Goal: Find specific page/section: Find specific page/section

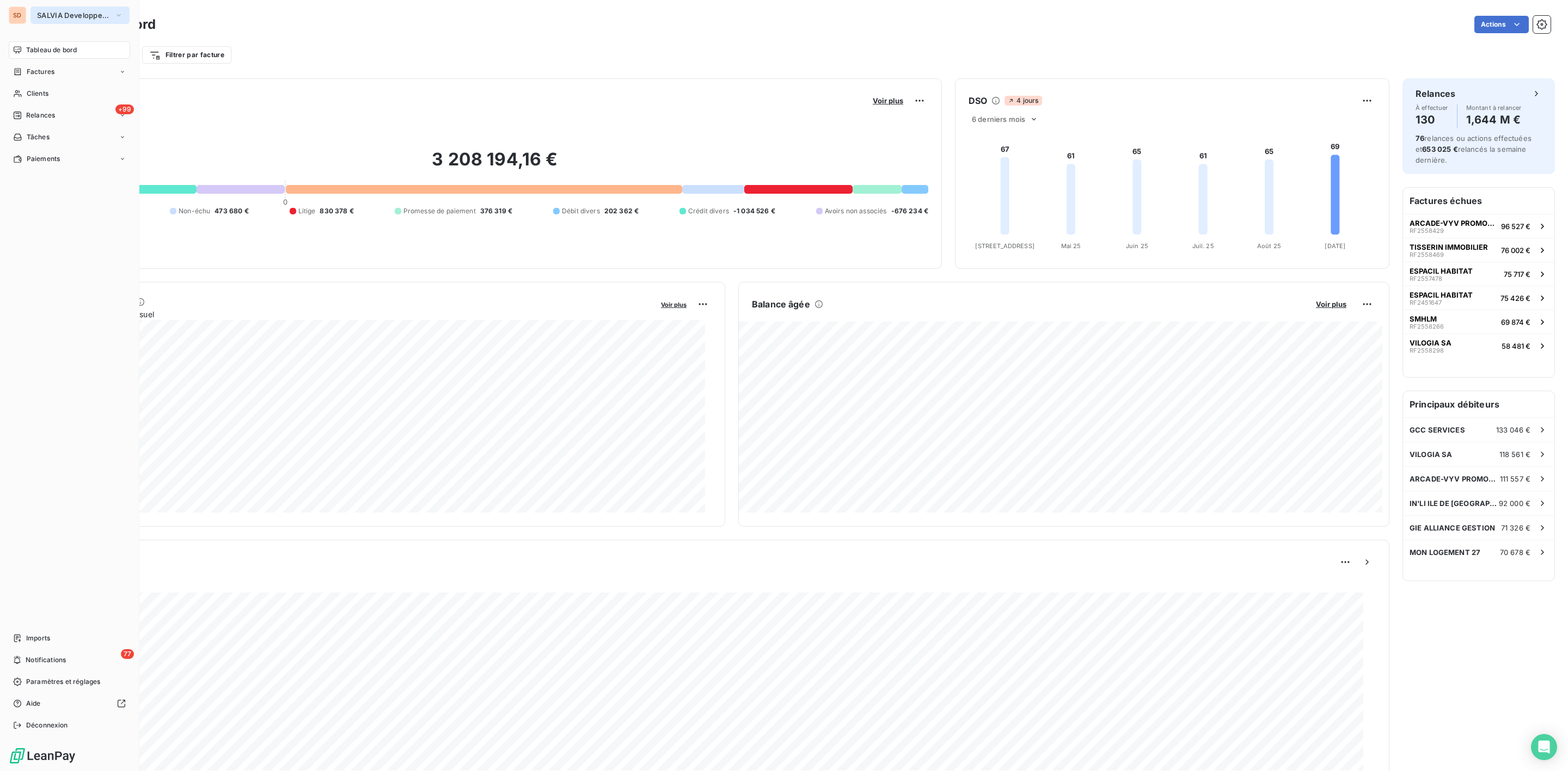
click at [57, 17] on span "SALVIA Developpement" at bounding box center [73, 16] width 73 height 9
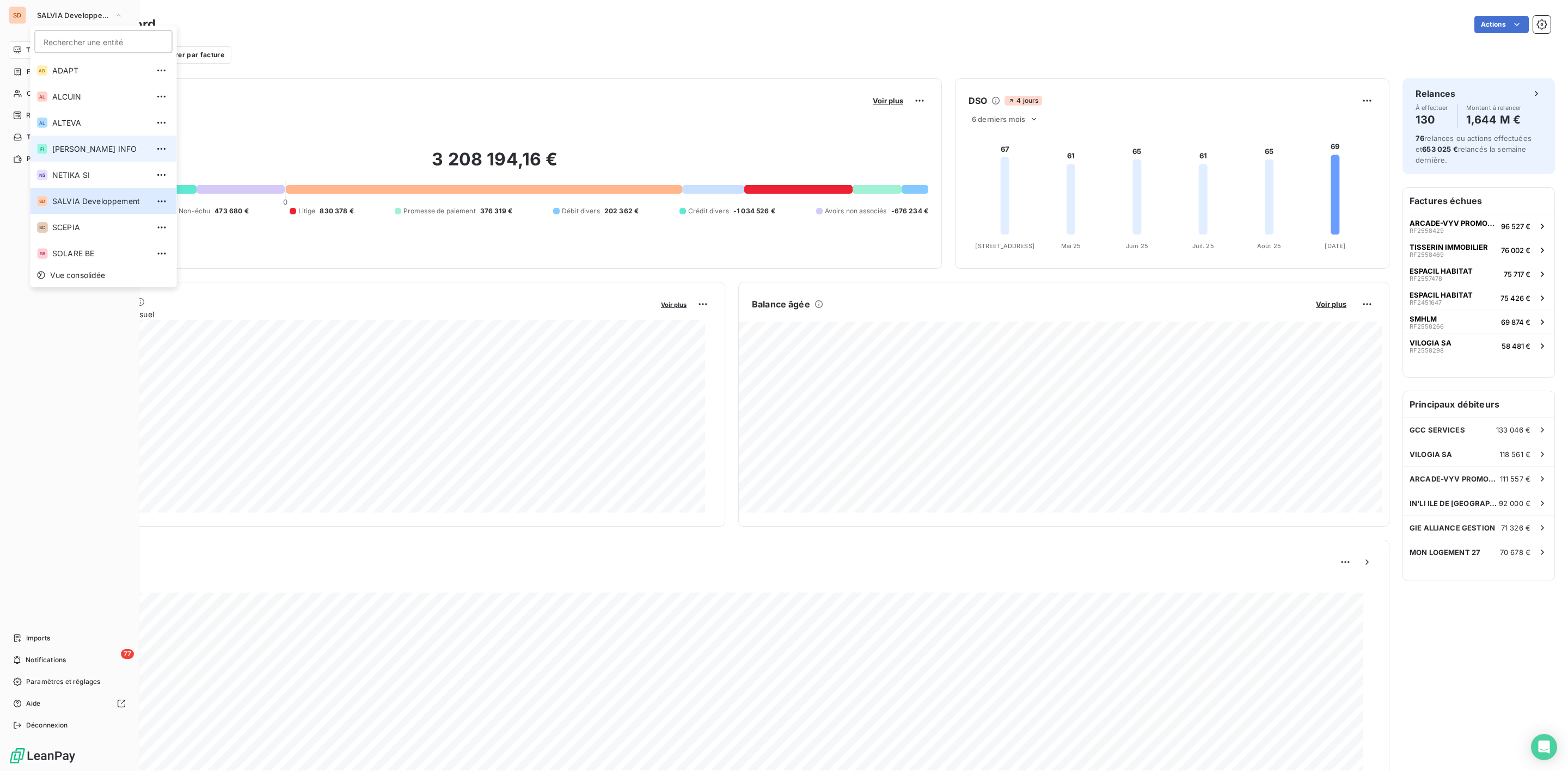
click at [78, 147] on span "[PERSON_NAME] INFO" at bounding box center [100, 149] width 96 height 11
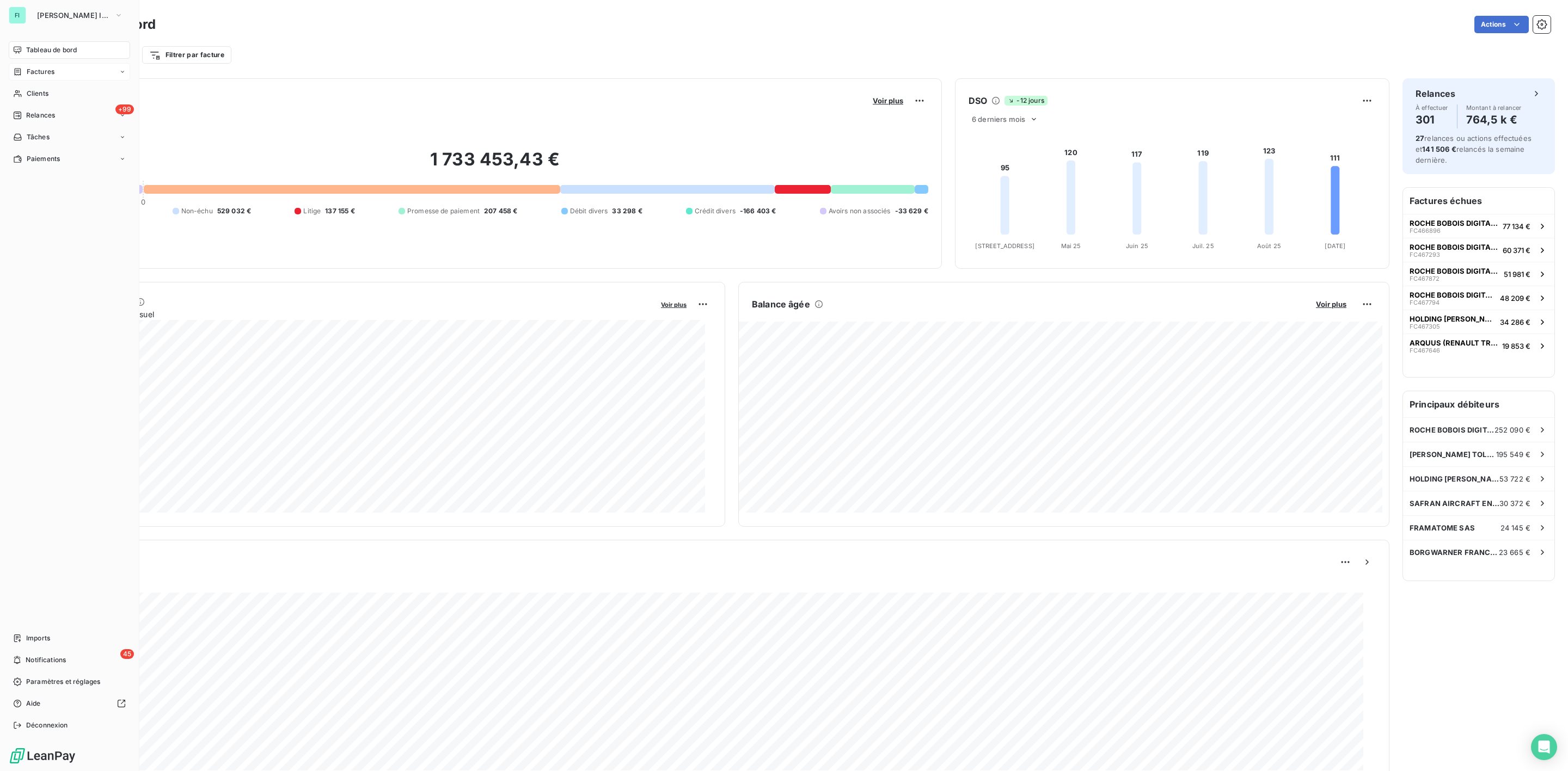
click at [43, 70] on span "Factures" at bounding box center [40, 72] width 28 height 10
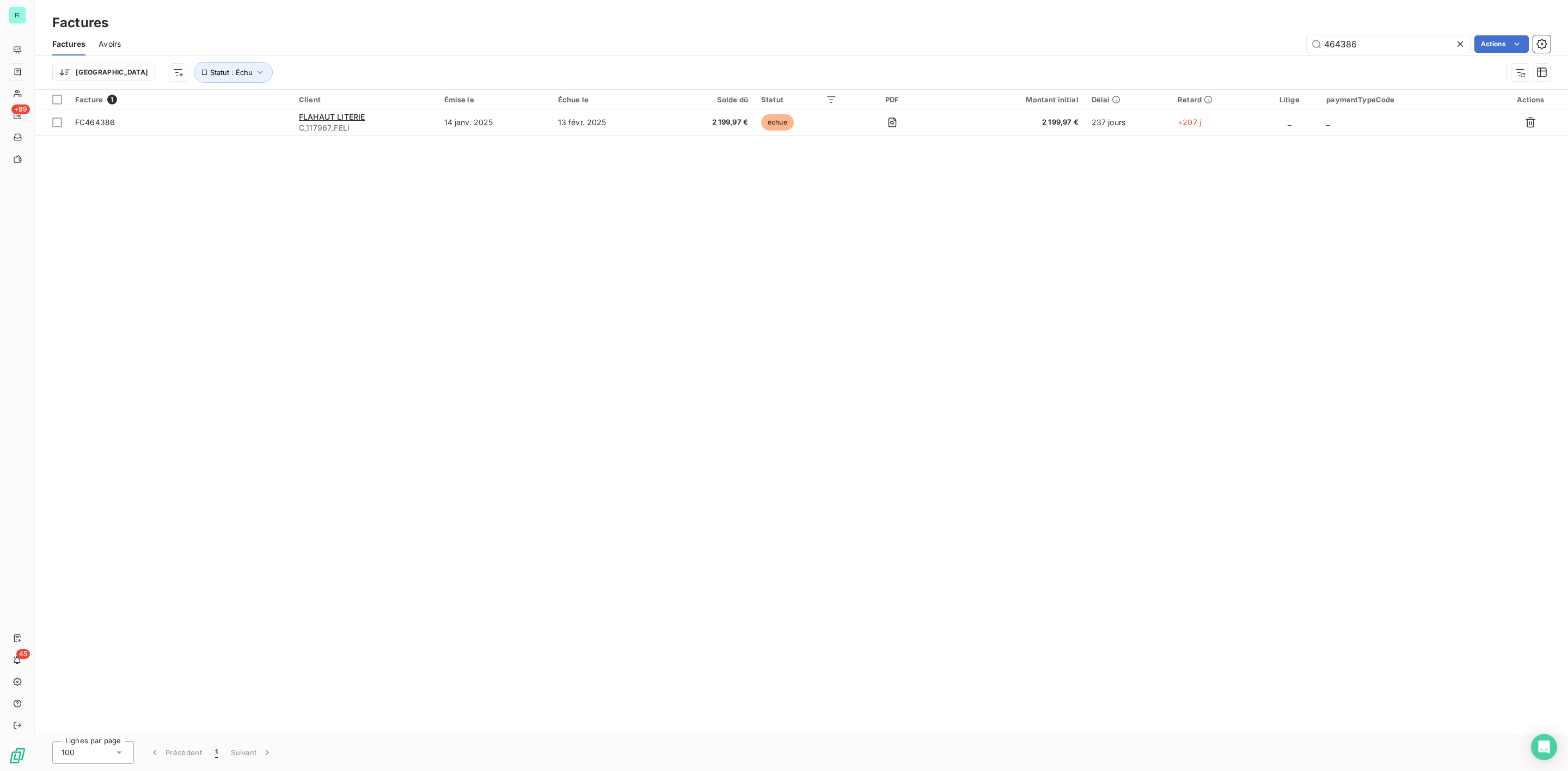
drag, startPoint x: 1373, startPoint y: 46, endPoint x: 1170, endPoint y: 52, distance: 203.1
click at [1183, 52] on div "464386 Actions" at bounding box center [841, 44] width 1416 height 17
drag, startPoint x: 1367, startPoint y: 50, endPoint x: 1180, endPoint y: 48, distance: 187.0
click at [1202, 48] on div "463770 Actions" at bounding box center [841, 44] width 1416 height 17
type input "465631"
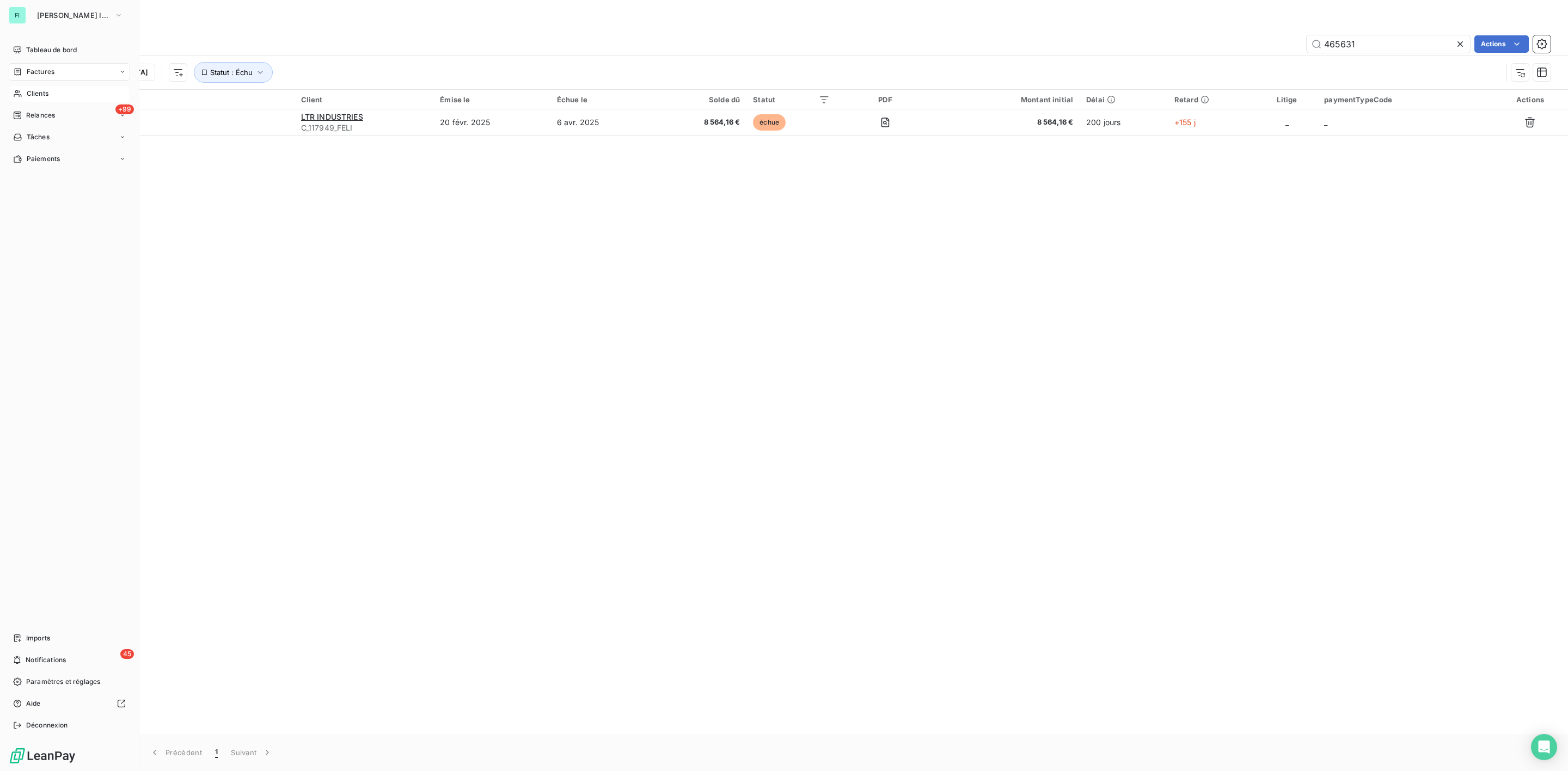
drag, startPoint x: 37, startPoint y: 87, endPoint x: 53, endPoint y: 87, distance: 16.0
click at [37, 87] on div "Clients" at bounding box center [69, 94] width 121 height 17
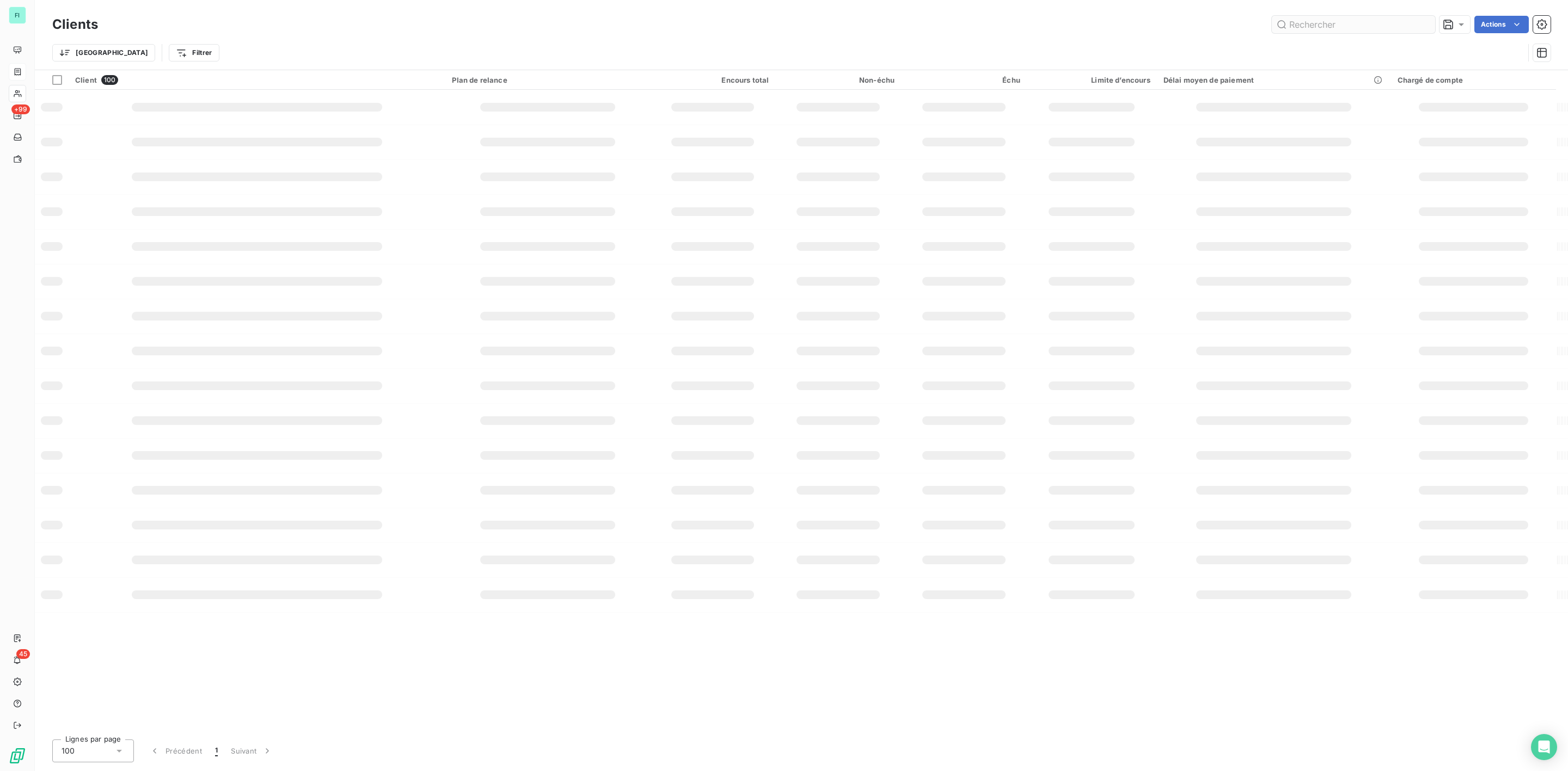
click at [1355, 29] on input "text" at bounding box center [1353, 24] width 163 height 17
type input "eras"
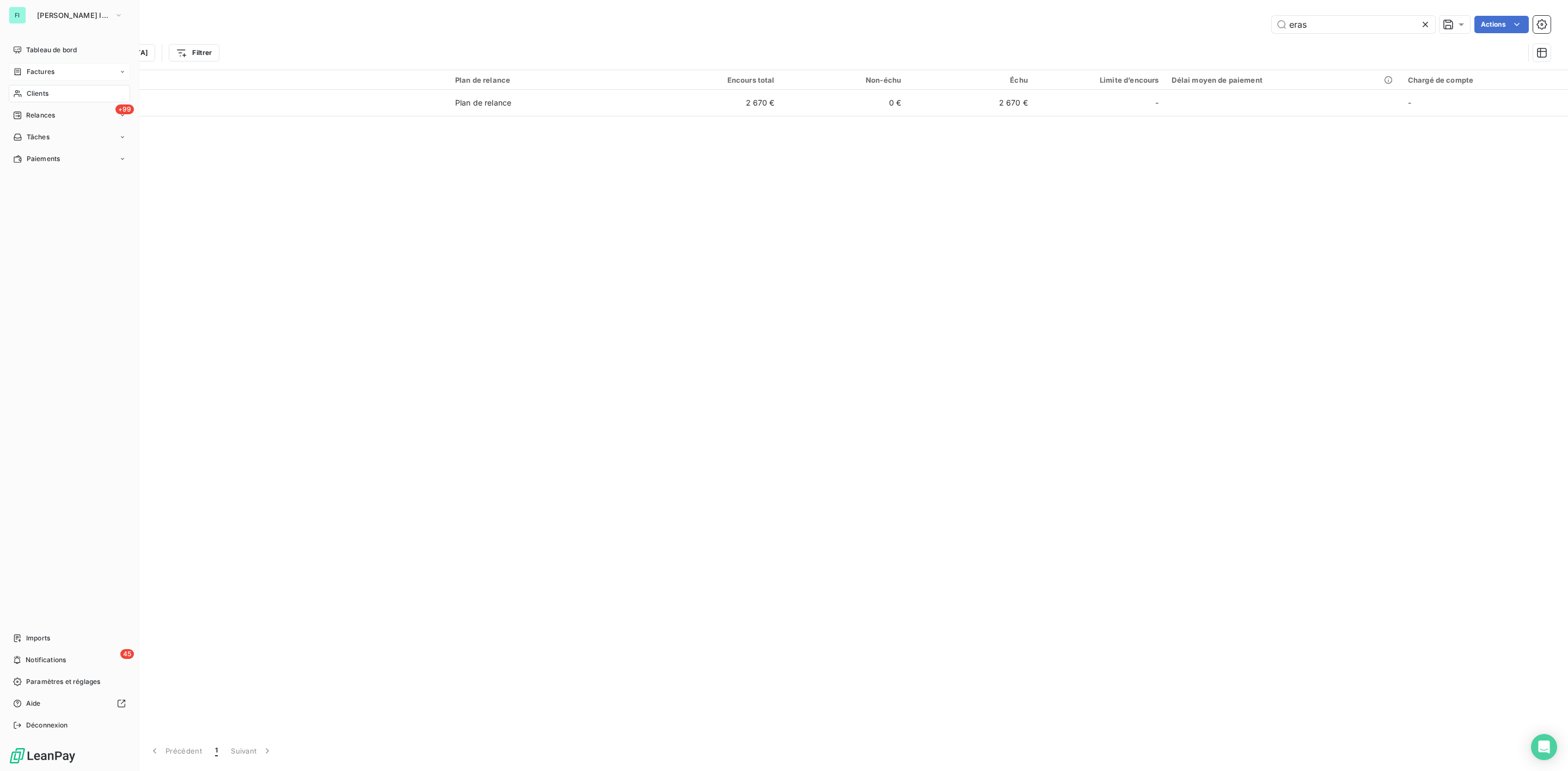
drag, startPoint x: 28, startPoint y: 68, endPoint x: 118, endPoint y: 68, distance: 90.0
click at [28, 68] on span "Factures" at bounding box center [40, 72] width 28 height 10
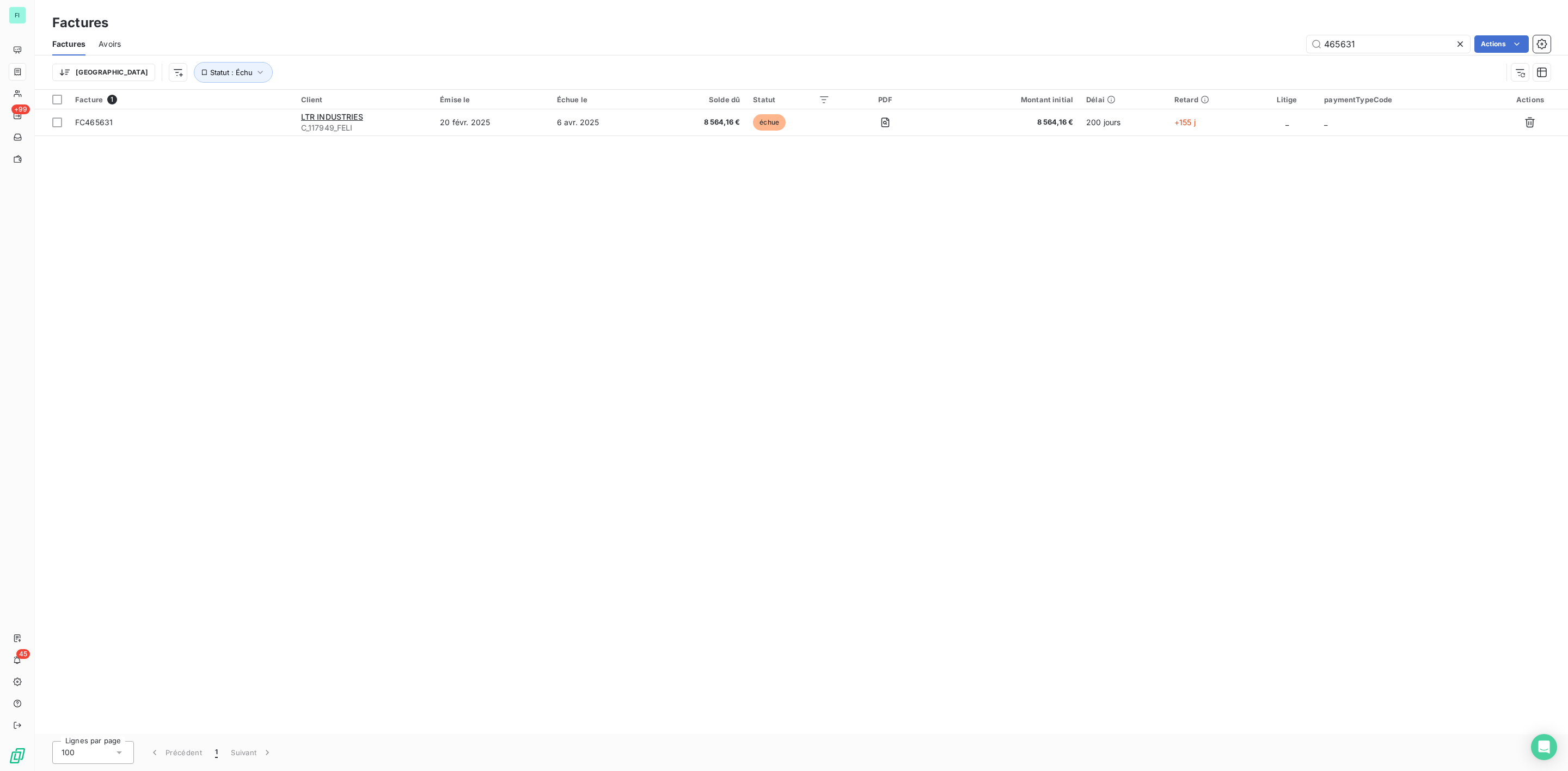
drag, startPoint x: 1385, startPoint y: 42, endPoint x: 1117, endPoint y: 42, distance: 268.0
click at [1187, 42] on div "465631 Actions" at bounding box center [841, 44] width 1416 height 17
type input "468049"
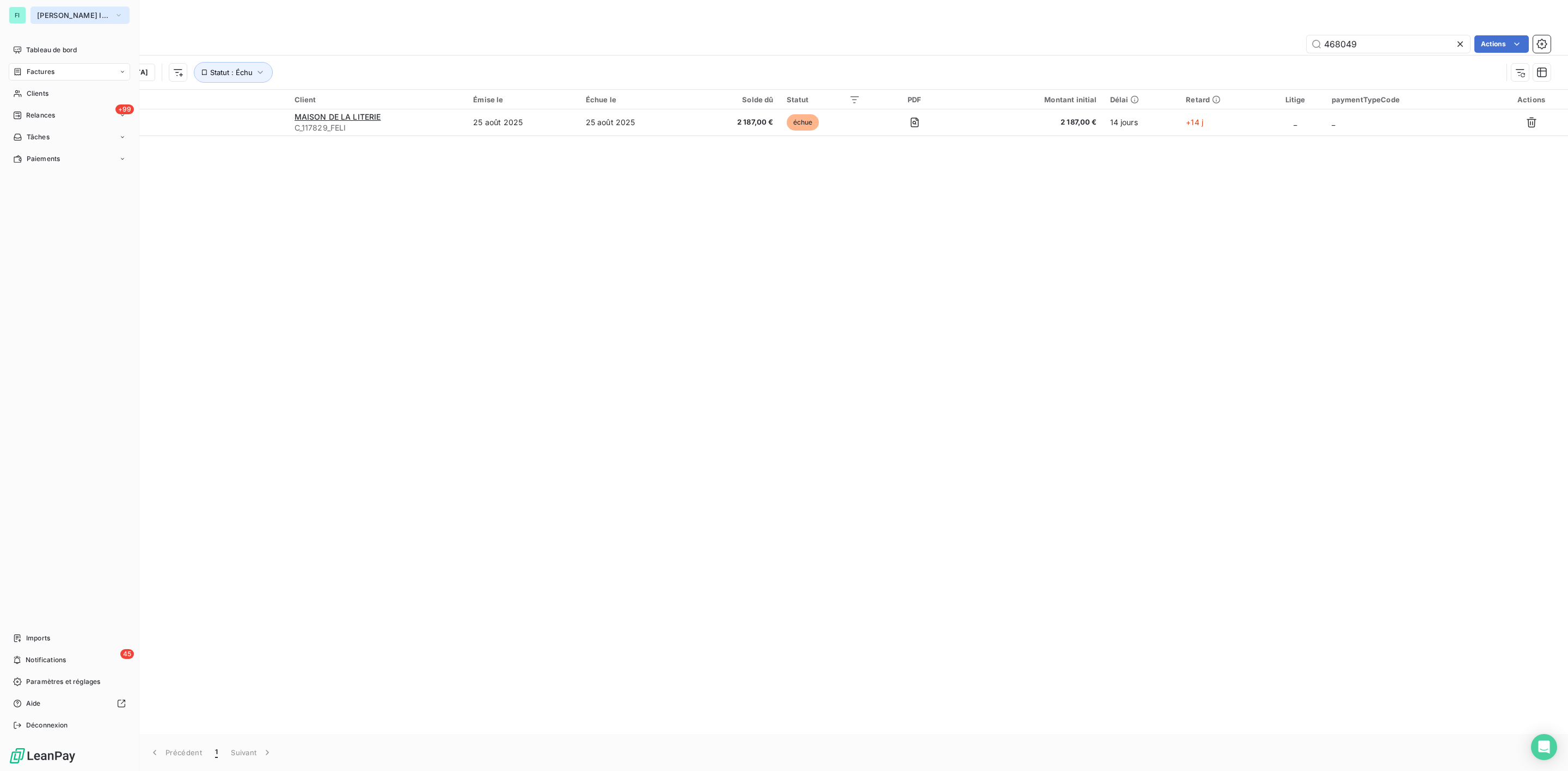
click at [67, 12] on span "[PERSON_NAME] INFO" at bounding box center [73, 16] width 73 height 9
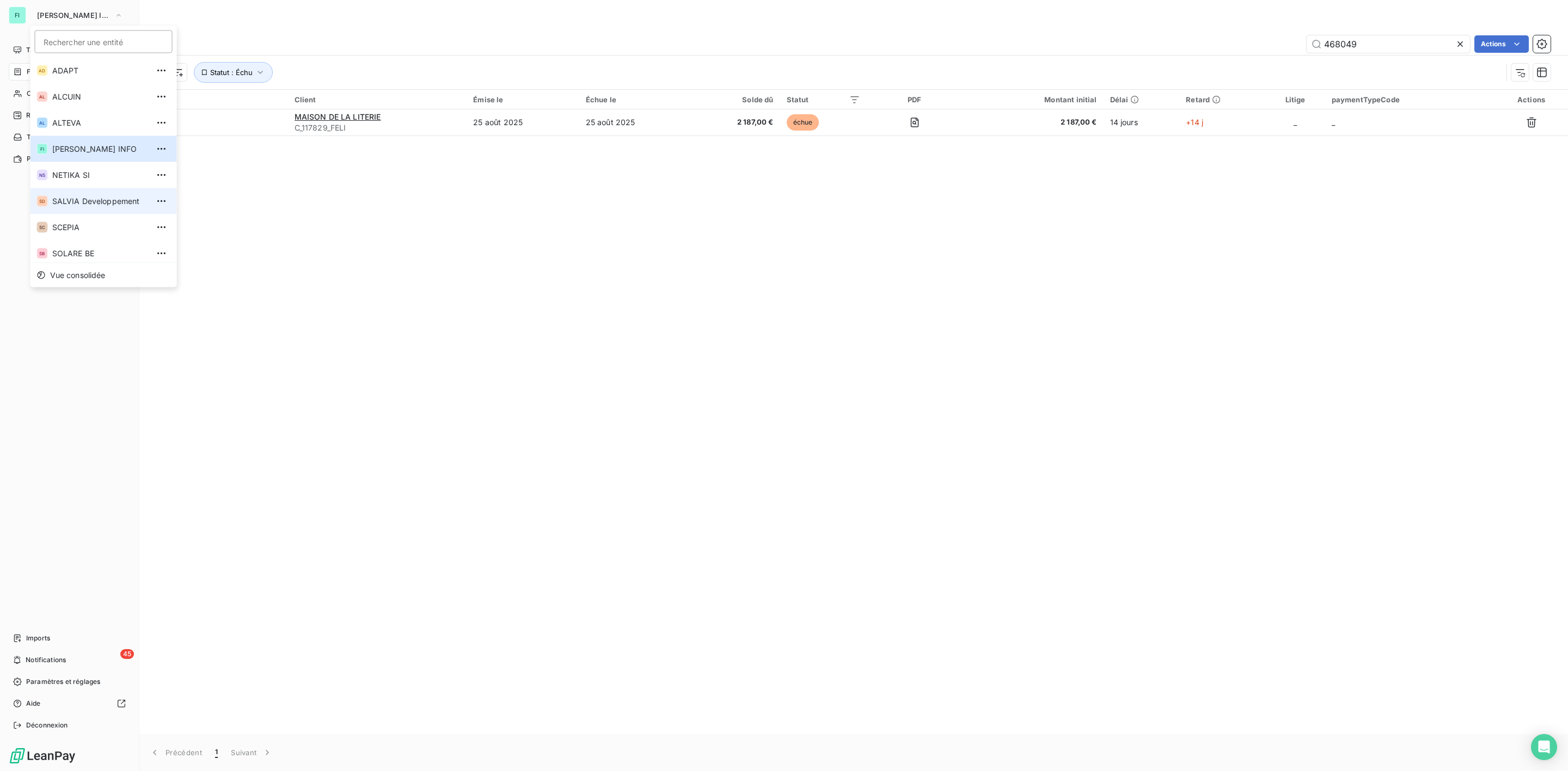
click at [97, 203] on span "SALVIA Developpement" at bounding box center [100, 201] width 96 height 11
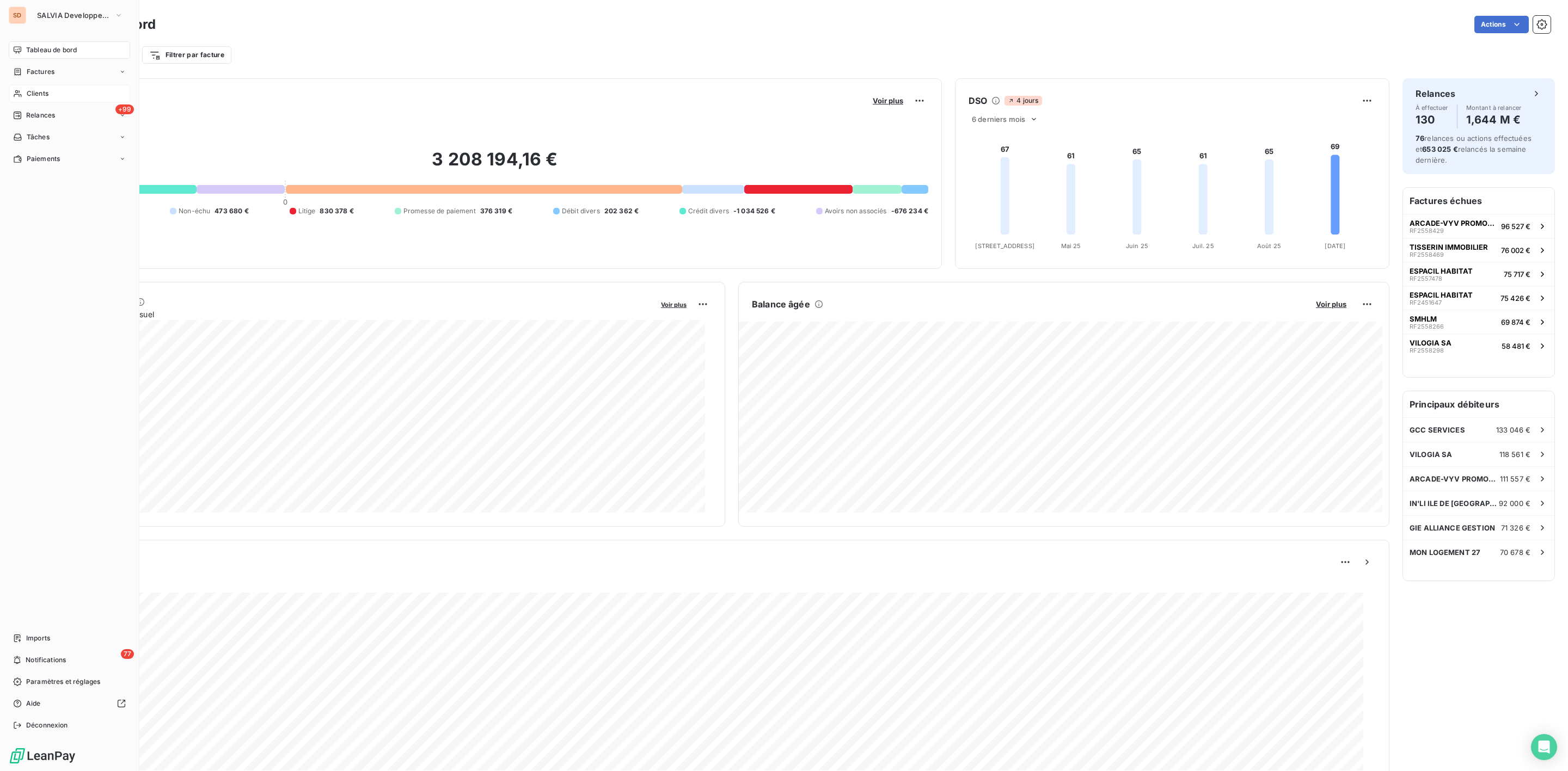
drag, startPoint x: 29, startPoint y: 93, endPoint x: 60, endPoint y: 93, distance: 31.0
click at [29, 93] on span "Clients" at bounding box center [37, 94] width 22 height 10
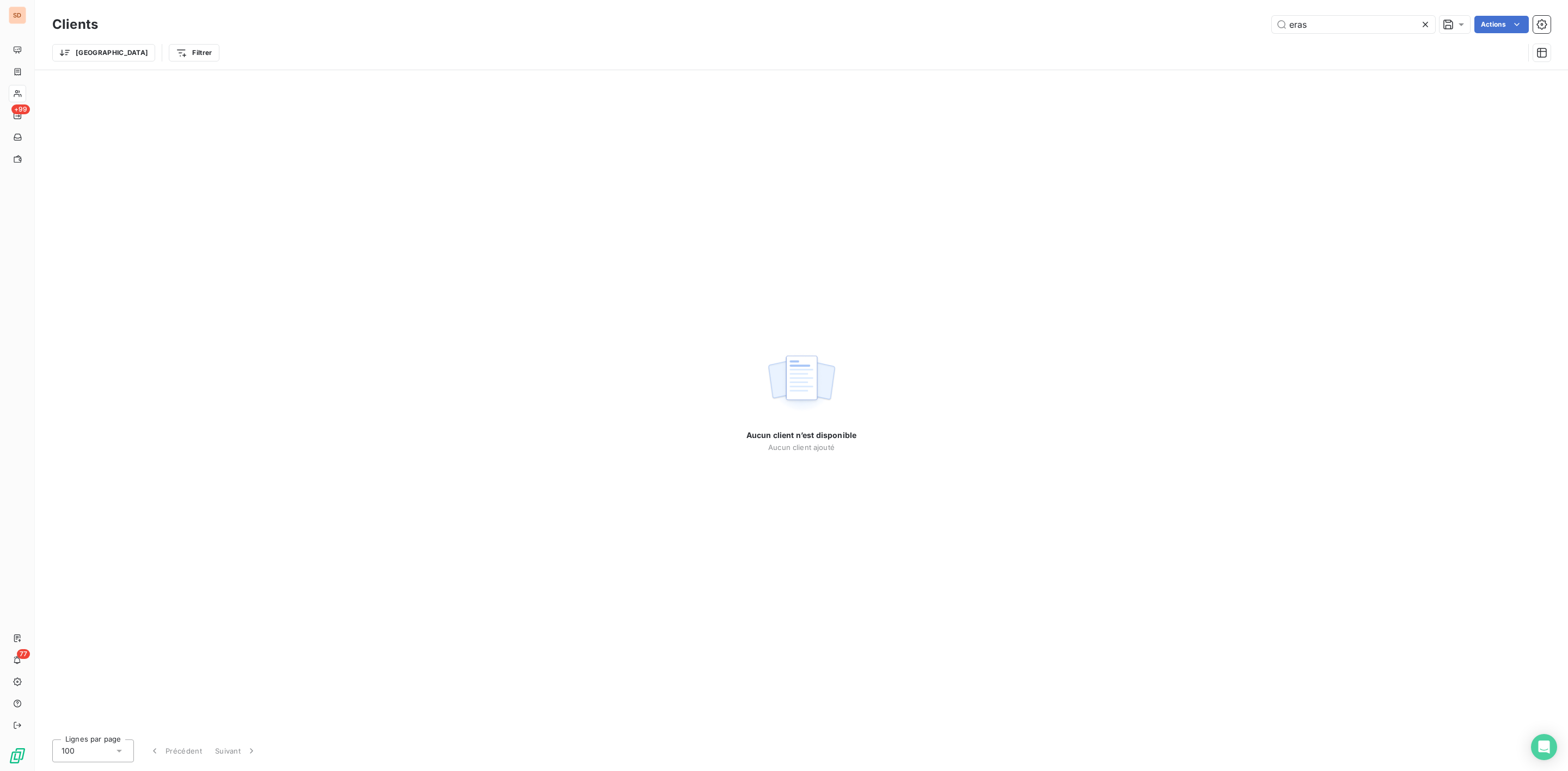
drag, startPoint x: 1336, startPoint y: 26, endPoint x: 1130, endPoint y: 33, distance: 206.1
click at [1147, 33] on div "Clients eras Actions" at bounding box center [801, 24] width 1498 height 23
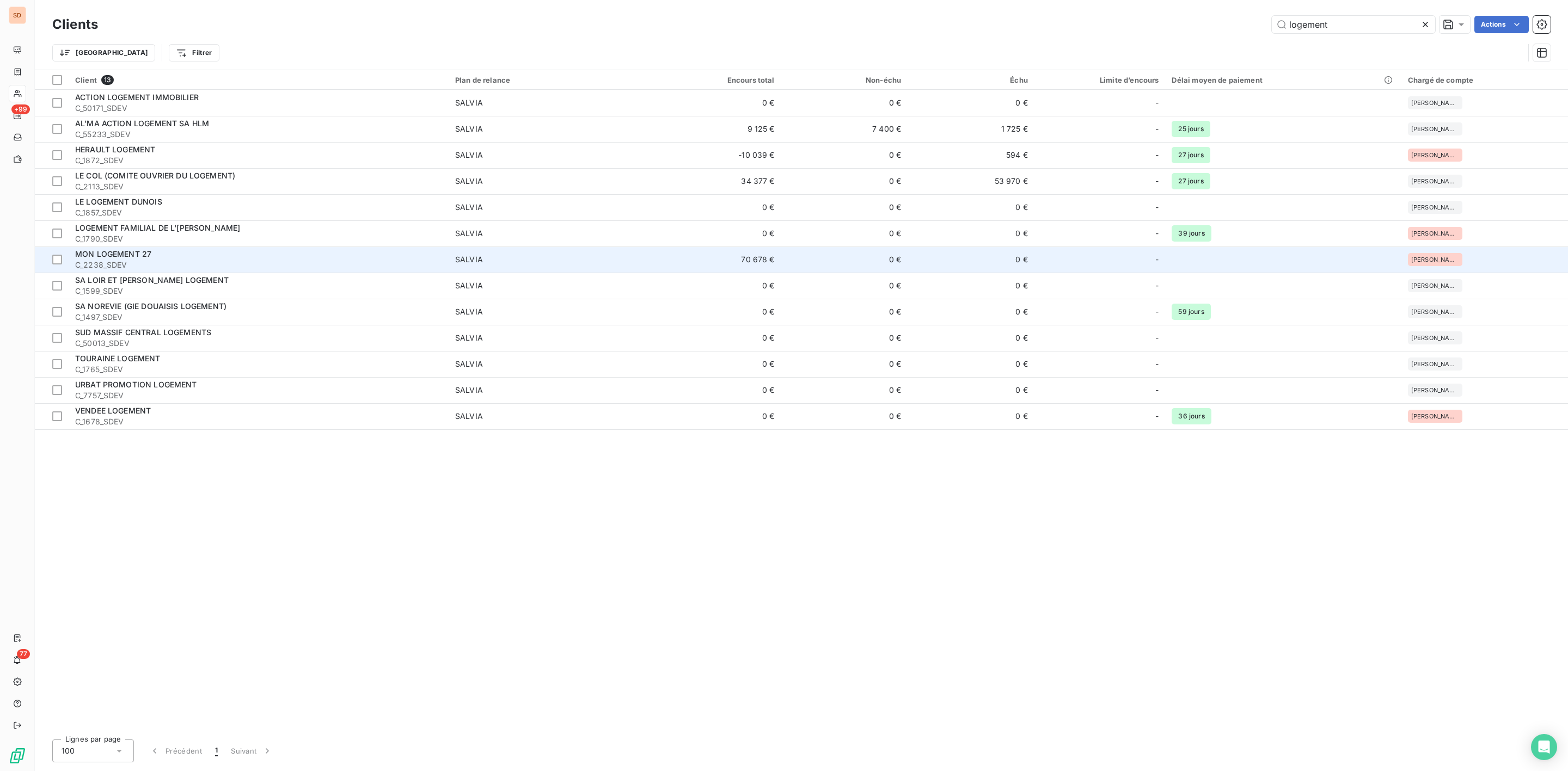
type input "logement"
click at [144, 255] on span "MON LOGEMENT 27" at bounding box center [113, 253] width 76 height 9
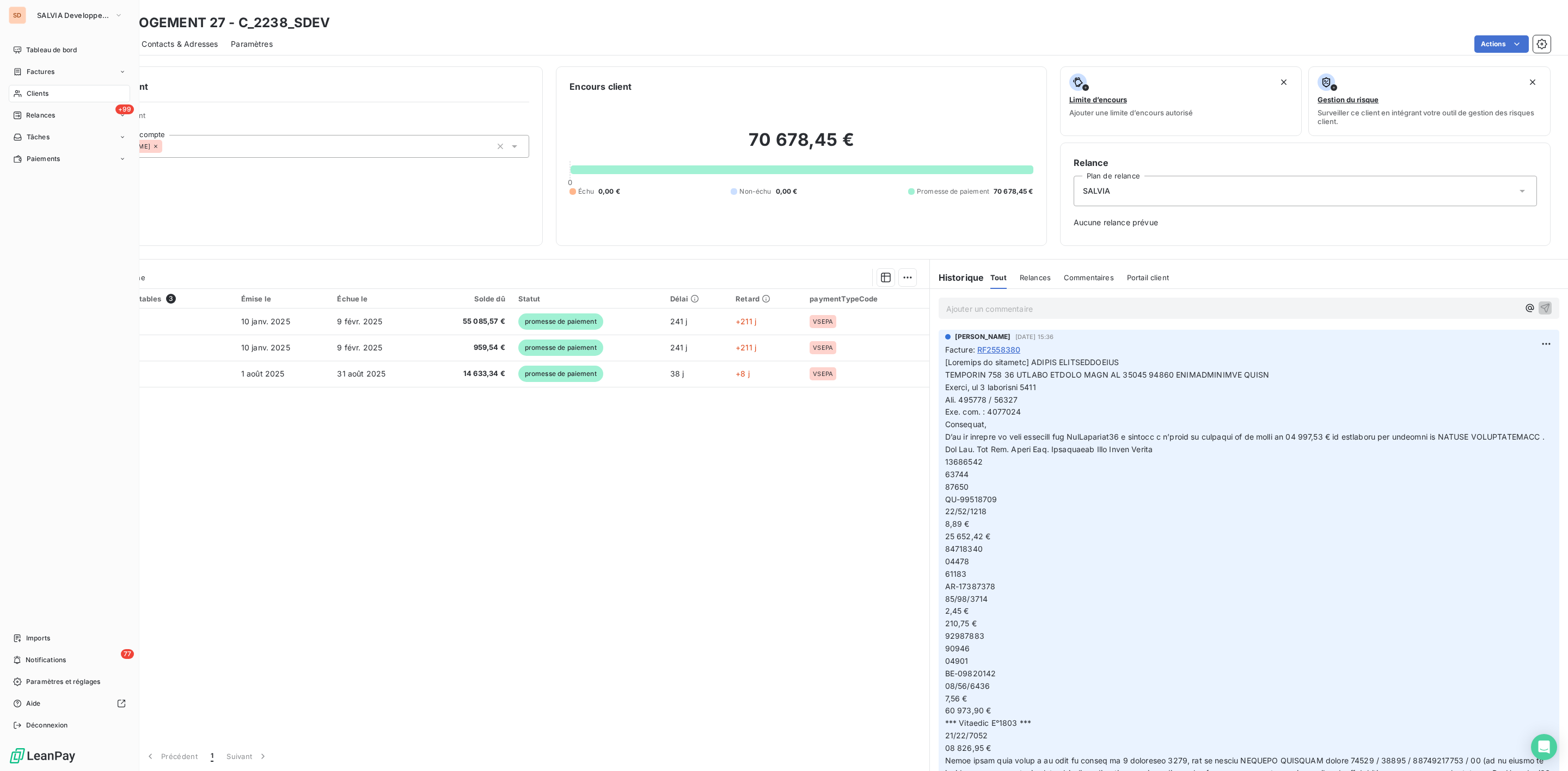
drag, startPoint x: 33, startPoint y: 91, endPoint x: 69, endPoint y: 91, distance: 36.0
click at [33, 91] on span "Clients" at bounding box center [37, 94] width 22 height 10
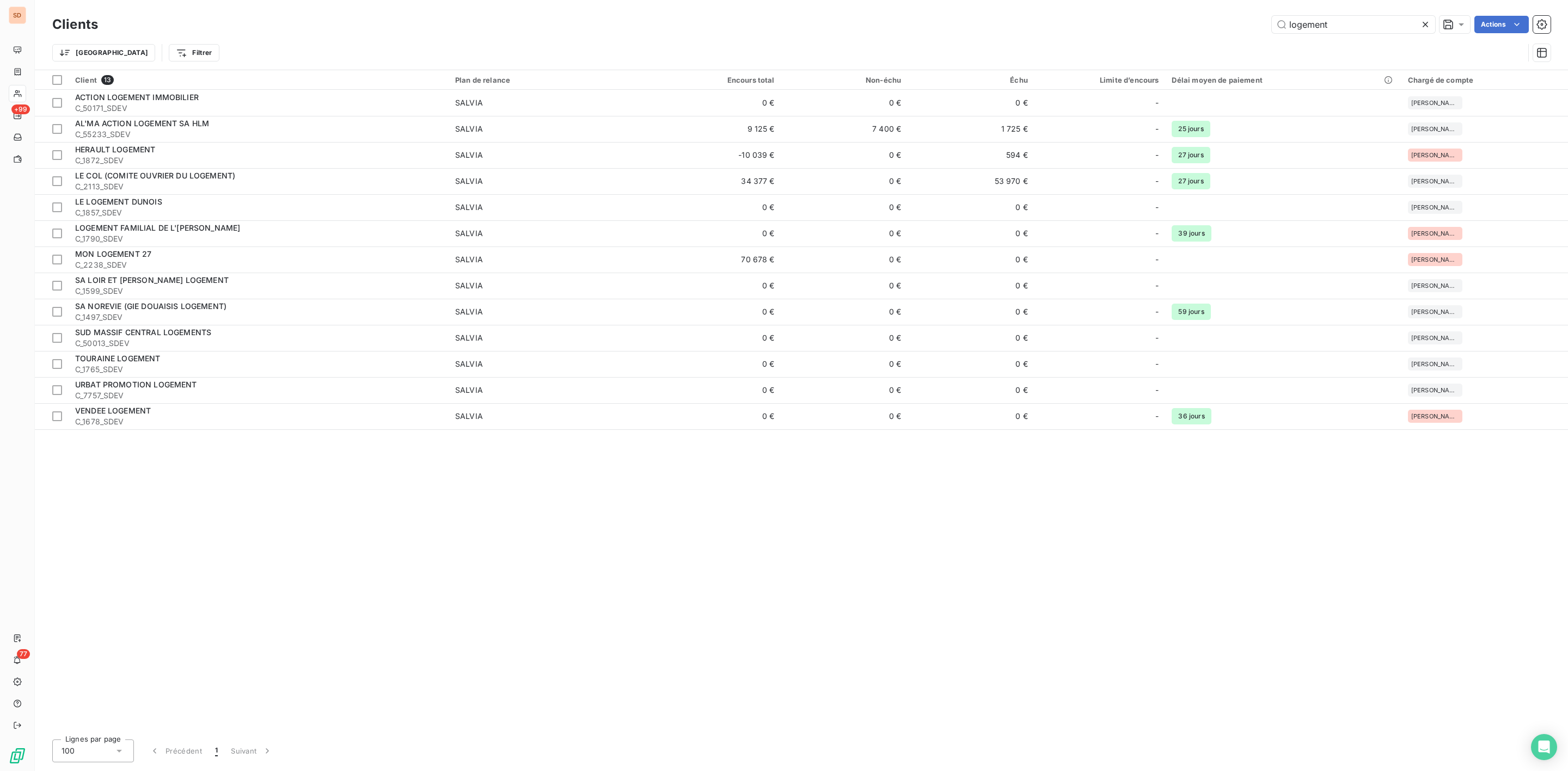
drag, startPoint x: 1380, startPoint y: 20, endPoint x: 1184, endPoint y: 23, distance: 196.0
click at [1184, 23] on div "logement Actions" at bounding box center [831, 24] width 1439 height 17
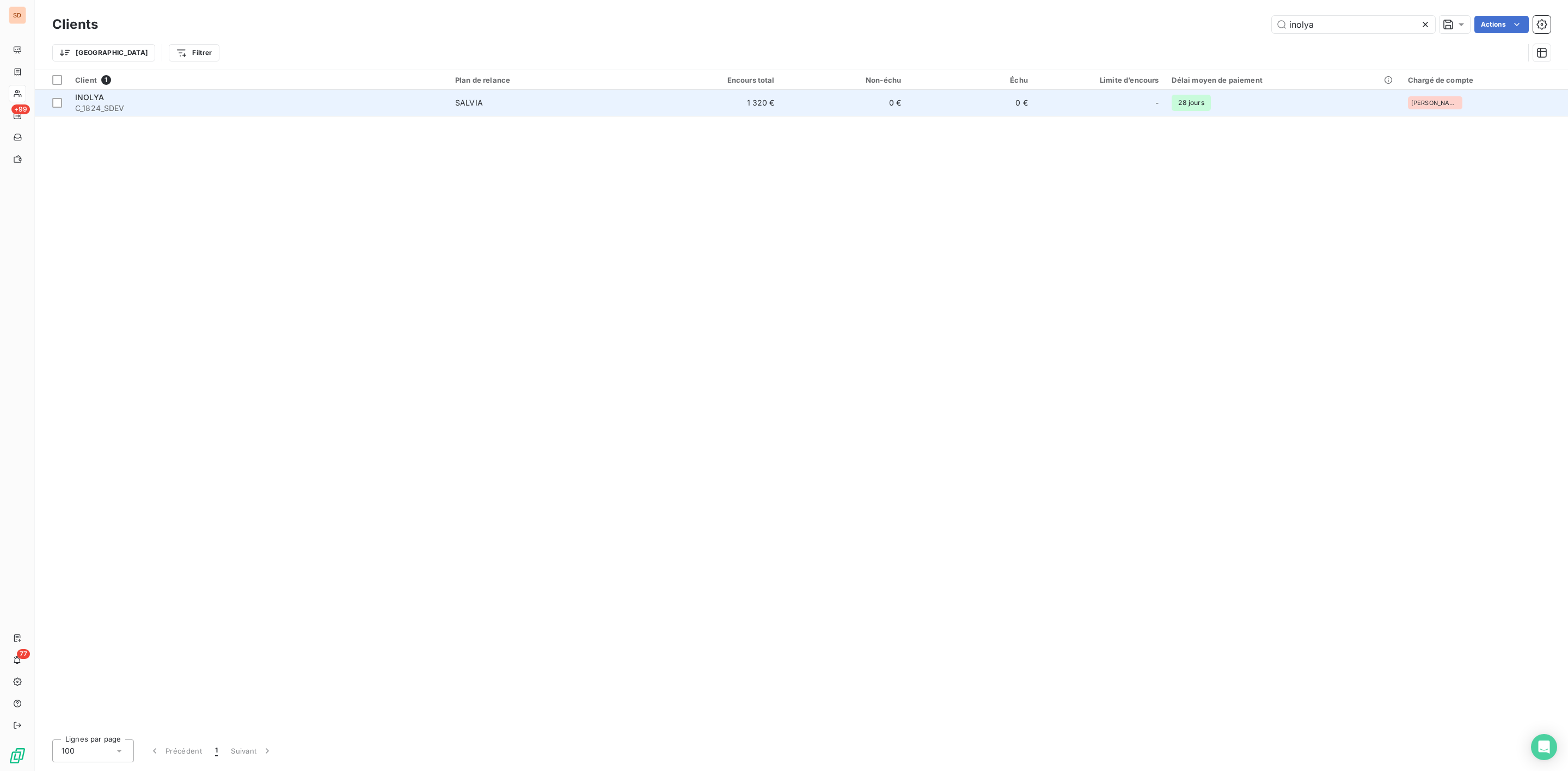
type input "inolya"
click at [133, 111] on span "C_1824_SDEV" at bounding box center [259, 109] width 367 height 11
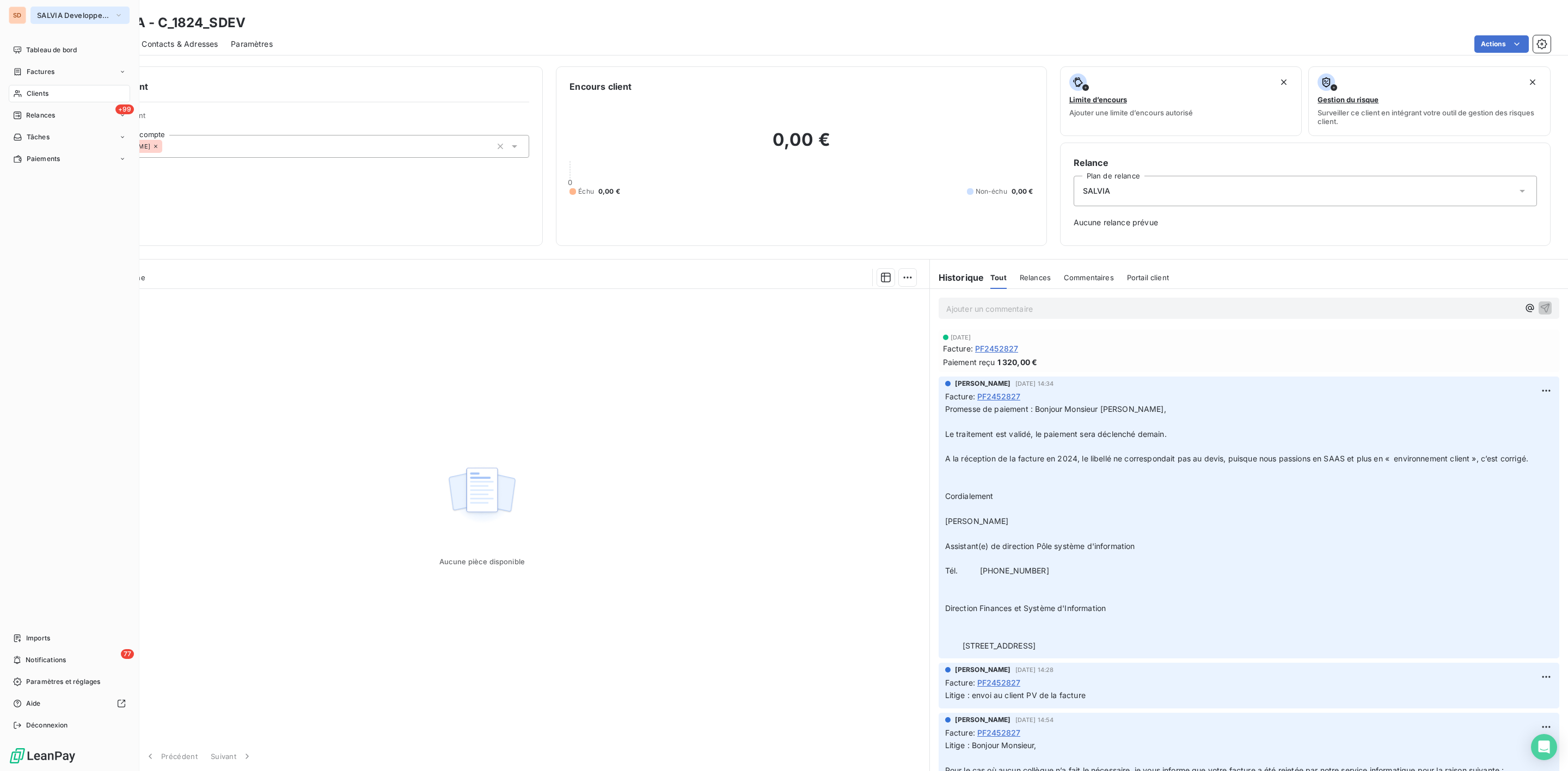
drag, startPoint x: 40, startPoint y: 12, endPoint x: 40, endPoint y: 18, distance: 6.0
click at [40, 12] on span "SALVIA Developpement" at bounding box center [73, 16] width 73 height 9
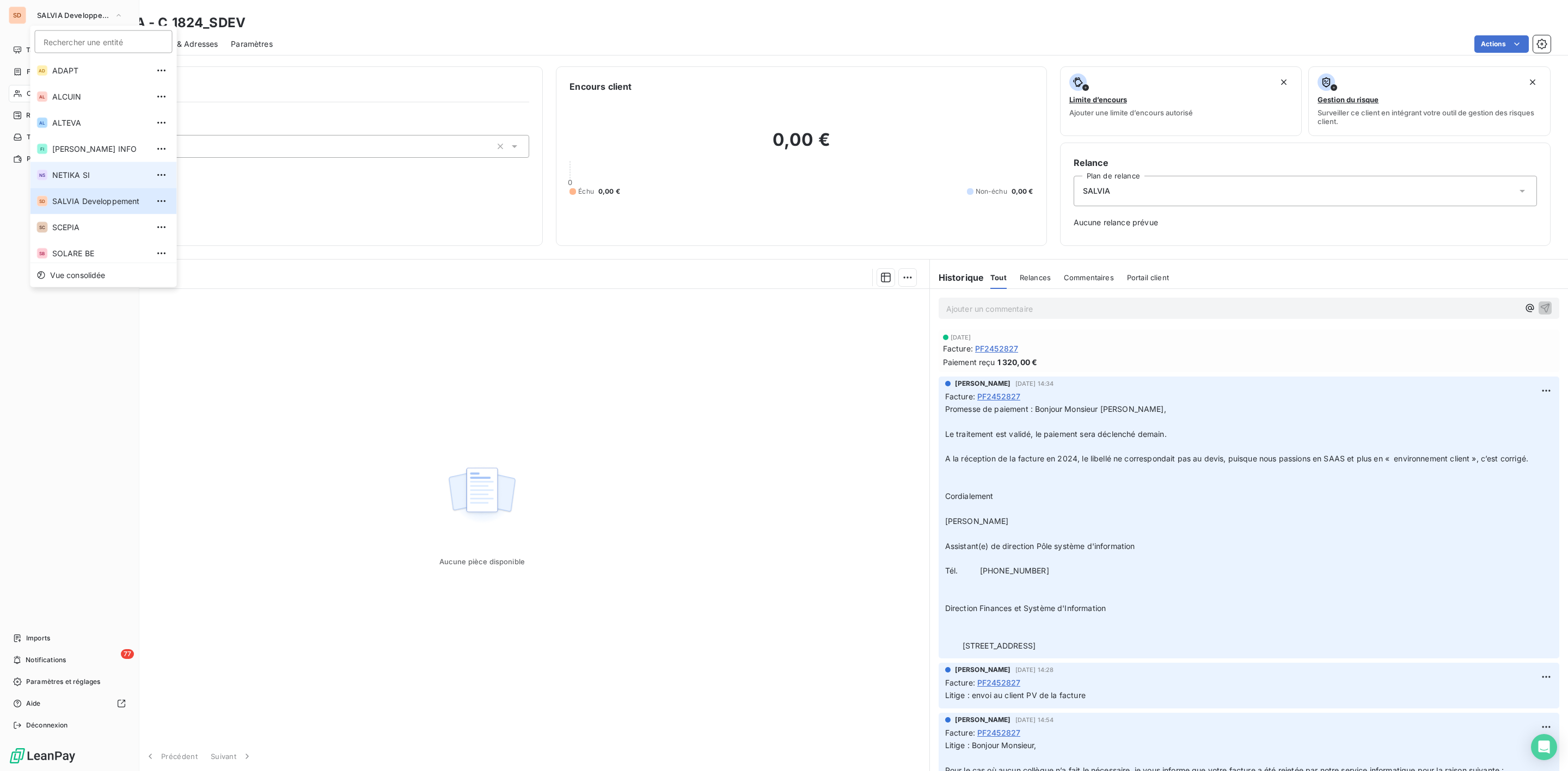
click at [74, 170] on span "NETIKA SI" at bounding box center [100, 175] width 96 height 11
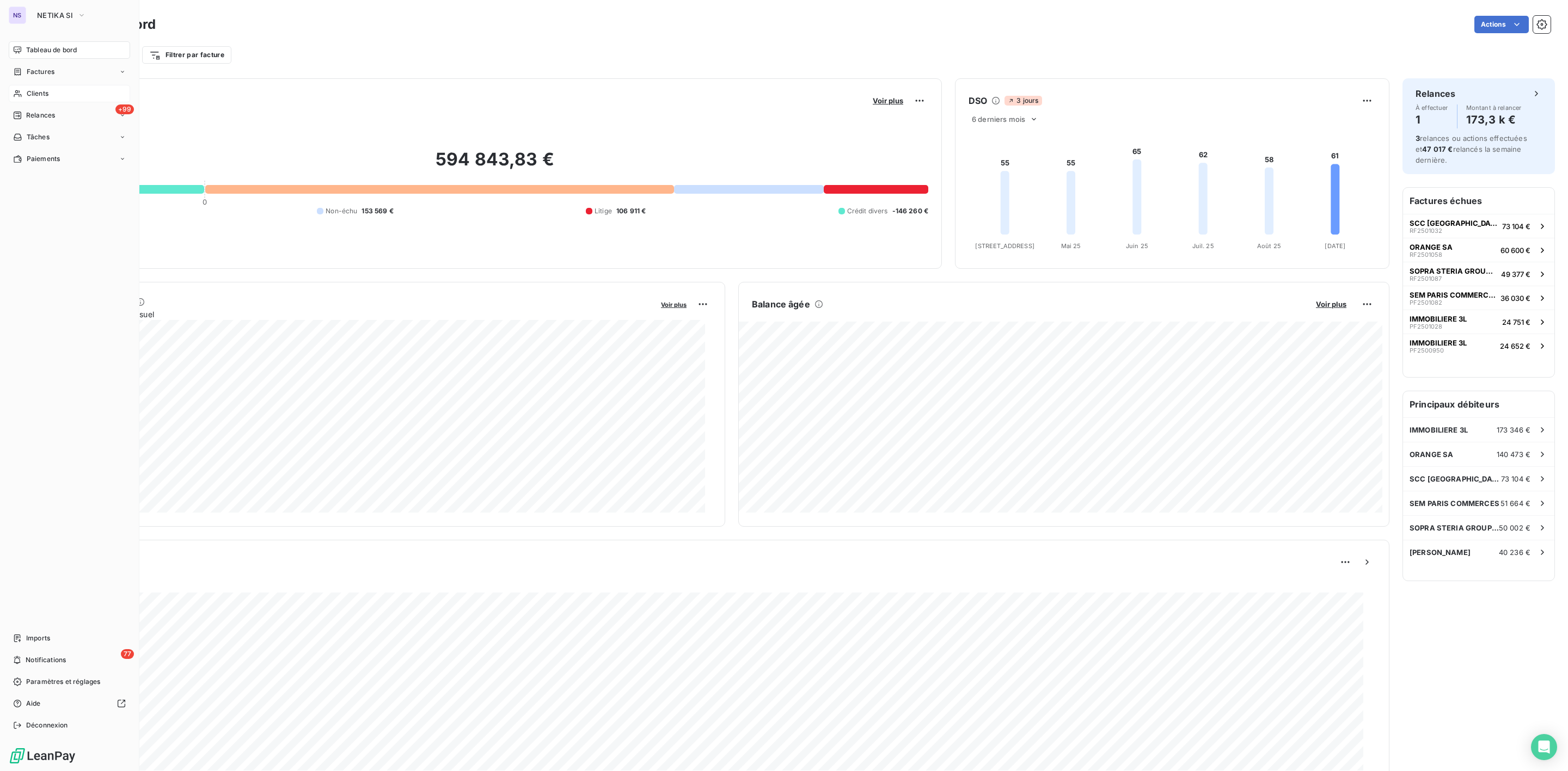
click at [32, 87] on div "Clients" at bounding box center [69, 94] width 121 height 17
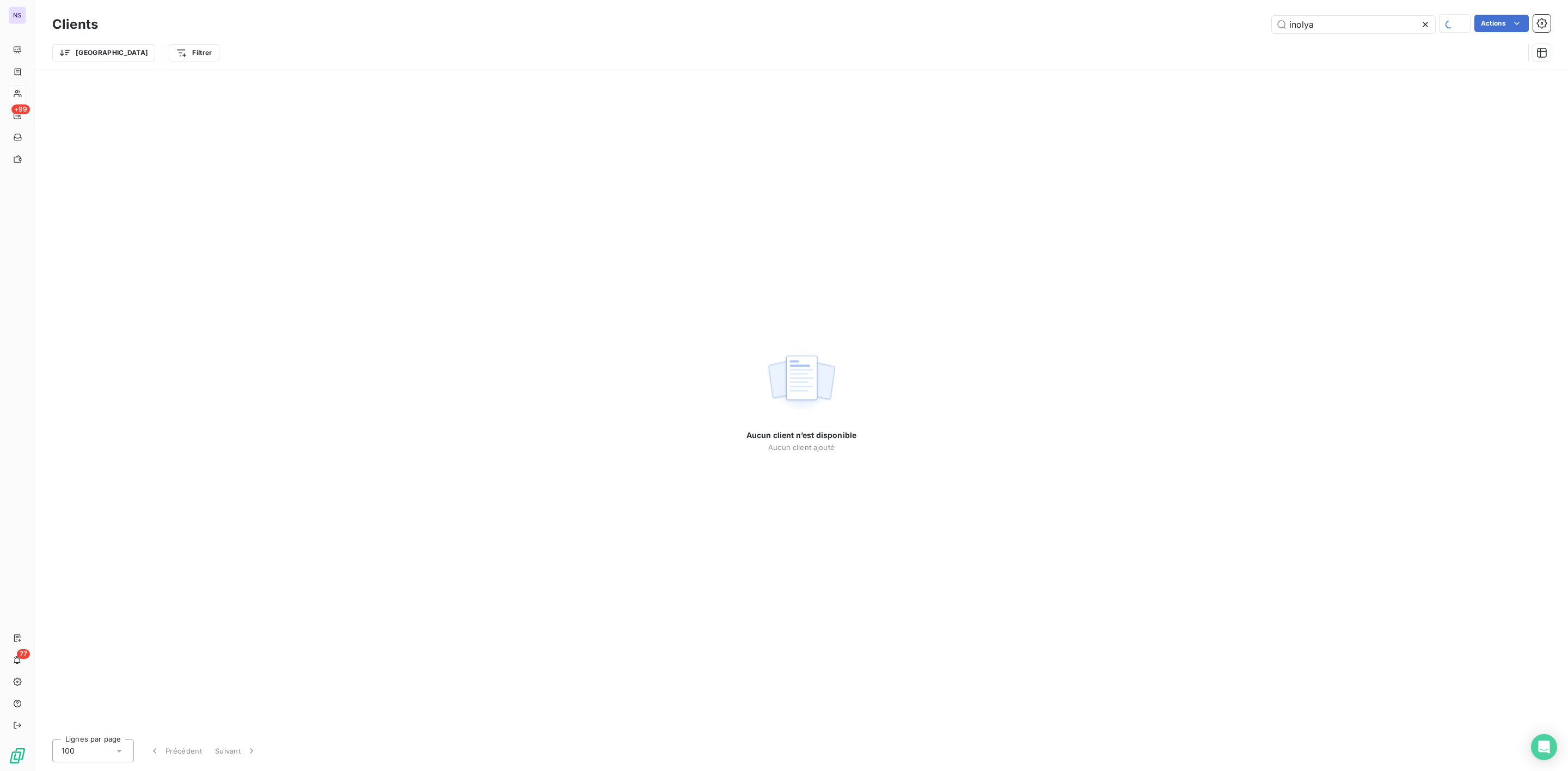
click at [1060, 41] on div "Clients inolya Actions Trier Filtrer" at bounding box center [801, 41] width 1498 height 57
type input "54581"
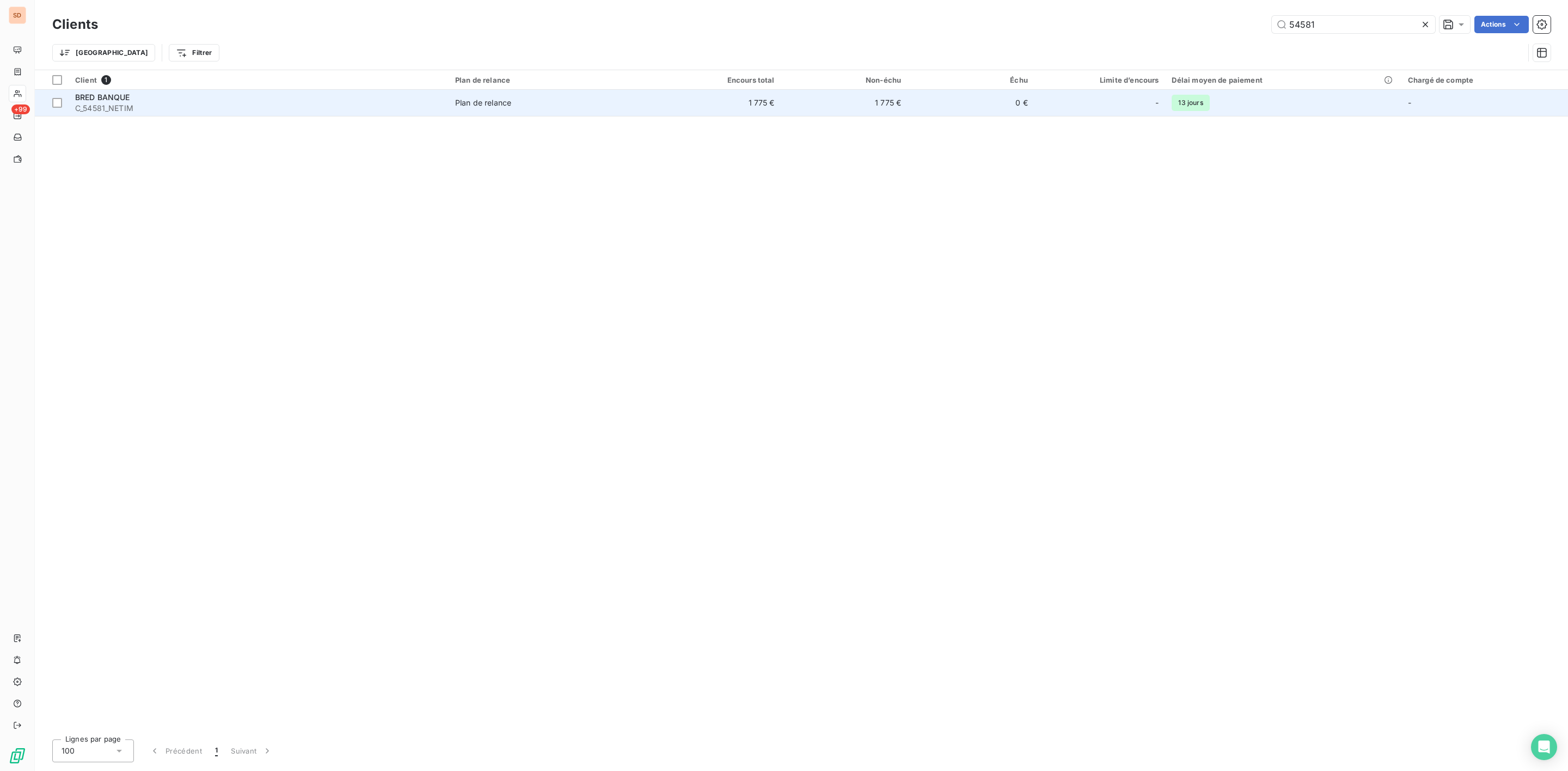
click at [548, 109] on td "Plan de relance" at bounding box center [551, 103] width 206 height 26
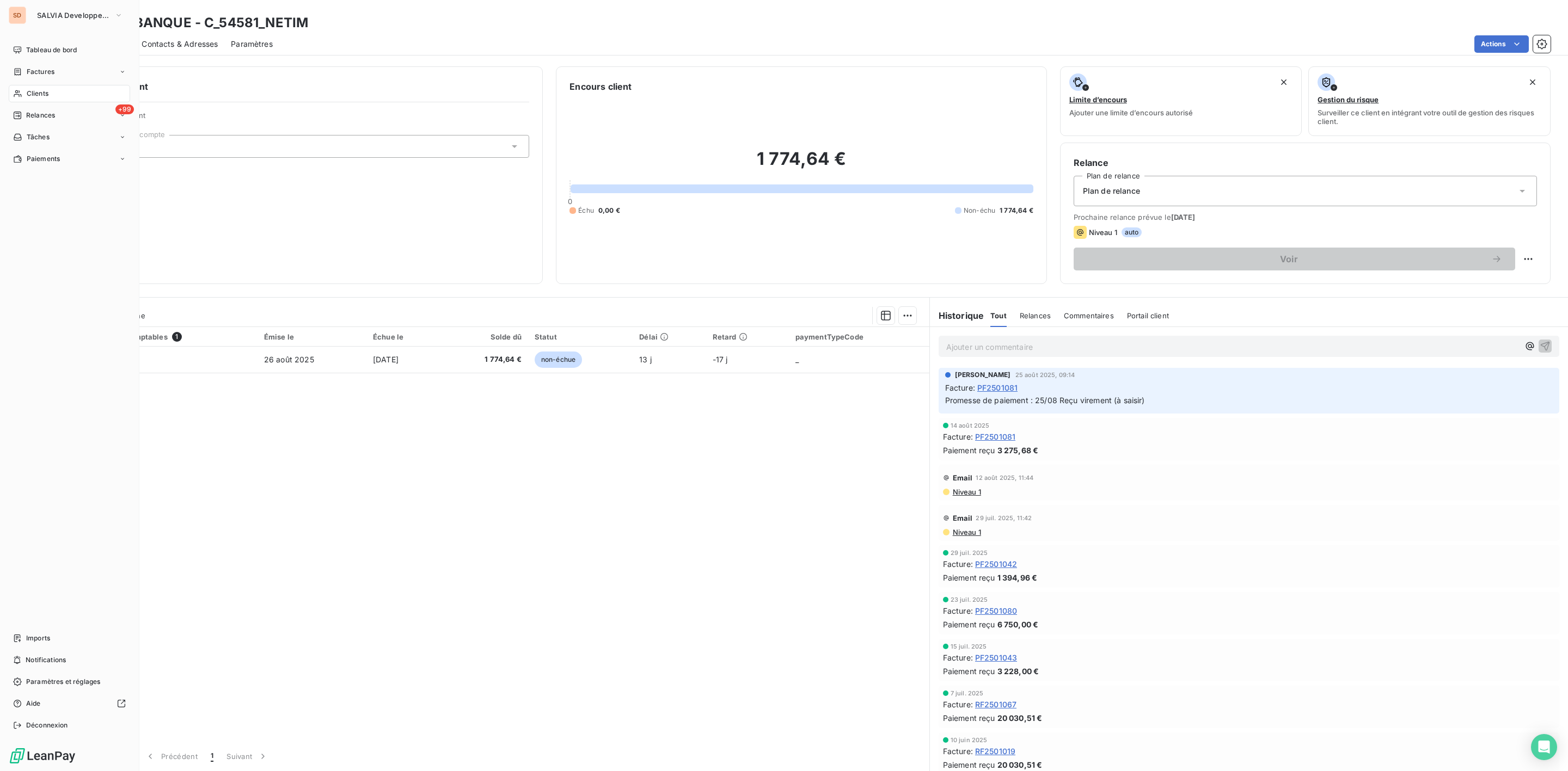
drag, startPoint x: 25, startPoint y: 87, endPoint x: 70, endPoint y: 85, distance: 45.0
click at [27, 87] on div "Clients" at bounding box center [69, 94] width 121 height 17
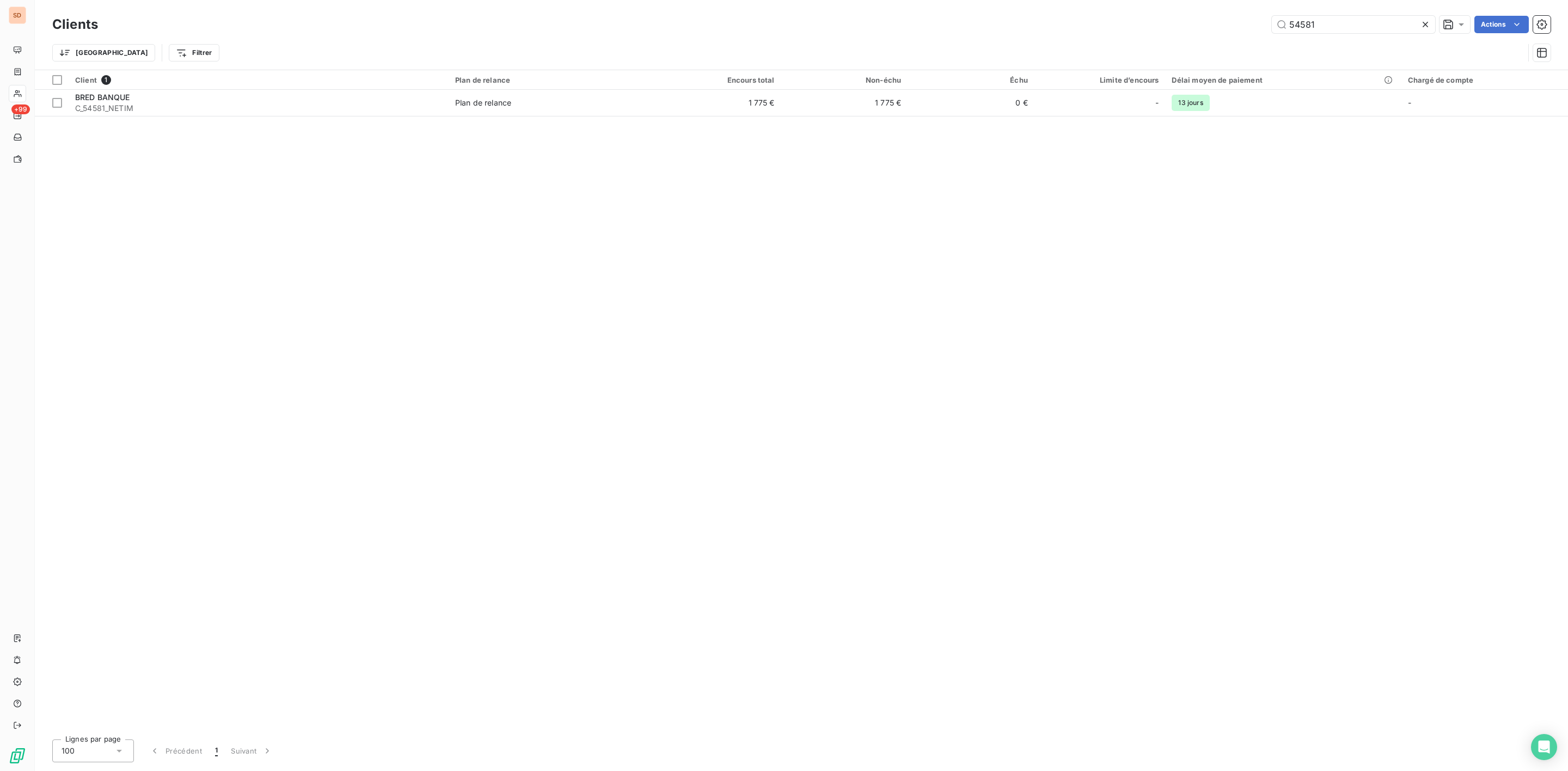
drag, startPoint x: 1354, startPoint y: 23, endPoint x: 1084, endPoint y: 29, distance: 270.1
click at [1117, 29] on div "54581 Actions" at bounding box center [831, 24] width 1439 height 17
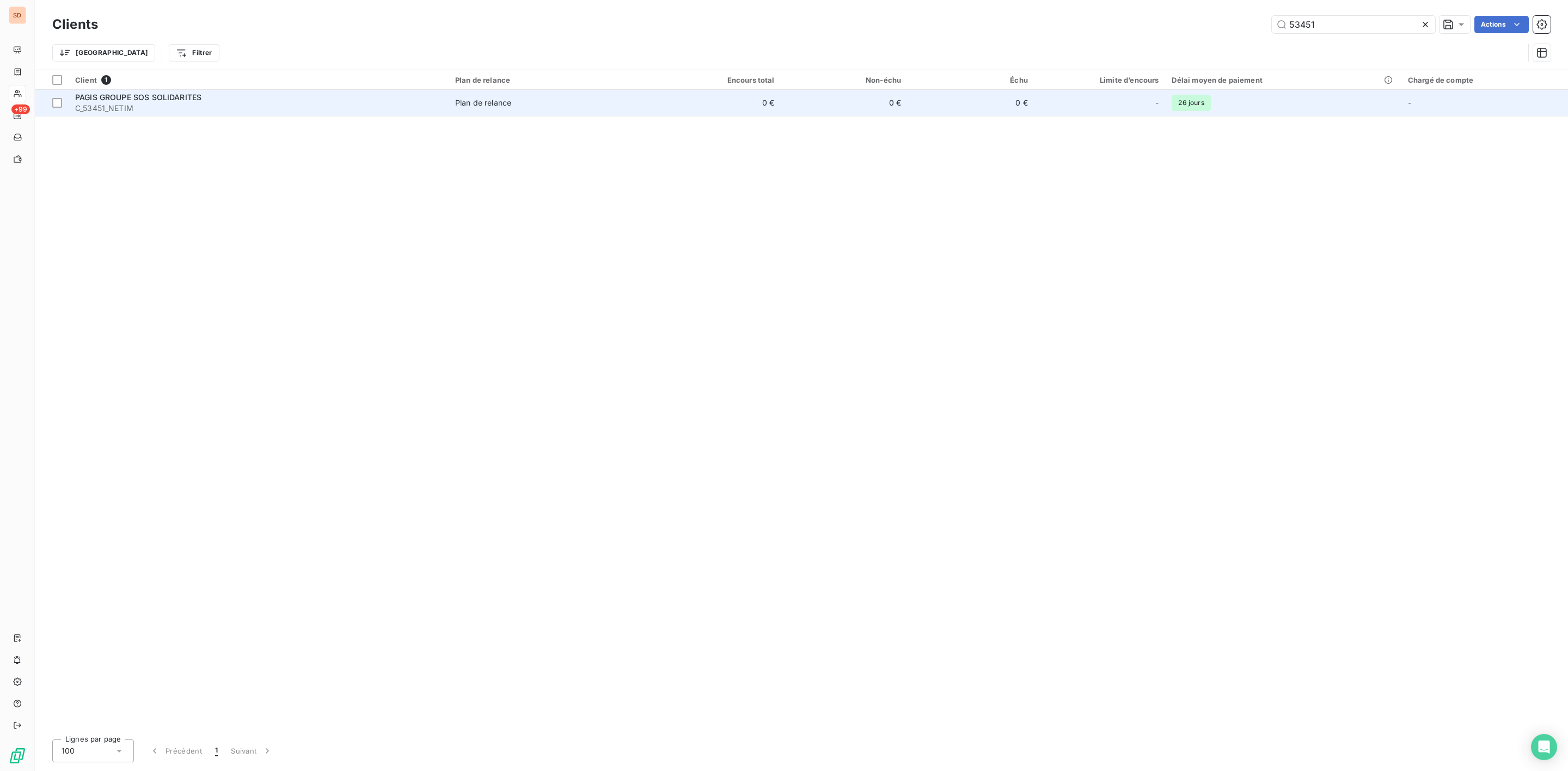
type input "53451"
click at [531, 109] on td "Plan de relance" at bounding box center [551, 103] width 206 height 26
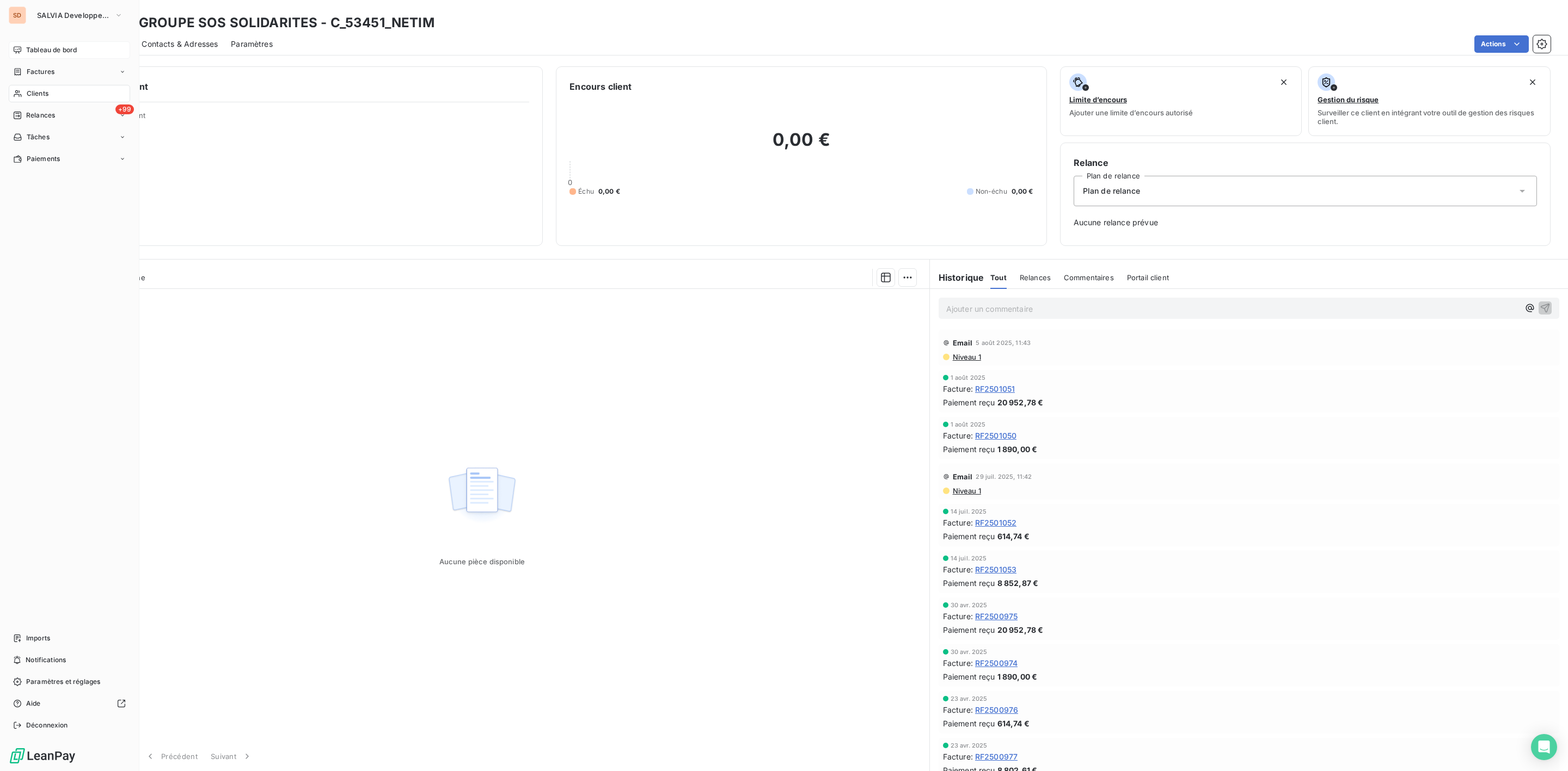
click at [33, 45] on span "Tableau de bord" at bounding box center [51, 50] width 50 height 10
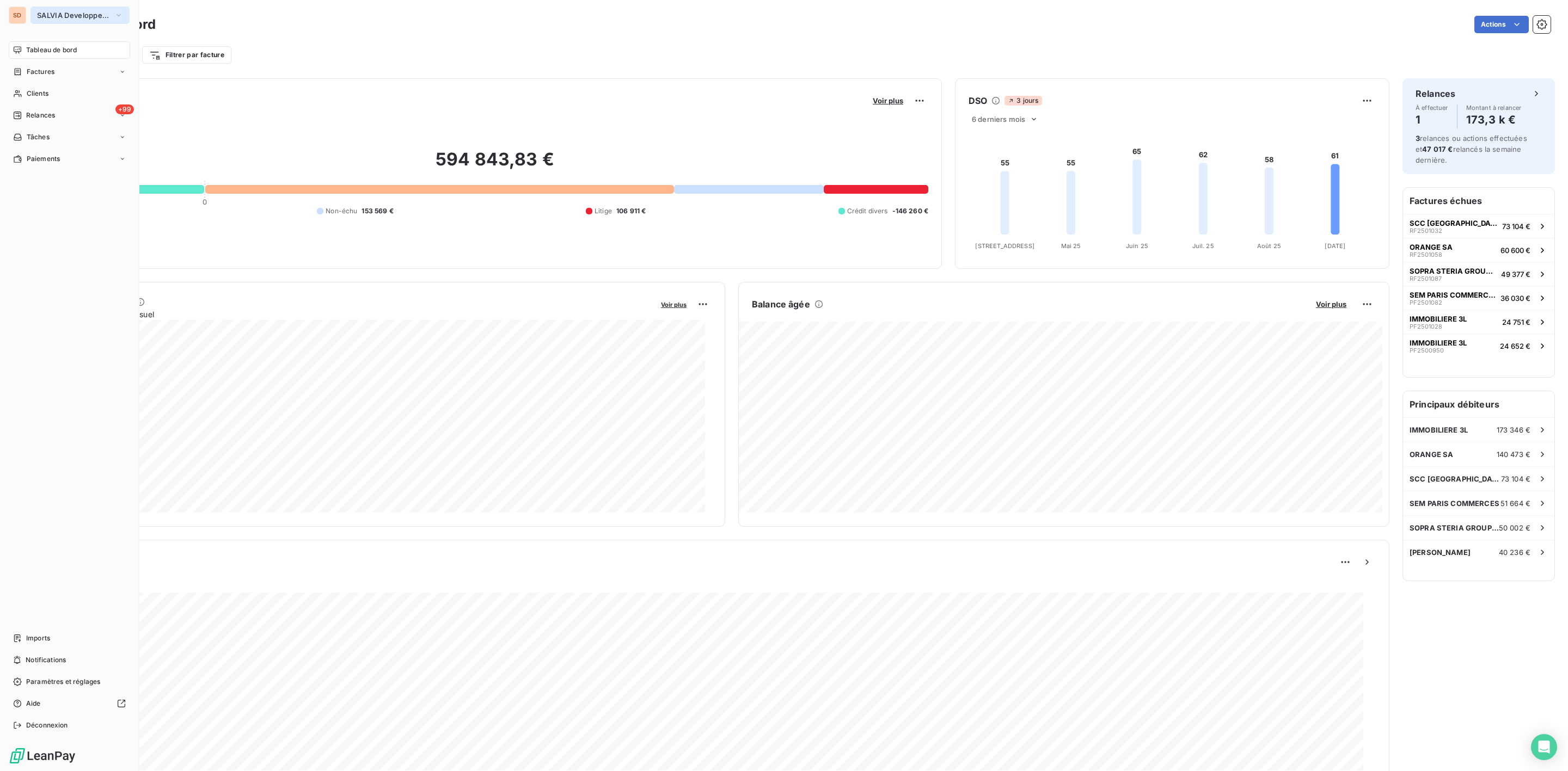
click at [47, 18] on span "SALVIA Developpement" at bounding box center [73, 16] width 73 height 9
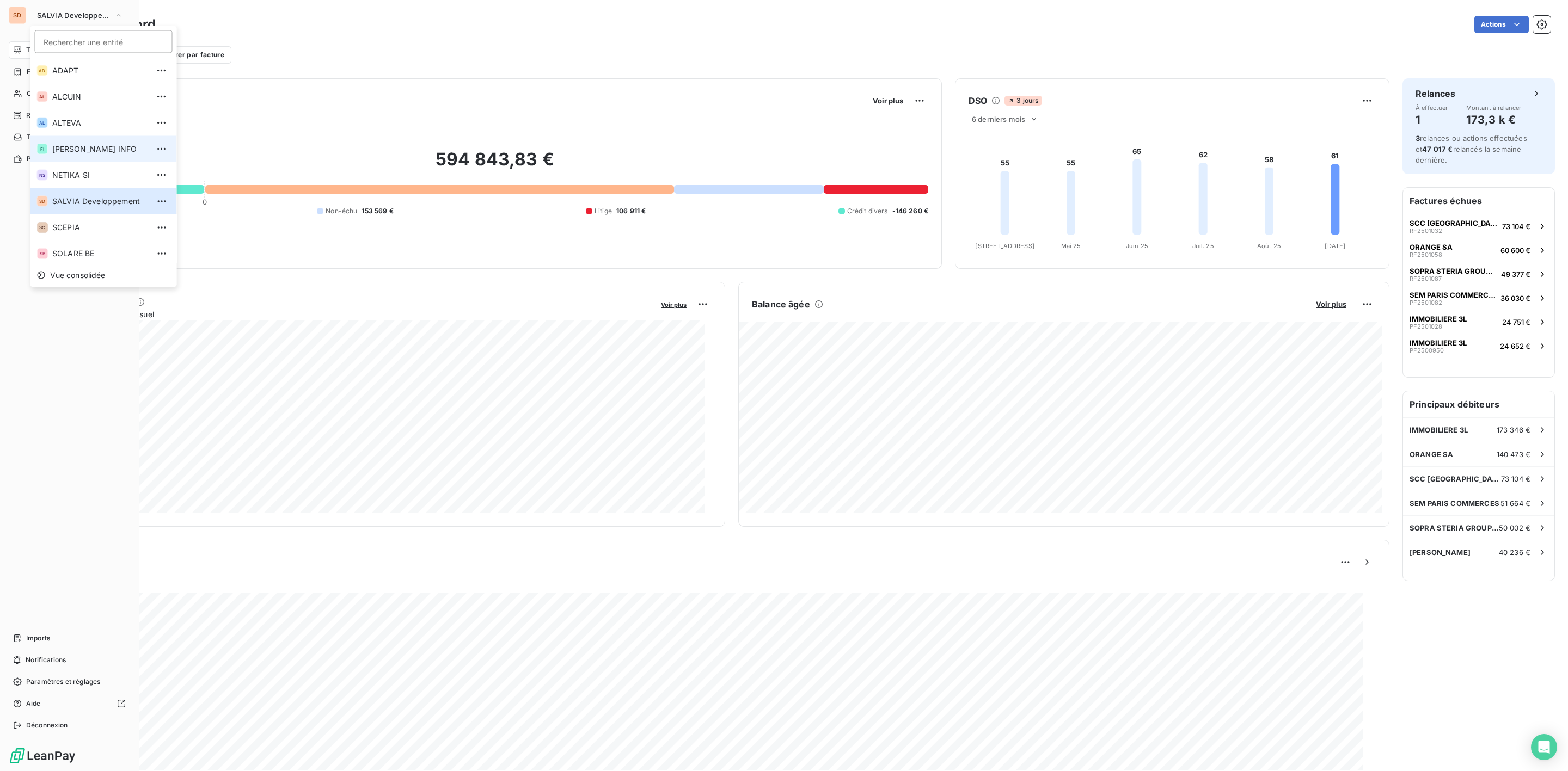
click at [74, 145] on span "[PERSON_NAME] INFO" at bounding box center [100, 149] width 96 height 11
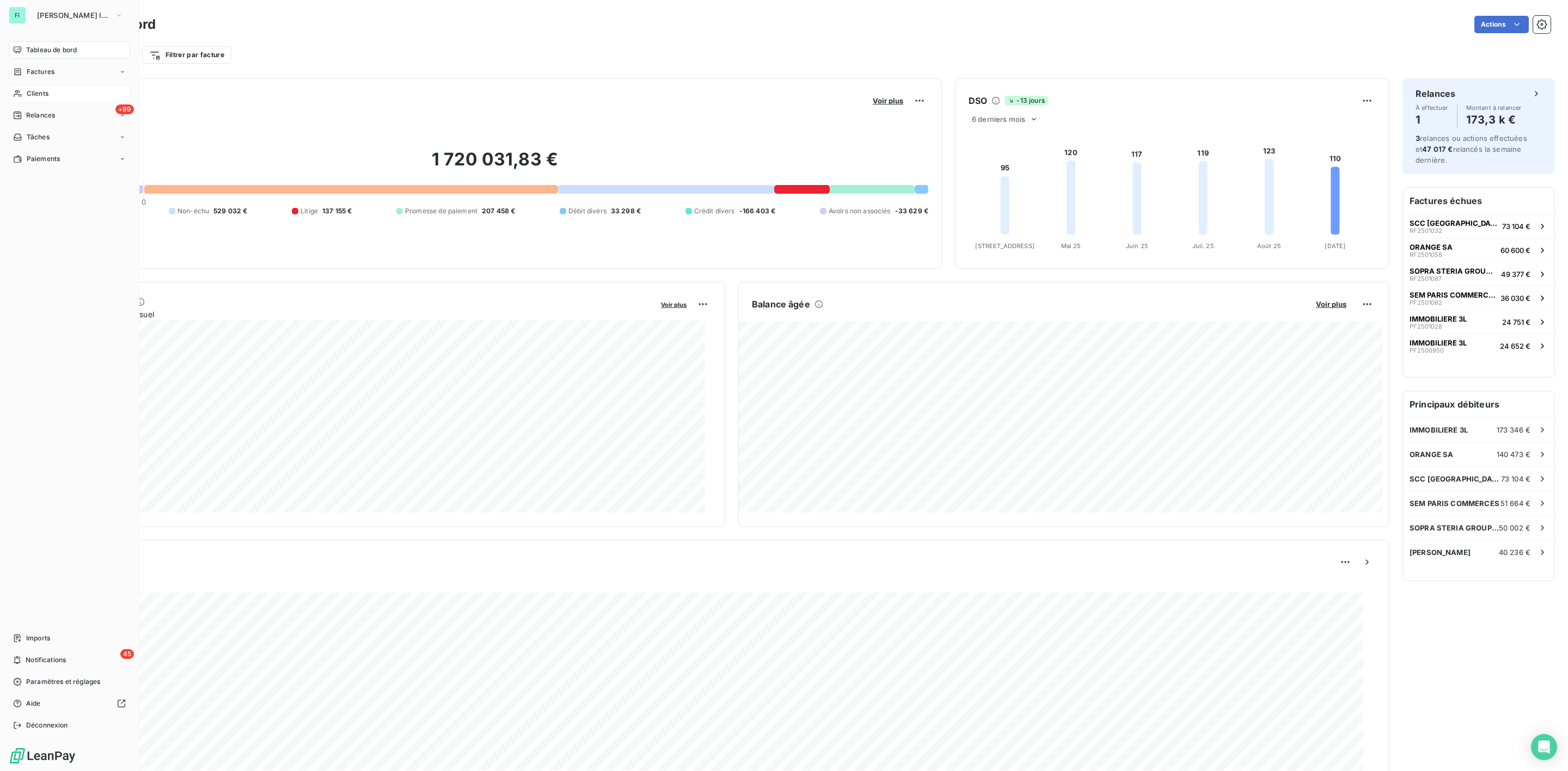
click at [36, 91] on span "Clients" at bounding box center [37, 94] width 22 height 10
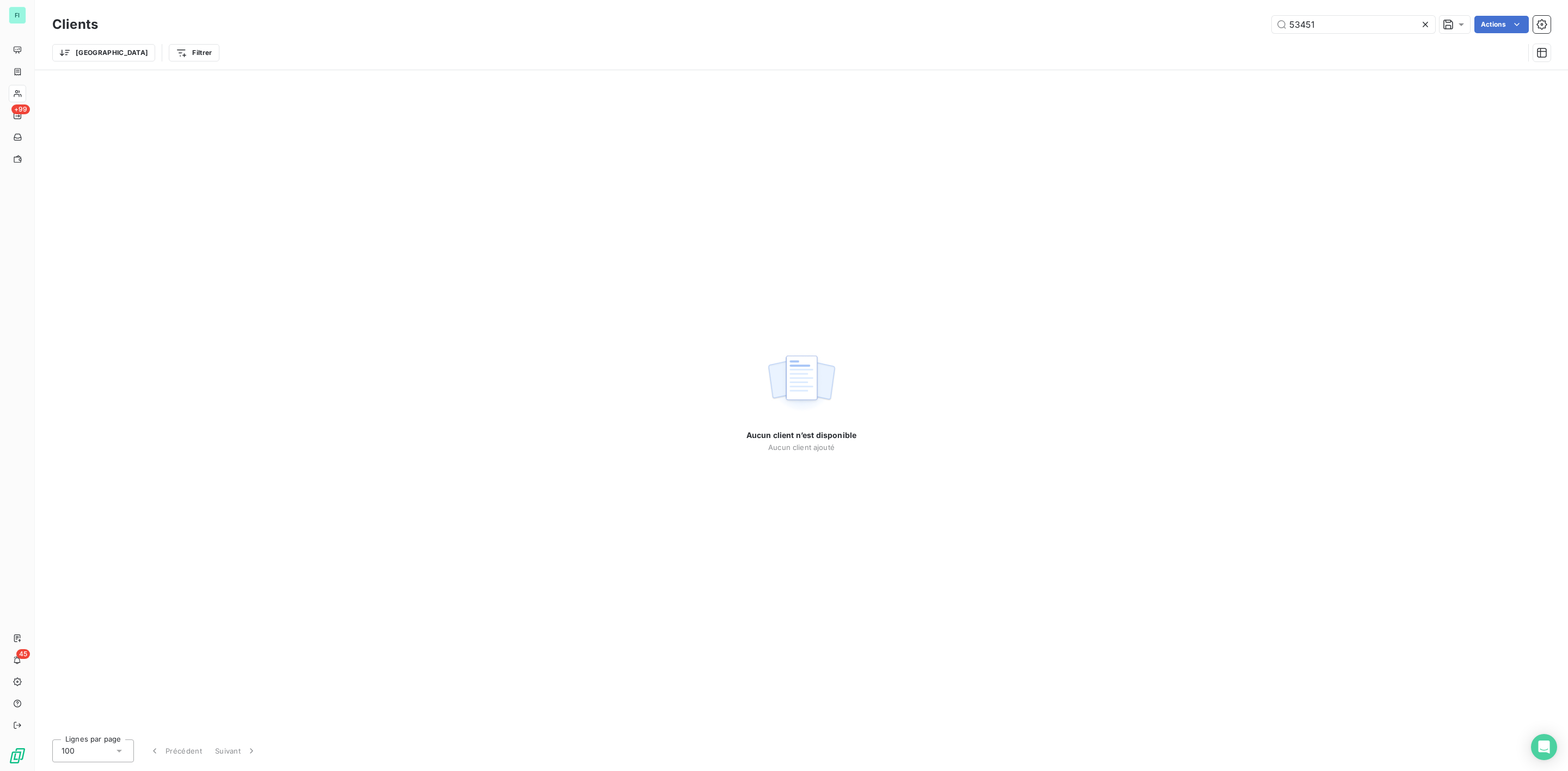
drag, startPoint x: 1336, startPoint y: 33, endPoint x: 1086, endPoint y: 33, distance: 250.0
click at [1106, 33] on div "53451 Actions" at bounding box center [831, 24] width 1439 height 17
type input "101077"
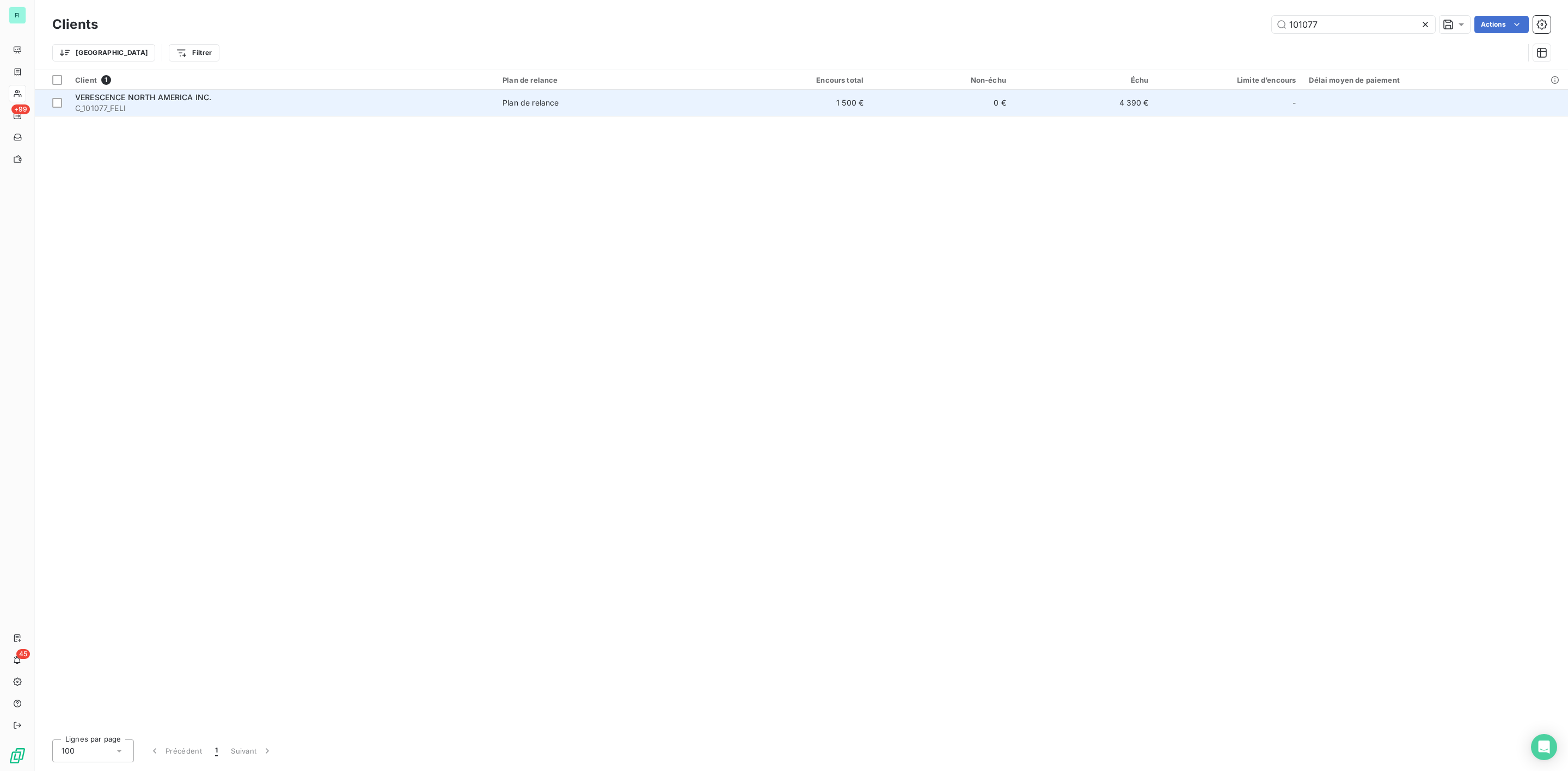
click at [551, 107] on div "Plan de relance" at bounding box center [530, 103] width 56 height 11
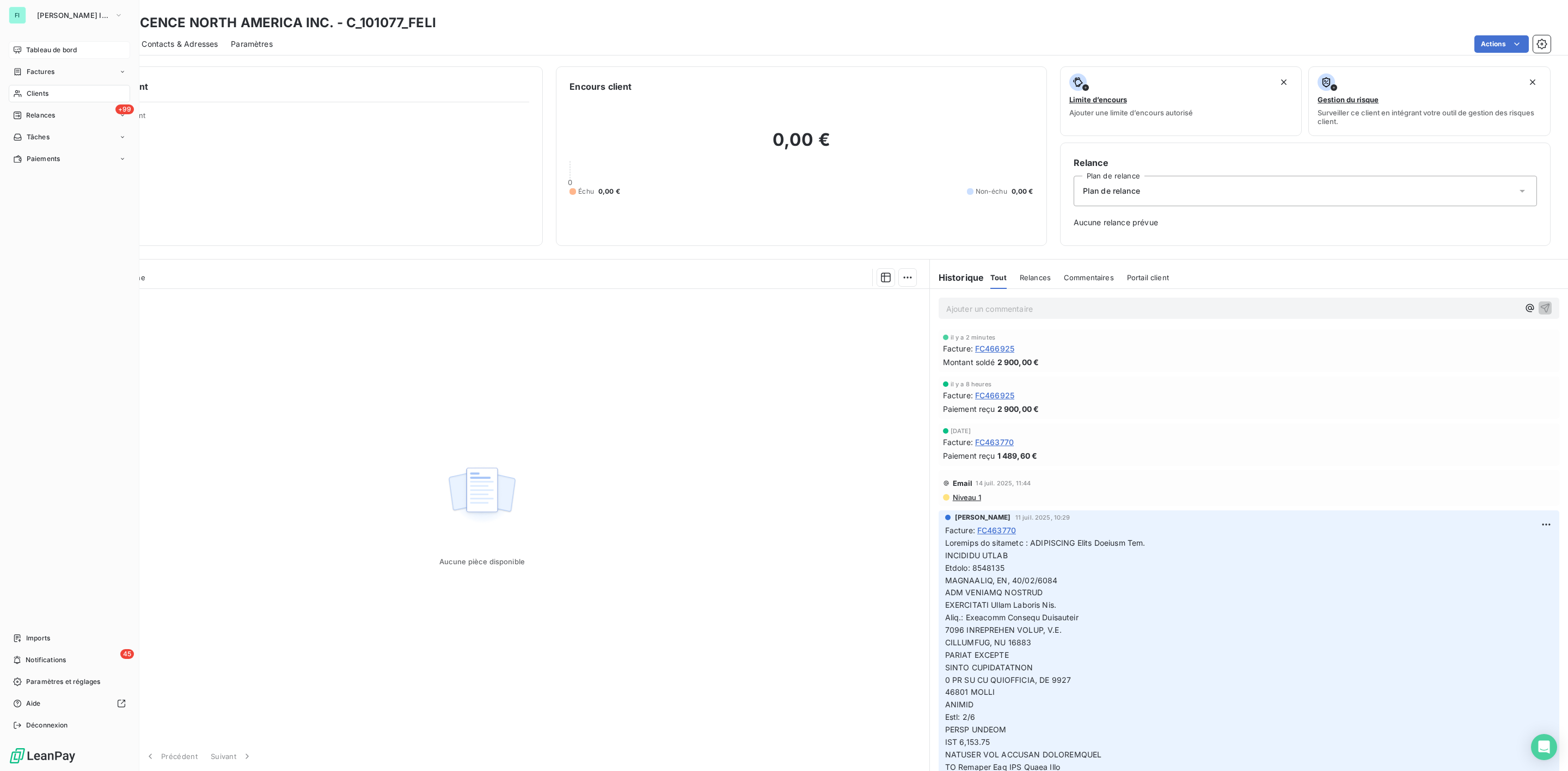
click at [42, 45] on span "Tableau de bord" at bounding box center [51, 50] width 50 height 10
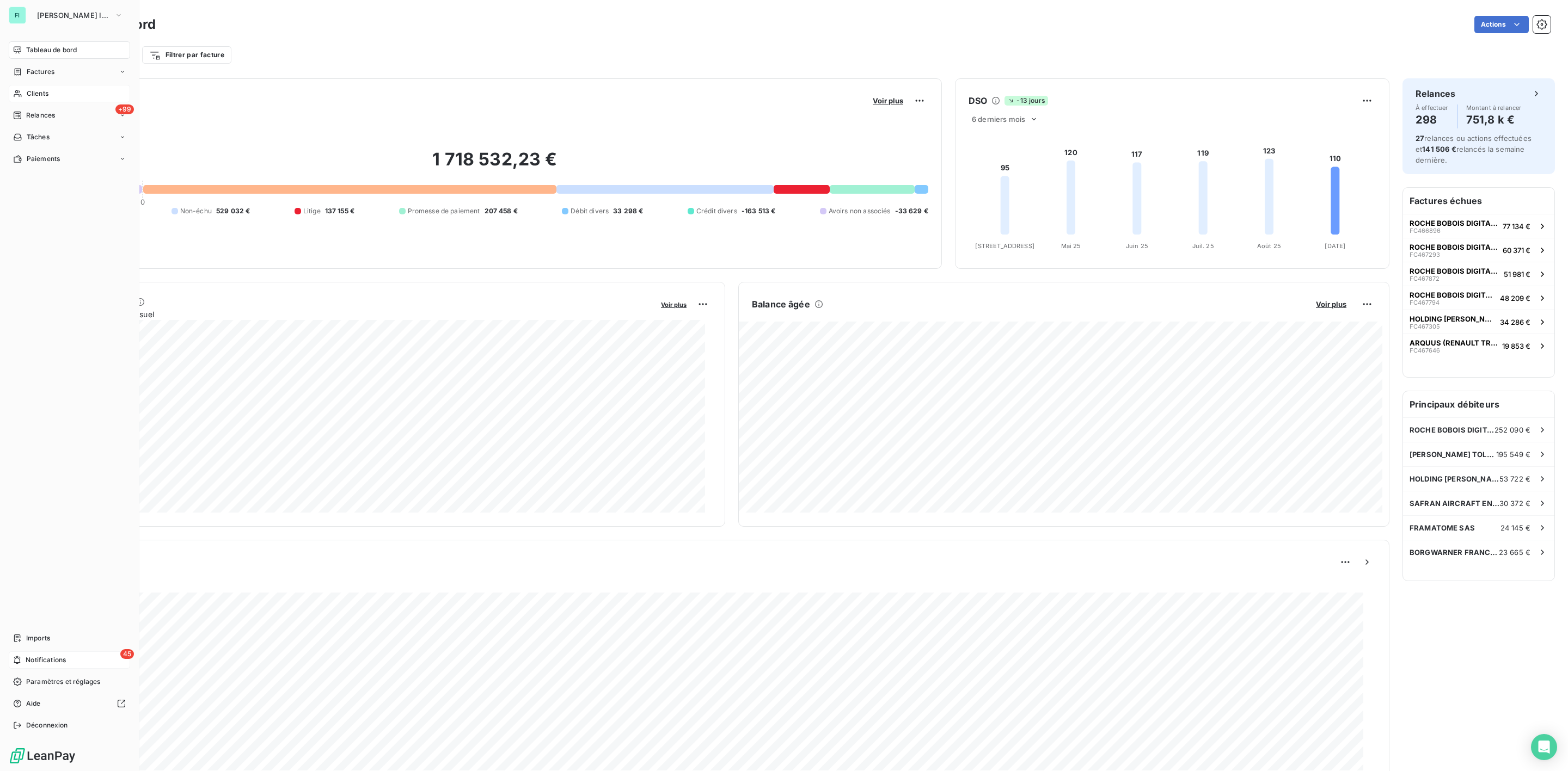
click at [29, 655] on span "Notifications" at bounding box center [45, 660] width 40 height 10
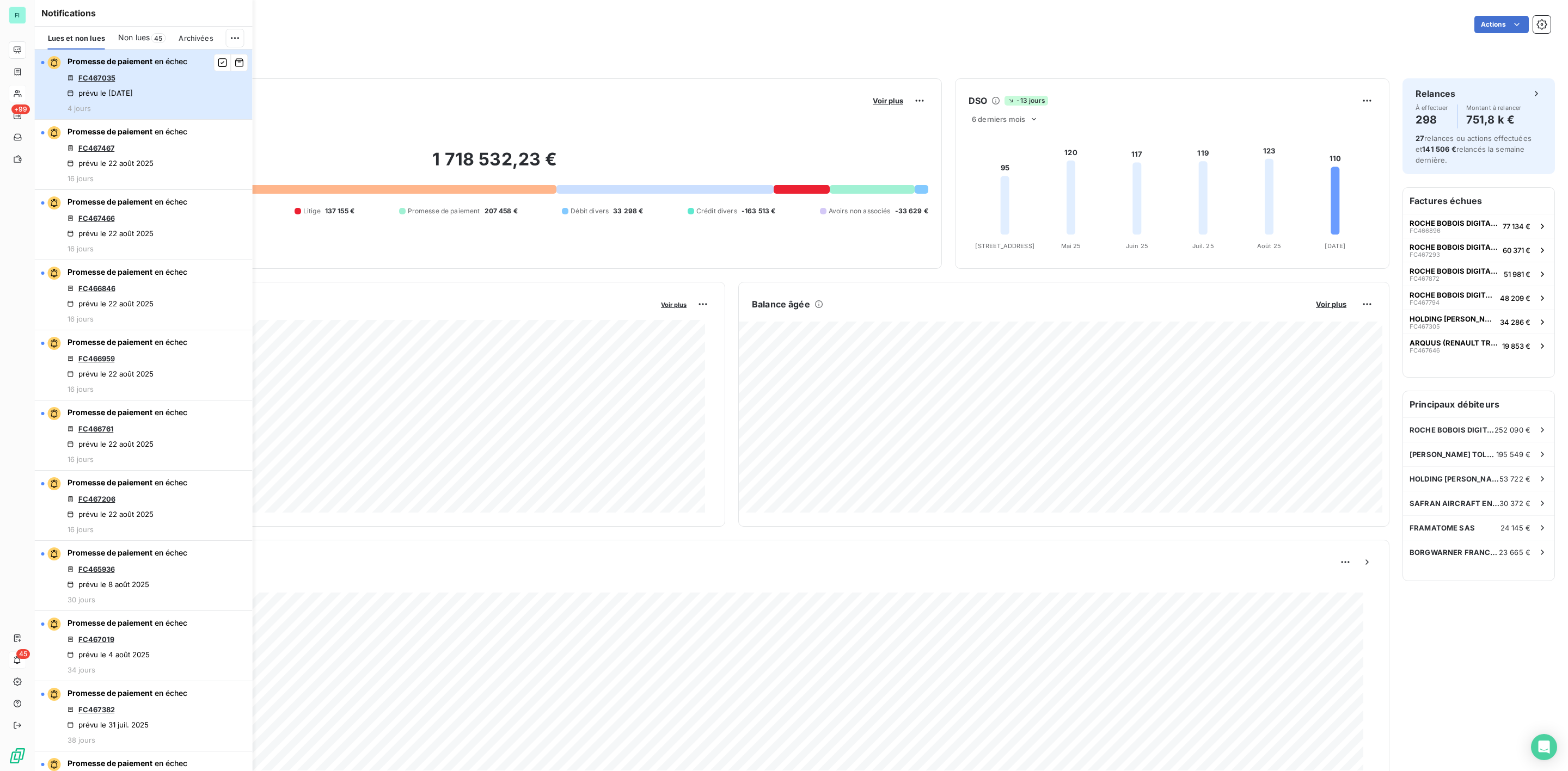
click at [86, 61] on span "Promesse de paiement" at bounding box center [110, 61] width 85 height 9
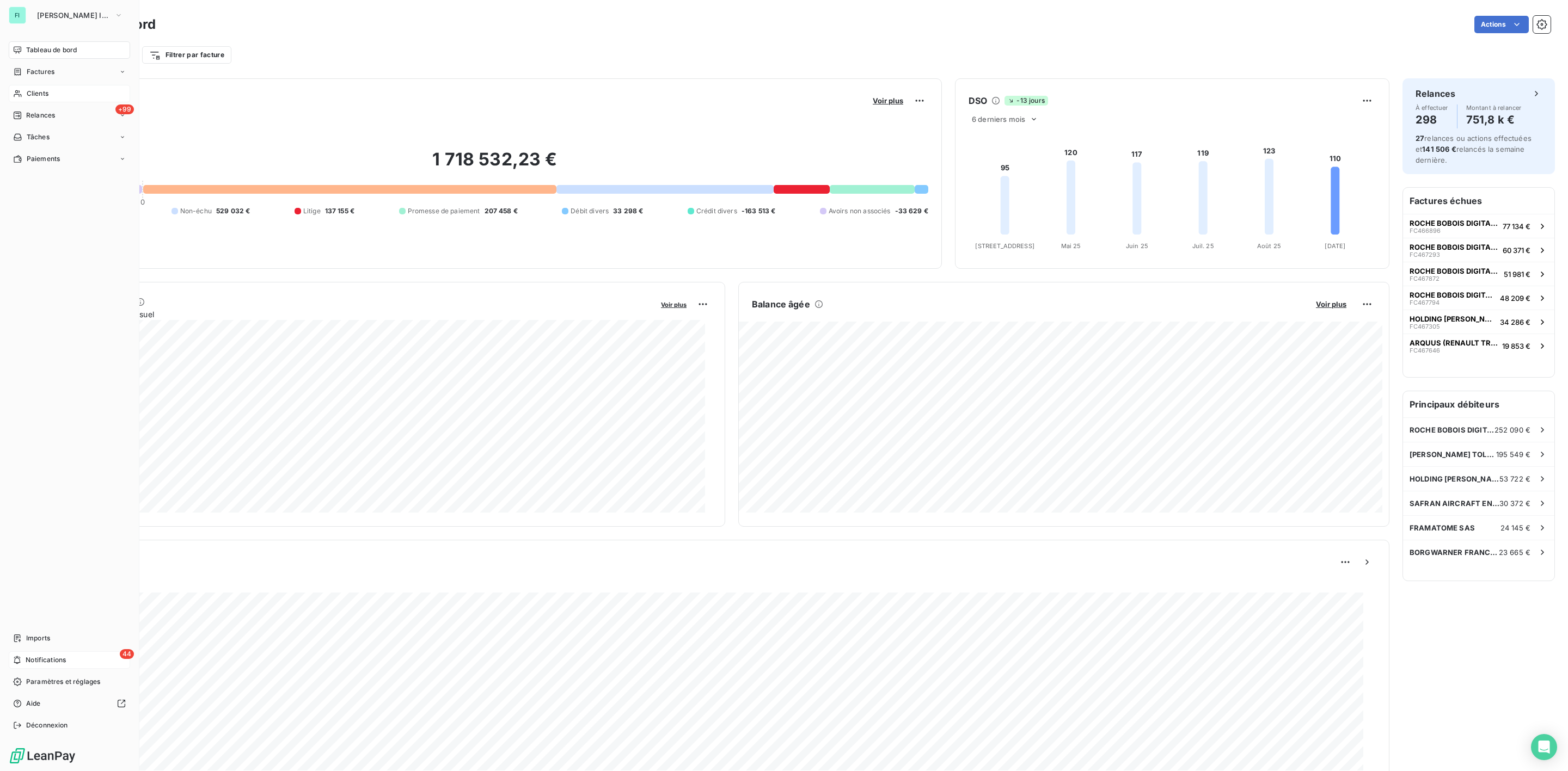
click at [46, 661] on span "Notifications" at bounding box center [45, 660] width 40 height 10
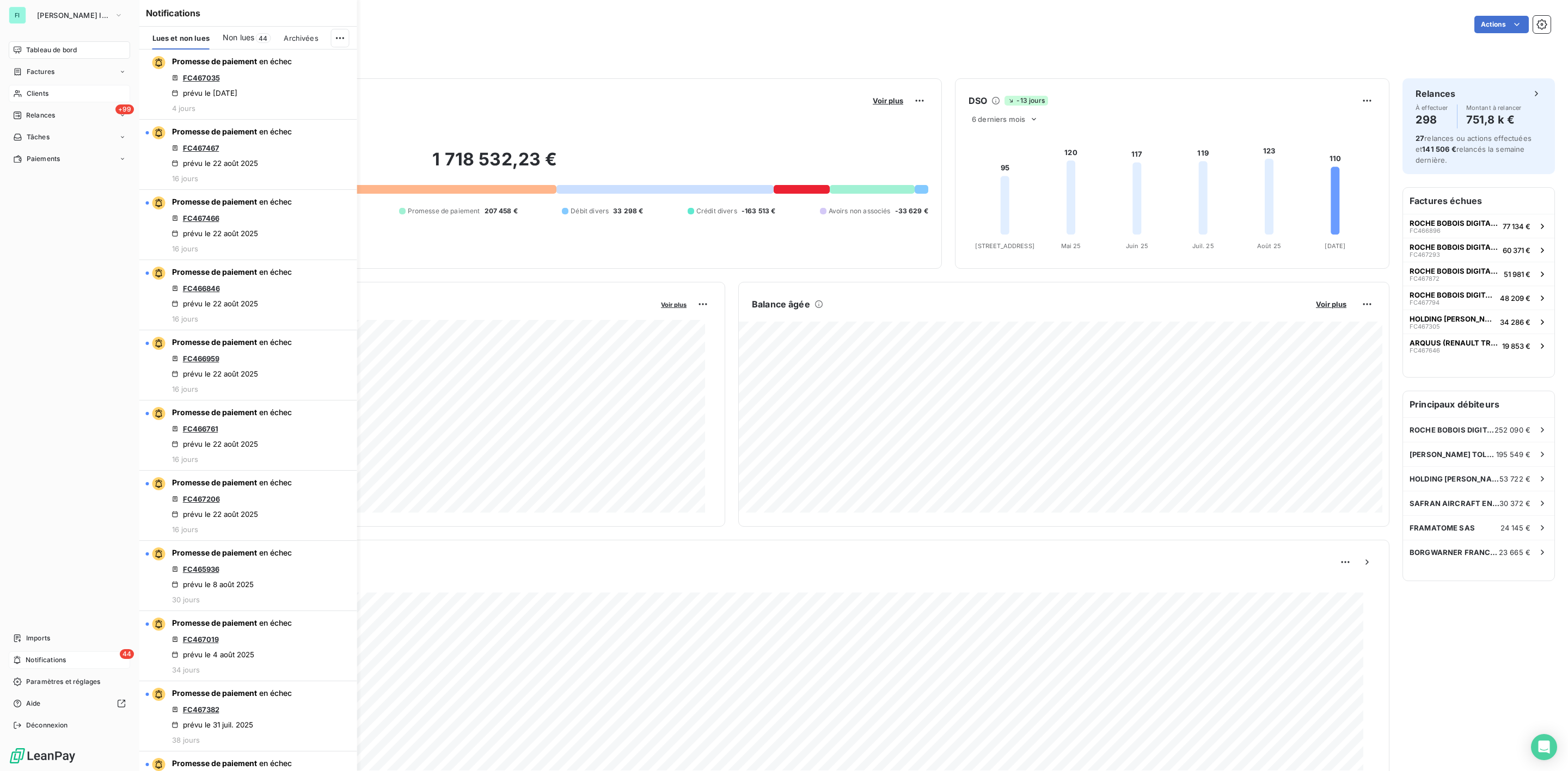
click at [38, 51] on span "Tableau de bord" at bounding box center [51, 50] width 50 height 10
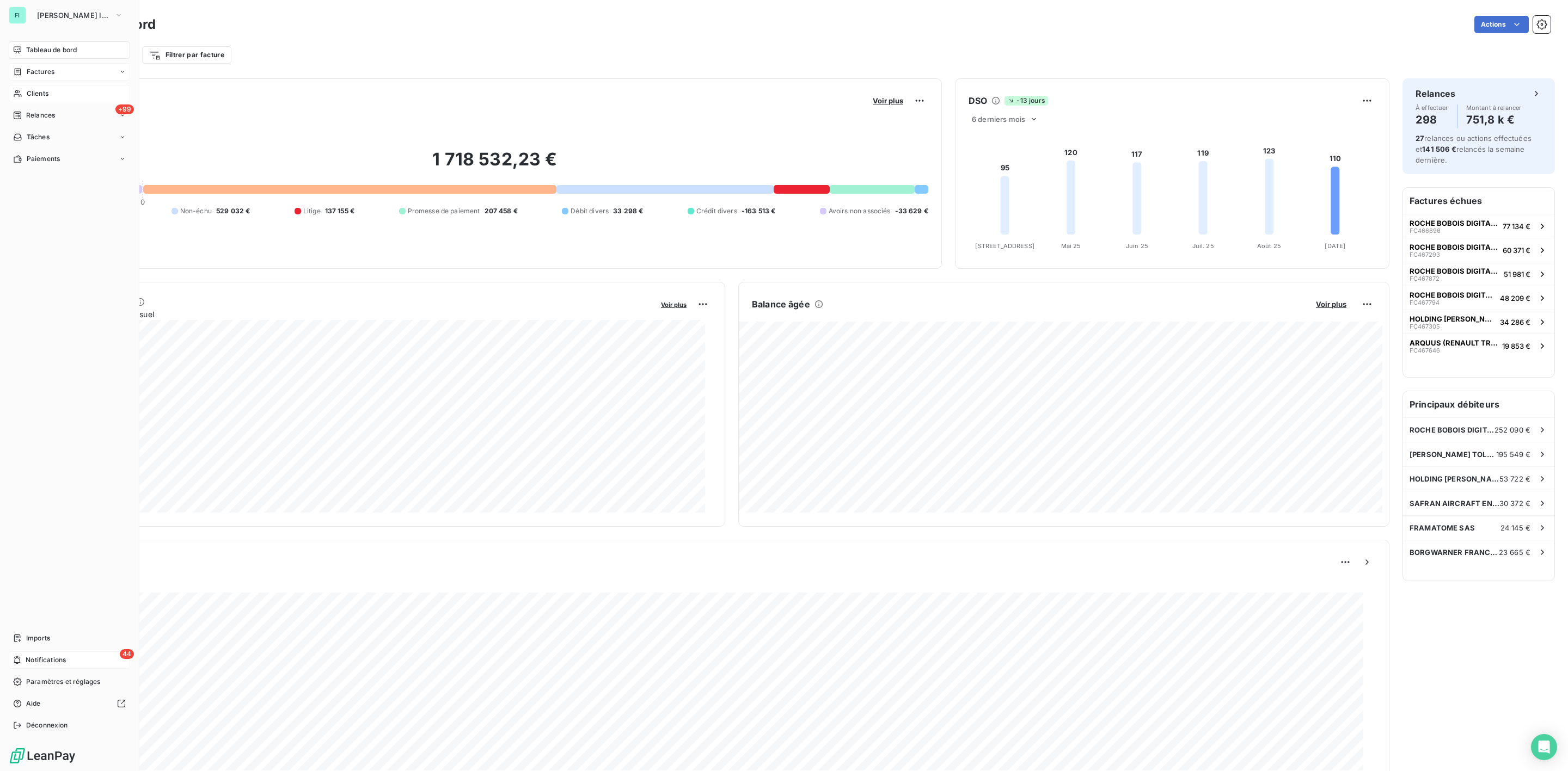
click at [46, 72] on span "Factures" at bounding box center [40, 72] width 28 height 10
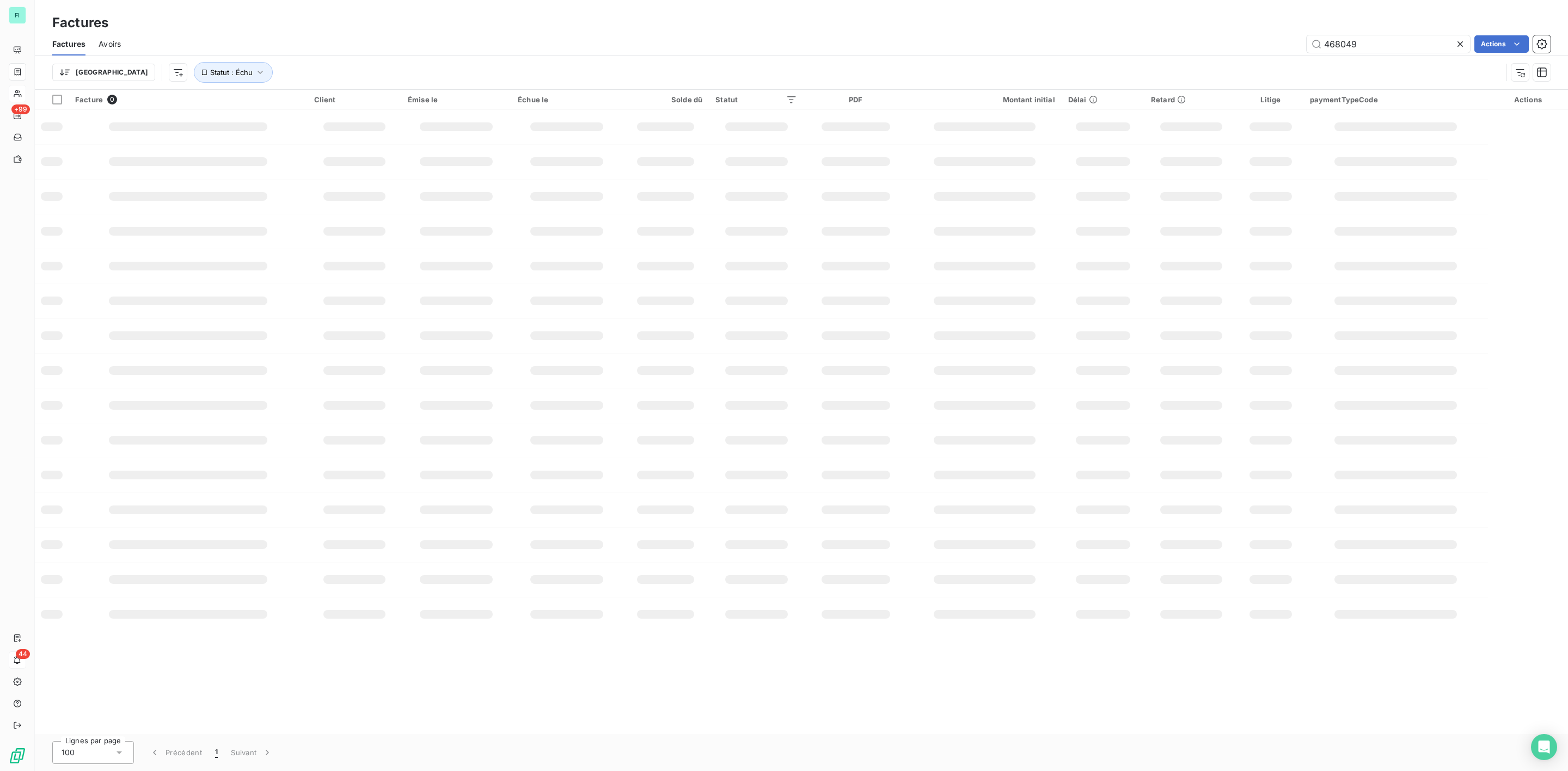
click at [1462, 37] on div at bounding box center [1462, 44] width 16 height 17
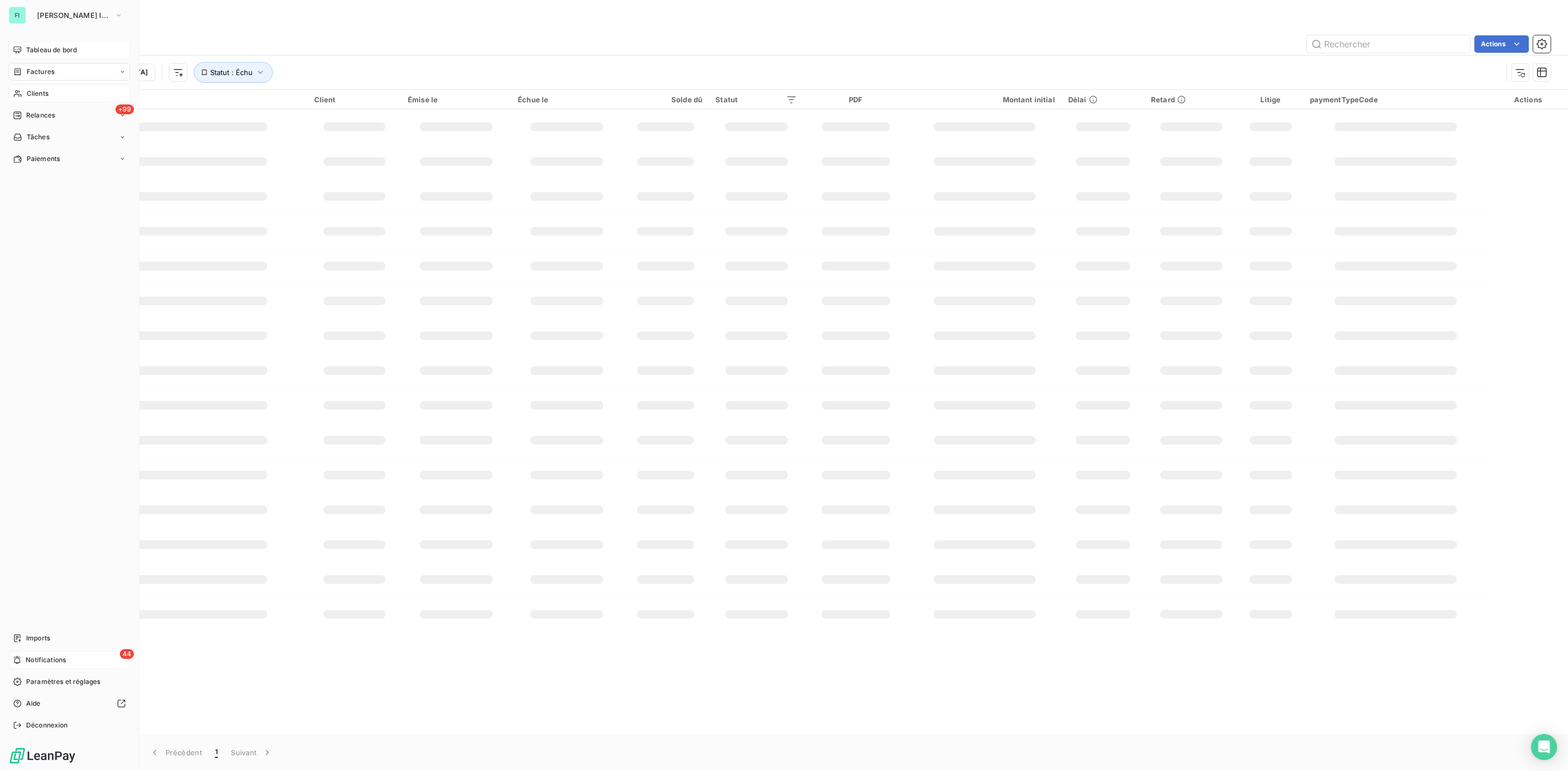
click at [30, 46] on span "Tableau de bord" at bounding box center [51, 50] width 50 height 10
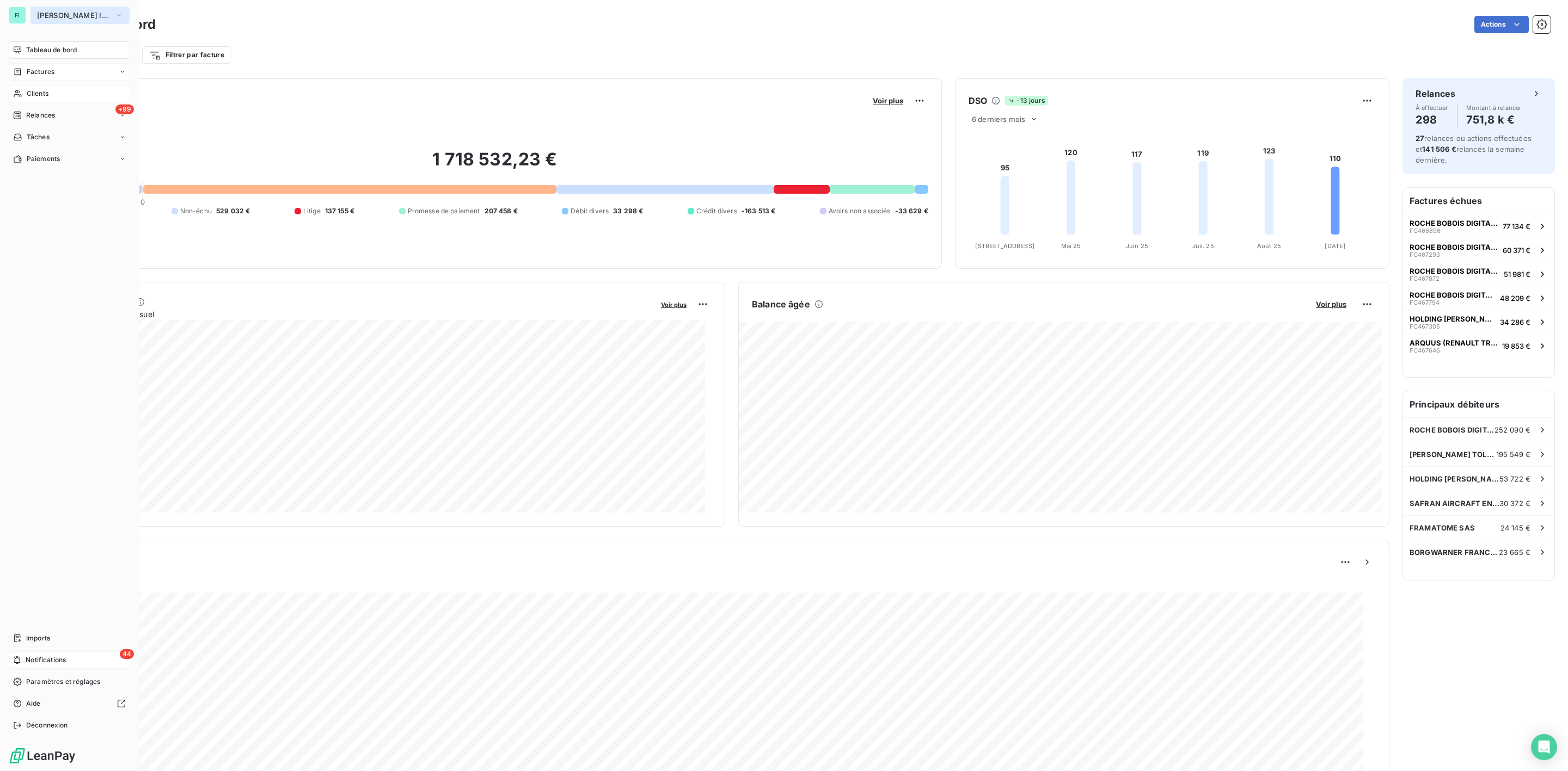
click at [59, 9] on button "[PERSON_NAME] INFO" at bounding box center [80, 16] width 99 height 17
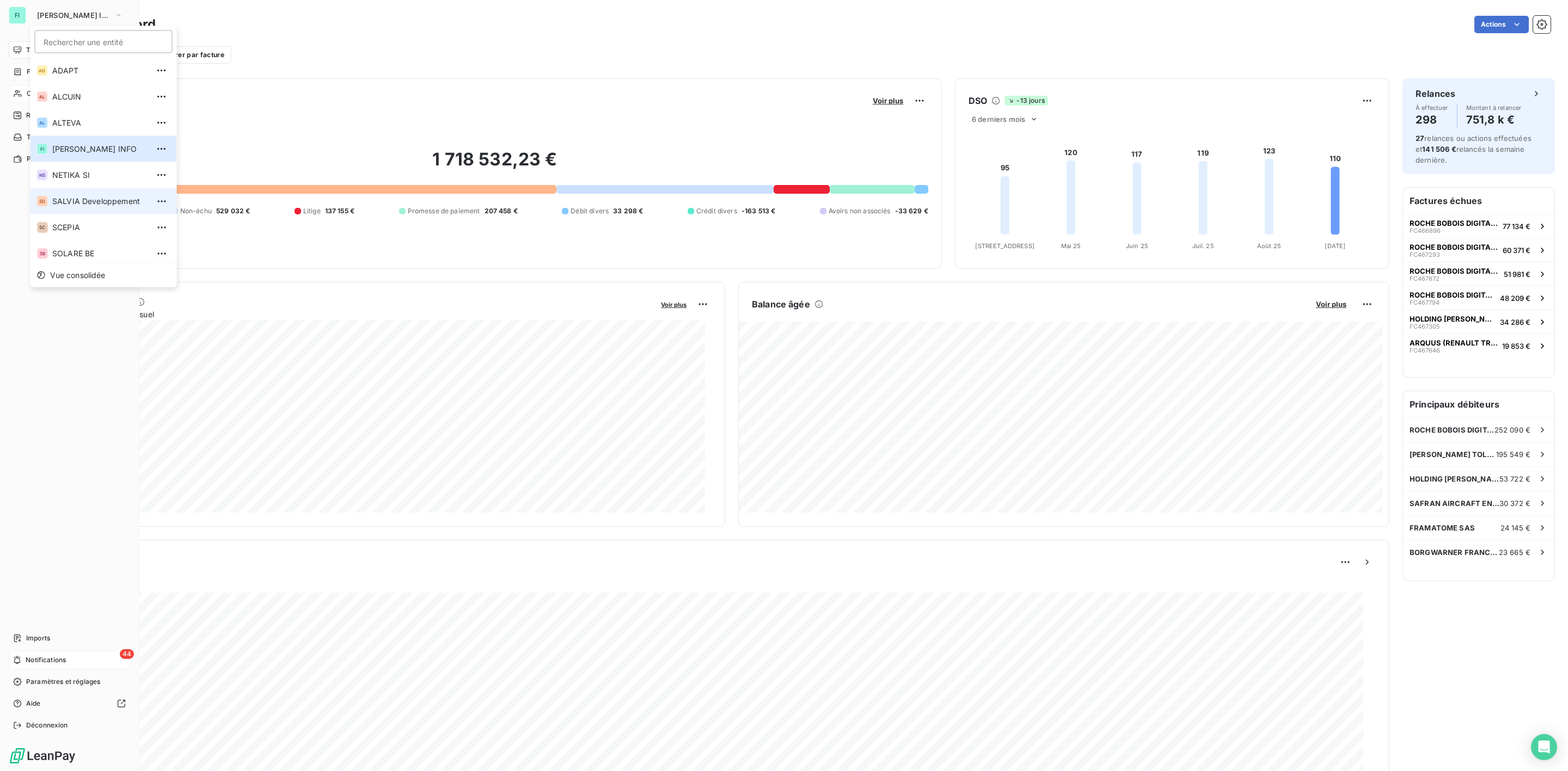
click at [80, 204] on span "SALVIA Developpement" at bounding box center [100, 201] width 96 height 11
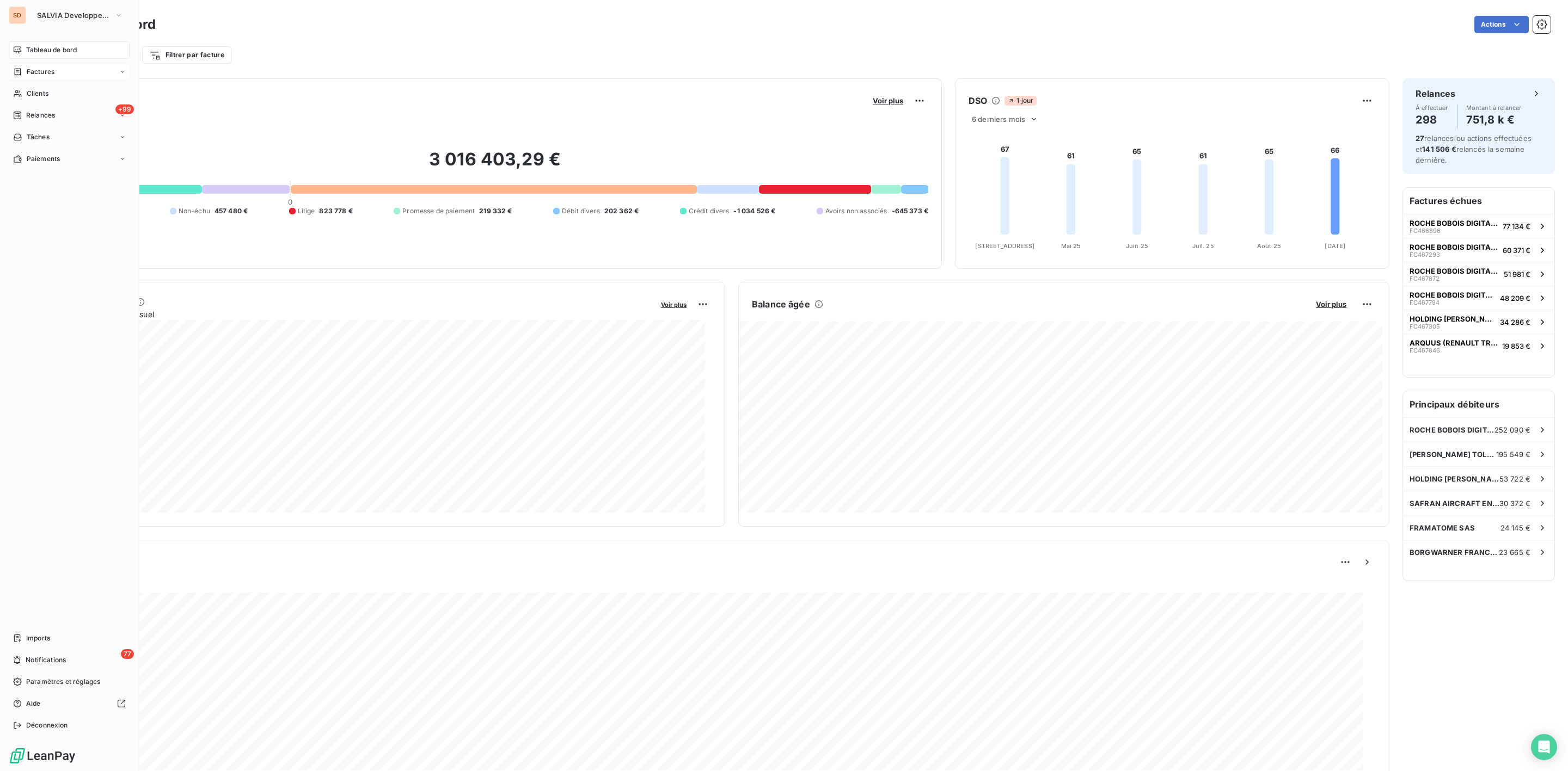
click at [50, 75] on span "Factures" at bounding box center [40, 72] width 28 height 10
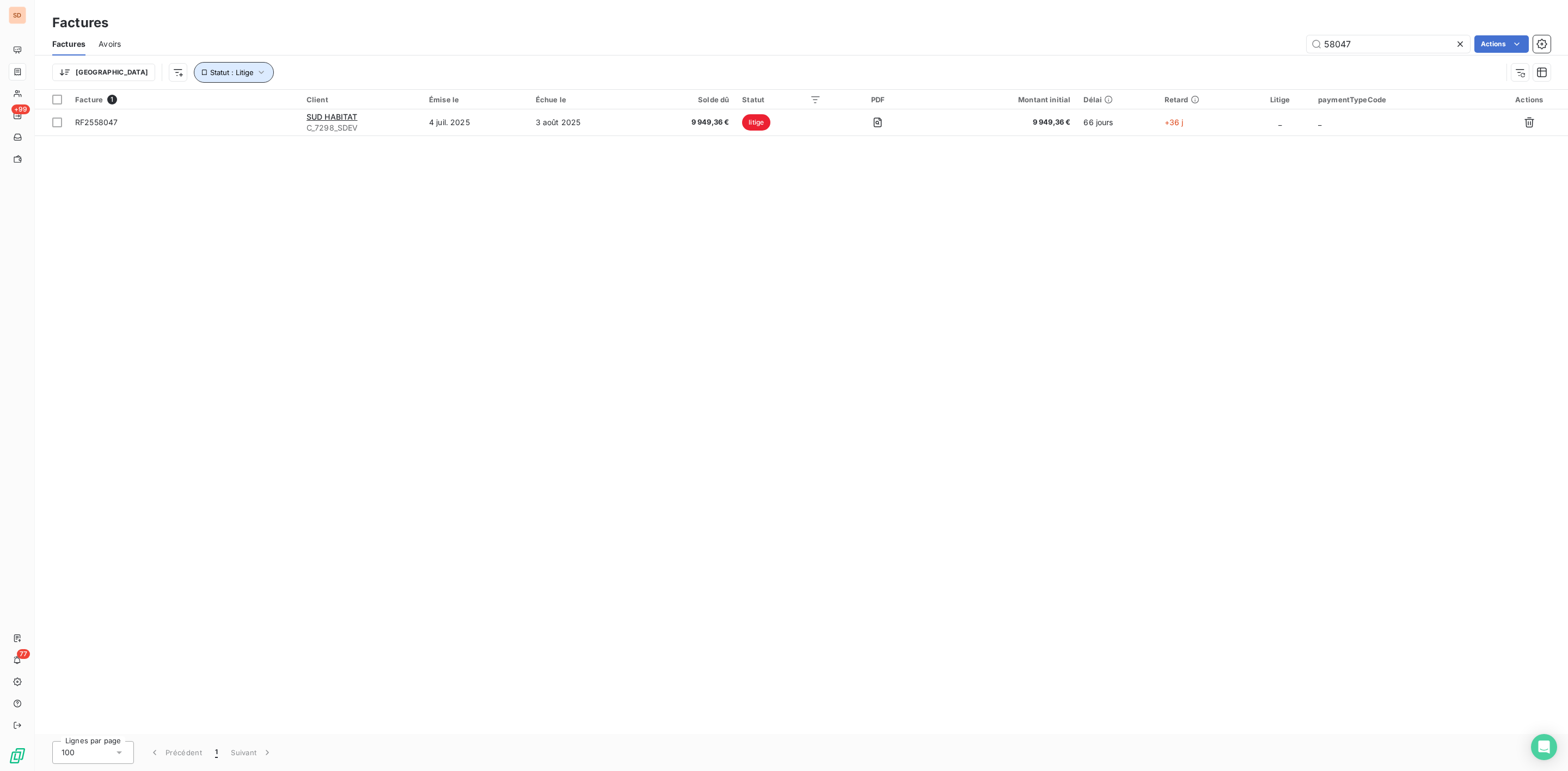
click at [214, 68] on button "Statut : Litige" at bounding box center [234, 72] width 80 height 21
click at [198, 133] on span "Supprimer le filtre" at bounding box center [194, 131] width 63 height 11
click at [1460, 46] on icon at bounding box center [1460, 44] width 11 height 11
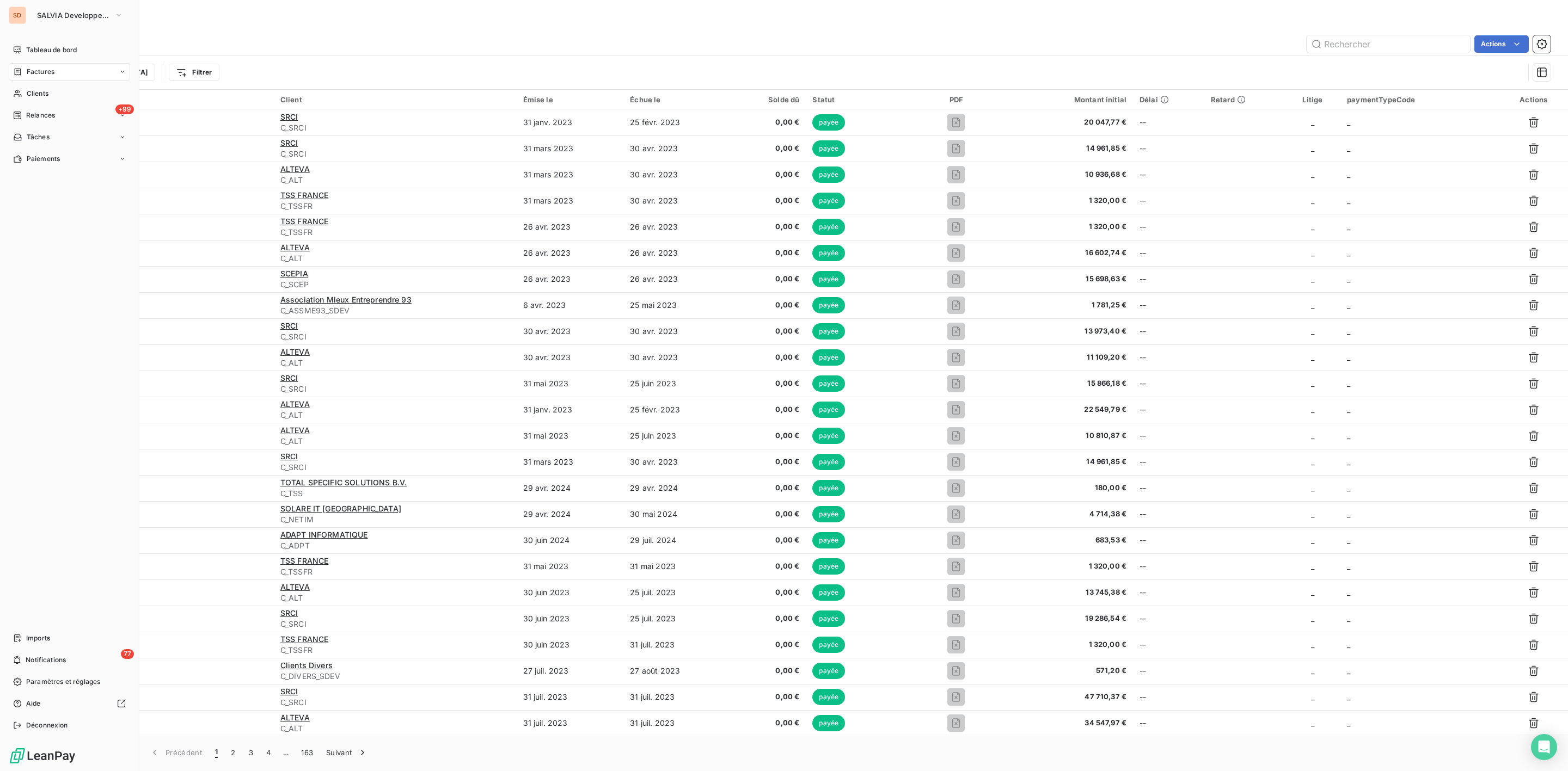
click at [32, 51] on span "Tableau de bord" at bounding box center [51, 50] width 50 height 10
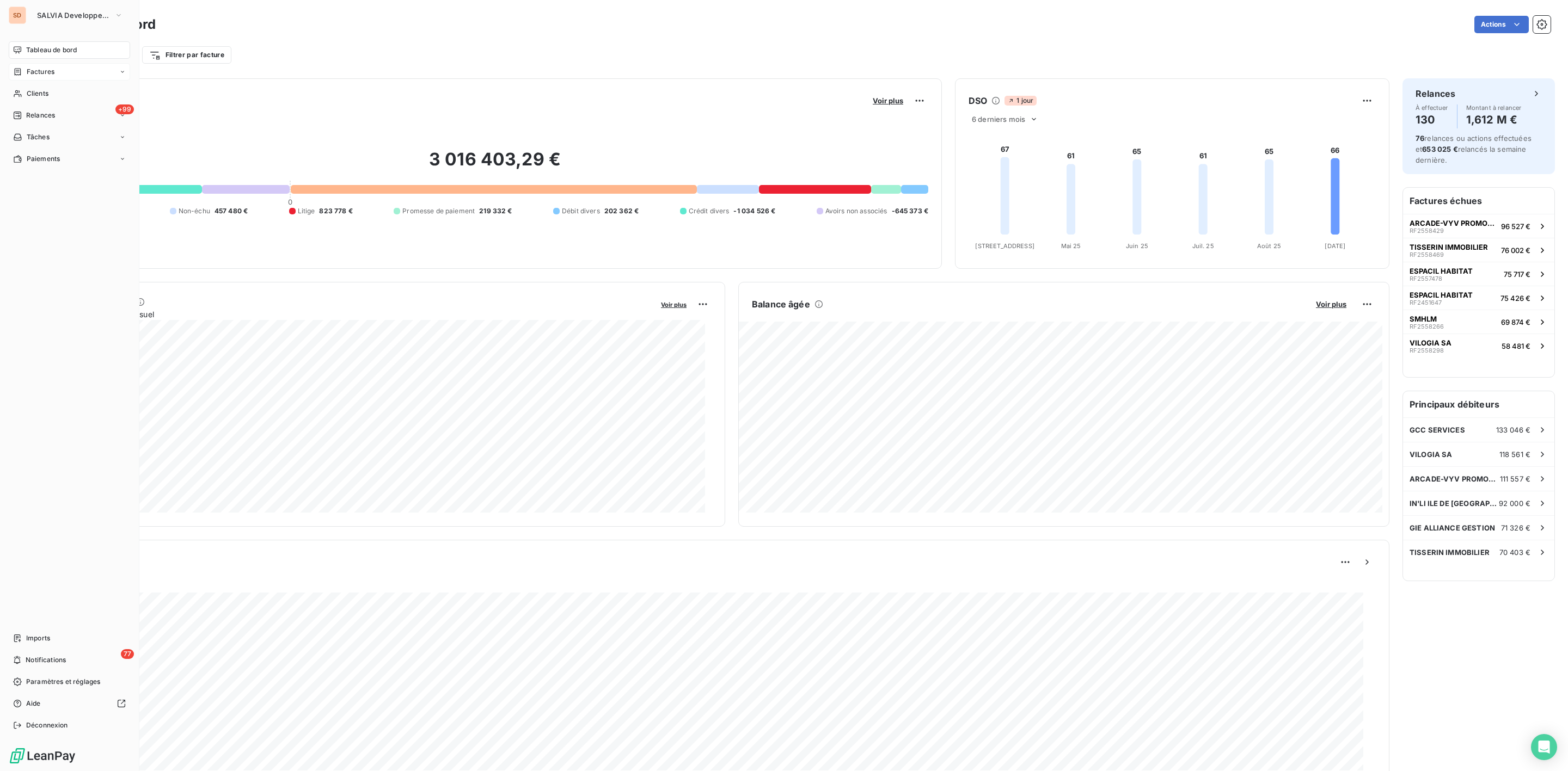
click at [37, 64] on div "Factures" at bounding box center [69, 72] width 121 height 17
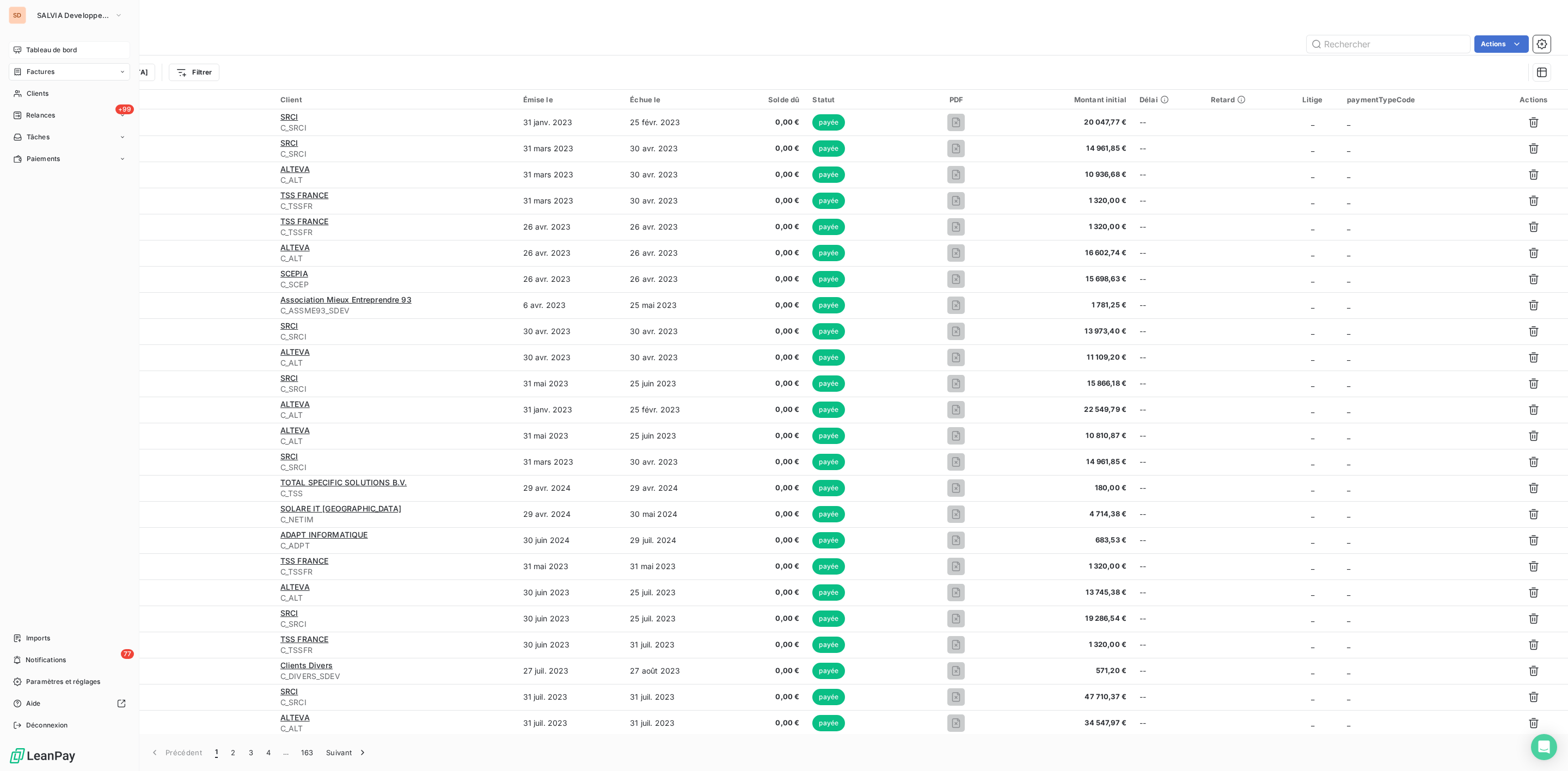
click at [23, 51] on div "Tableau de bord" at bounding box center [69, 50] width 121 height 17
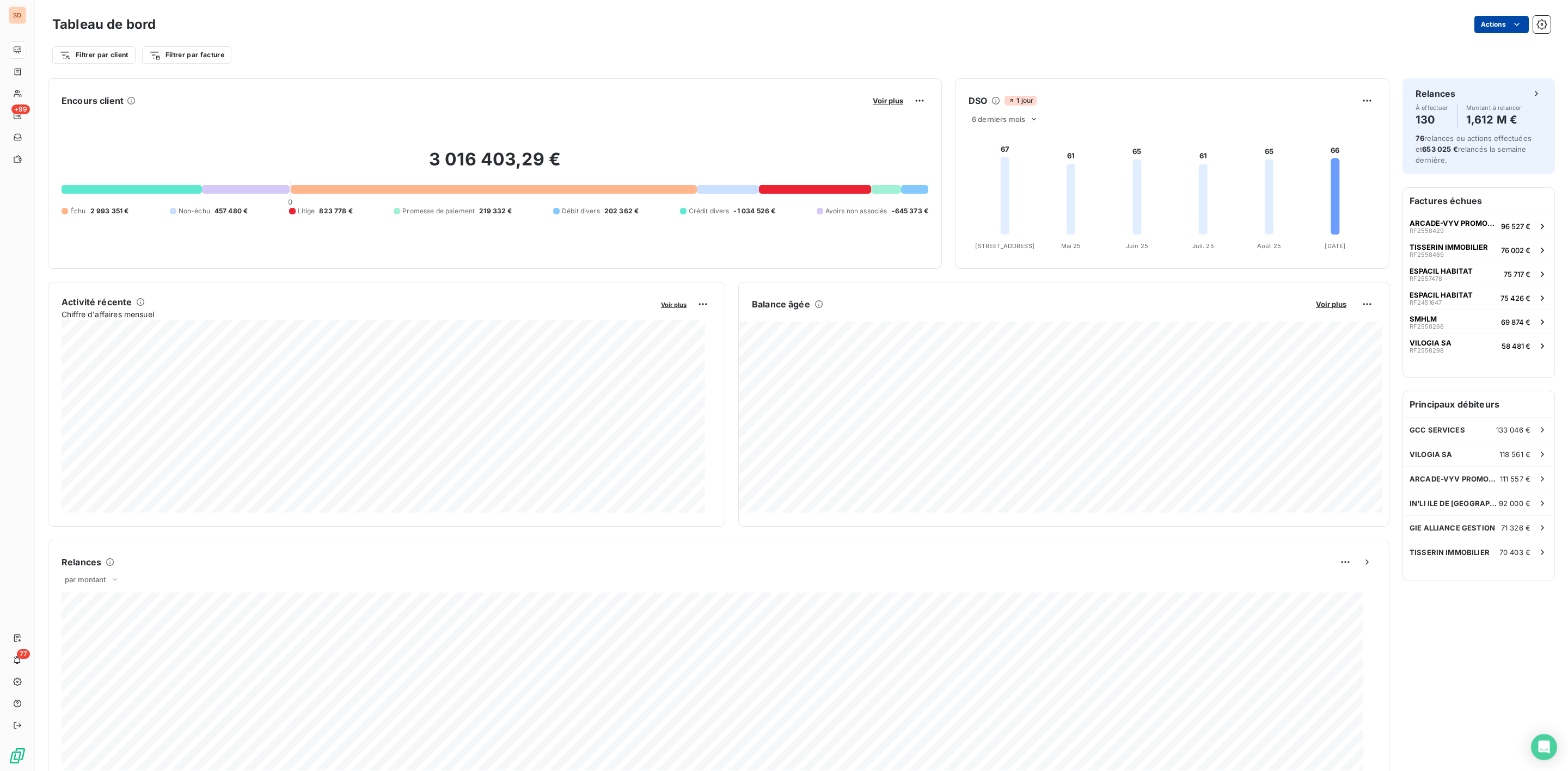
click at [1498, 26] on html "SD +99 77 Tableau de bord Actions Filtrer par client Filtrer par facture Encour…" at bounding box center [784, 385] width 1568 height 771
click at [1066, 335] on html "SD +99 77 Tableau de bord Actions Exporter le tableau de bord Filtrer par clien…" at bounding box center [784, 385] width 1568 height 771
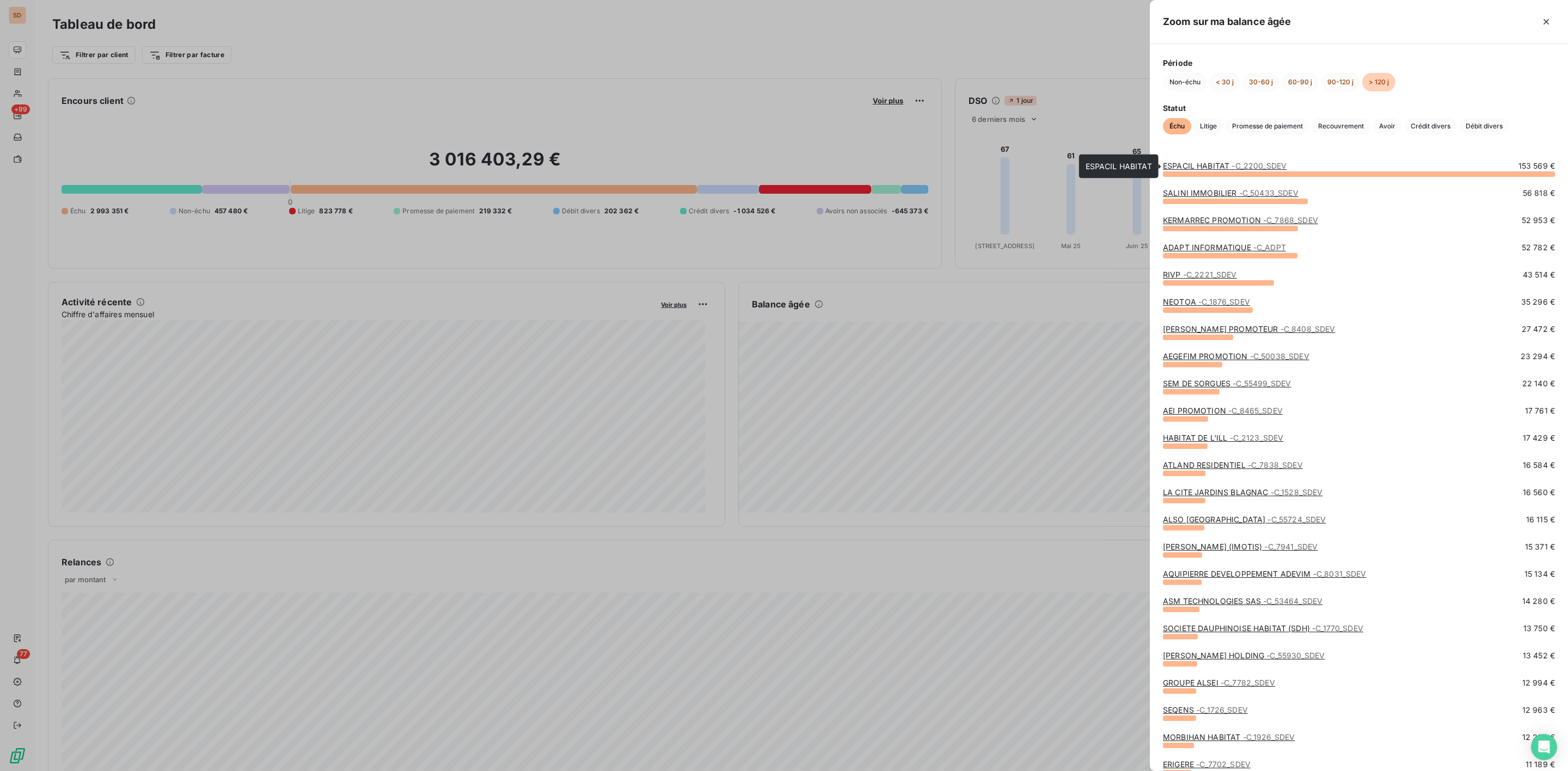
click at [1180, 164] on link "ESPACIL HABITAT - C_2200_SDEV" at bounding box center [1224, 165] width 124 height 9
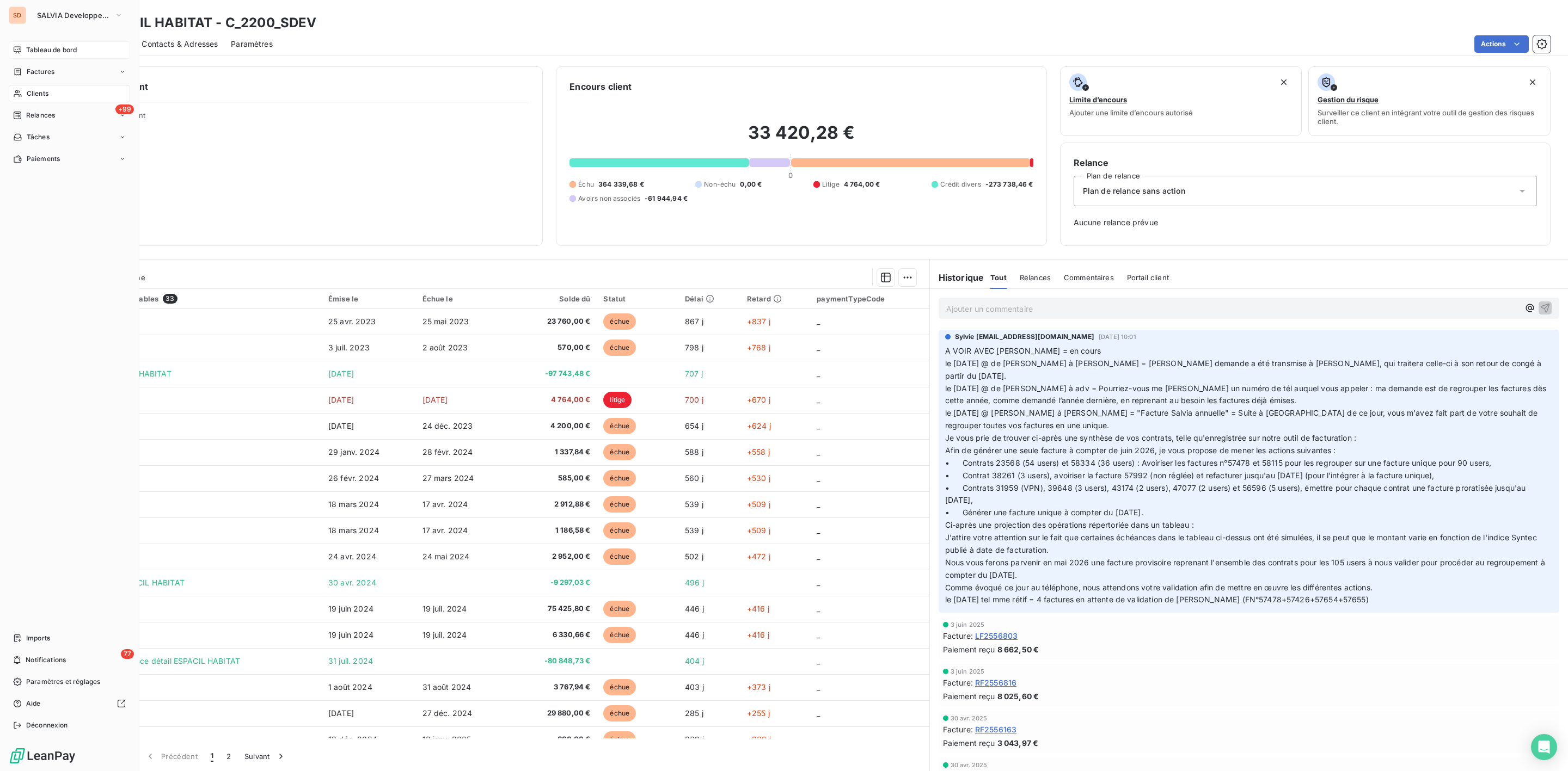
click at [42, 50] on span "Tableau de bord" at bounding box center [51, 50] width 50 height 10
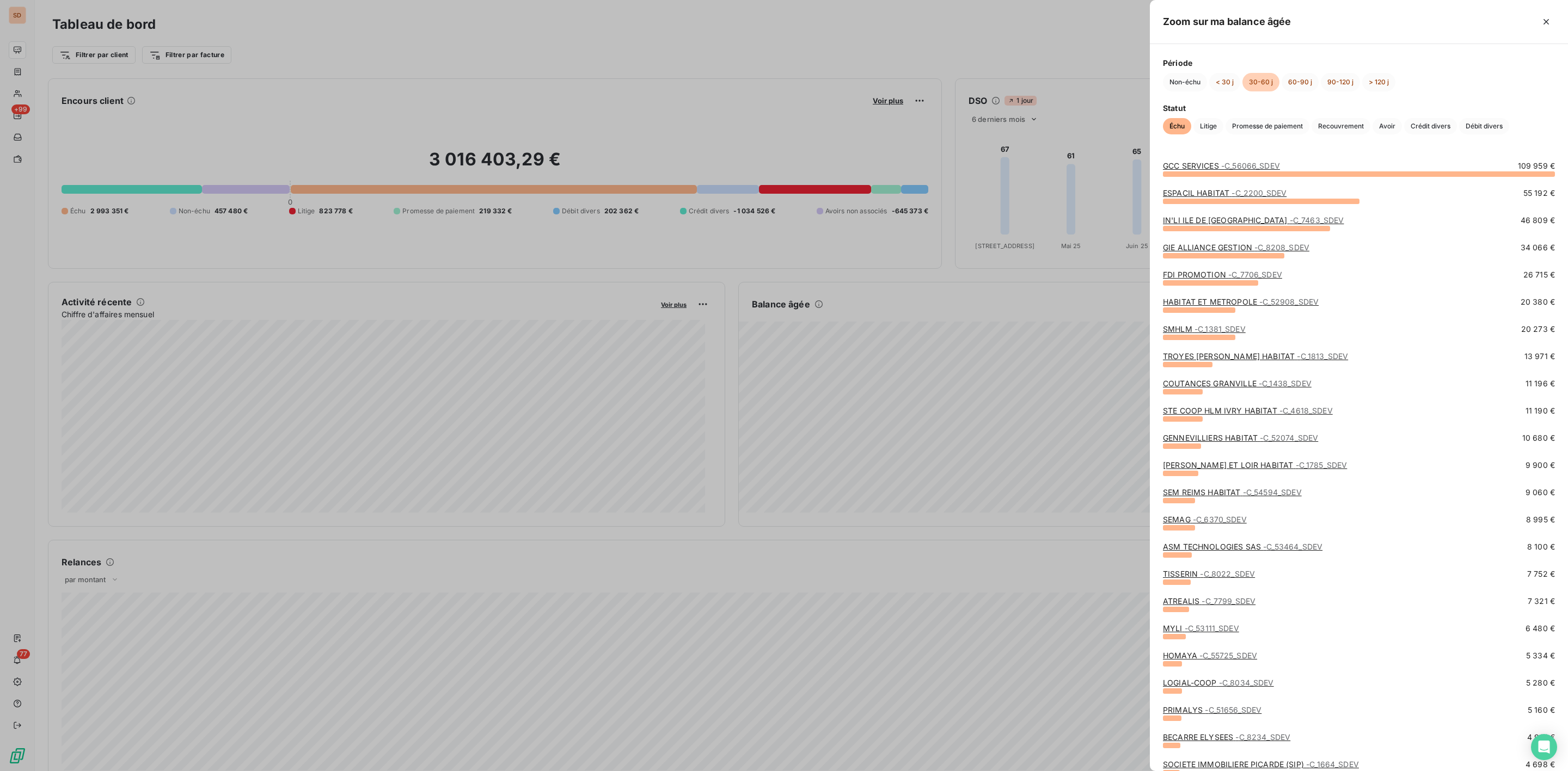
click at [1196, 168] on link "GCC SERVICES - C_56066_SDEV" at bounding box center [1221, 165] width 117 height 9
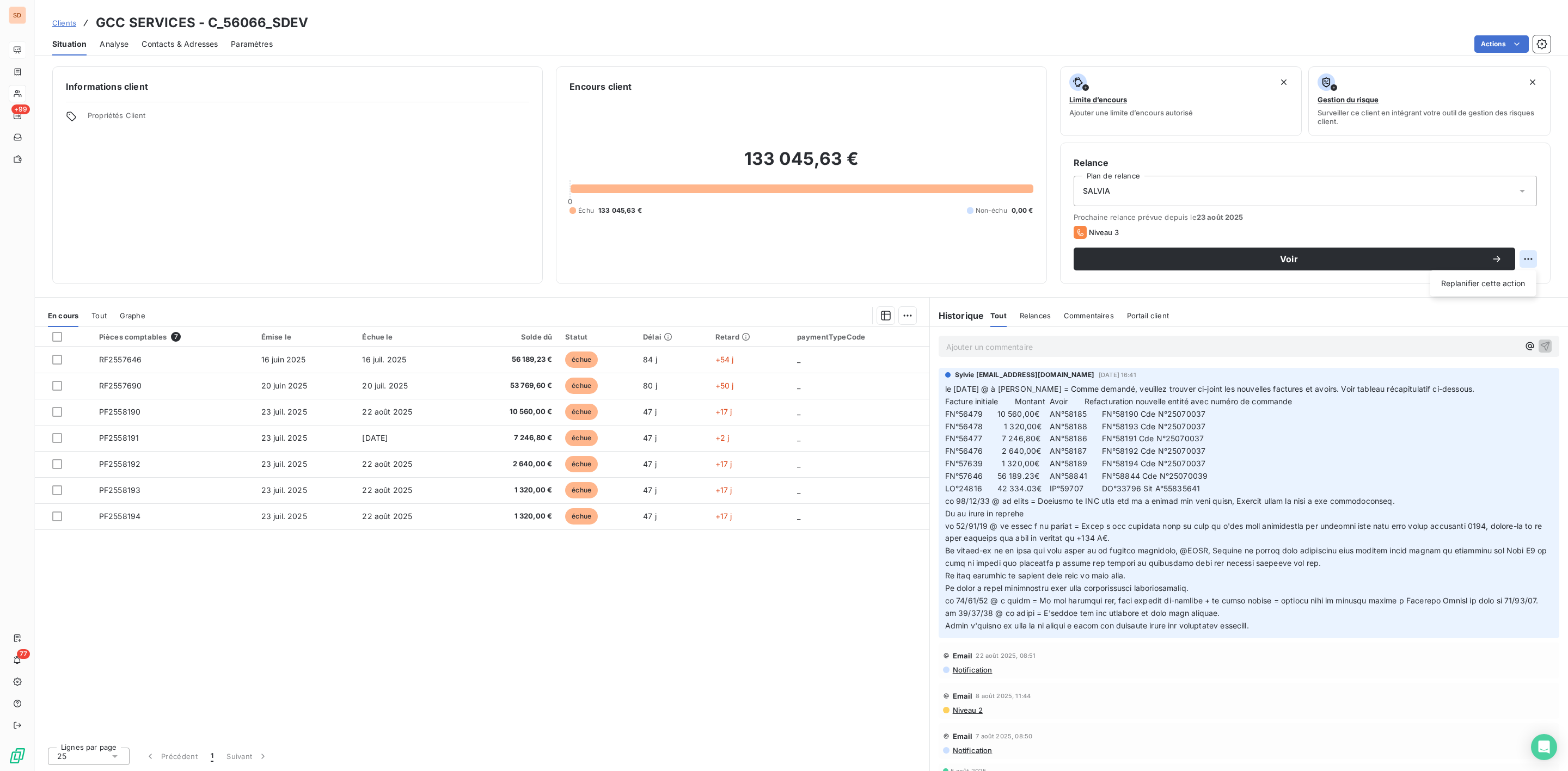
click at [1528, 258] on html "SD +99 77 Clients GCC SERVICES - C_56066_SDEV Situation Analyse Contacts & Adre…" at bounding box center [784, 385] width 1568 height 771
click at [30, 52] on html "SD +99 77 Clients GCC SERVICES - C_56066_SDEV Situation Analyse Contacts & Adre…" at bounding box center [784, 385] width 1568 height 771
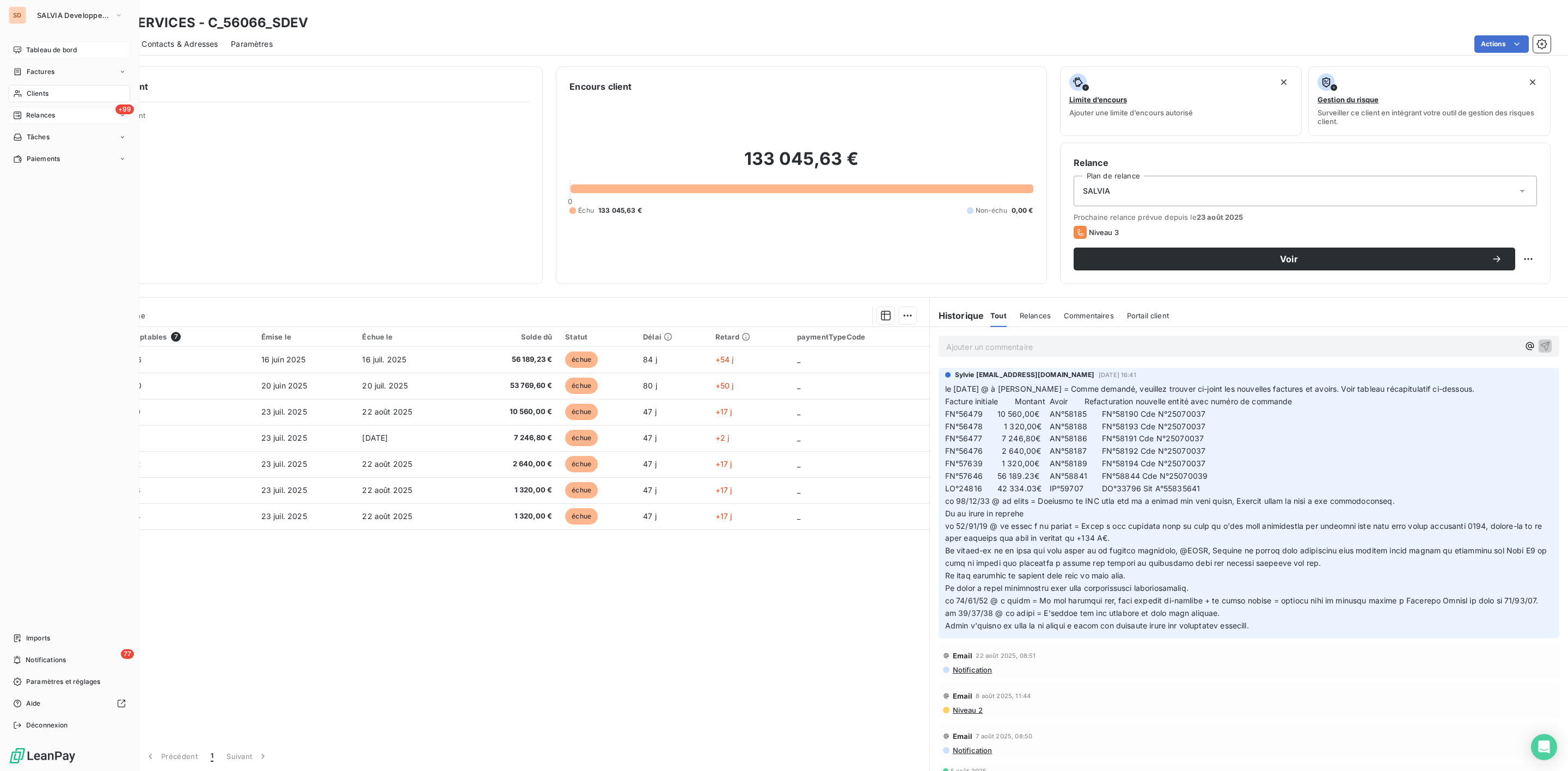
click at [42, 112] on span "Relances" at bounding box center [40, 116] width 29 height 10
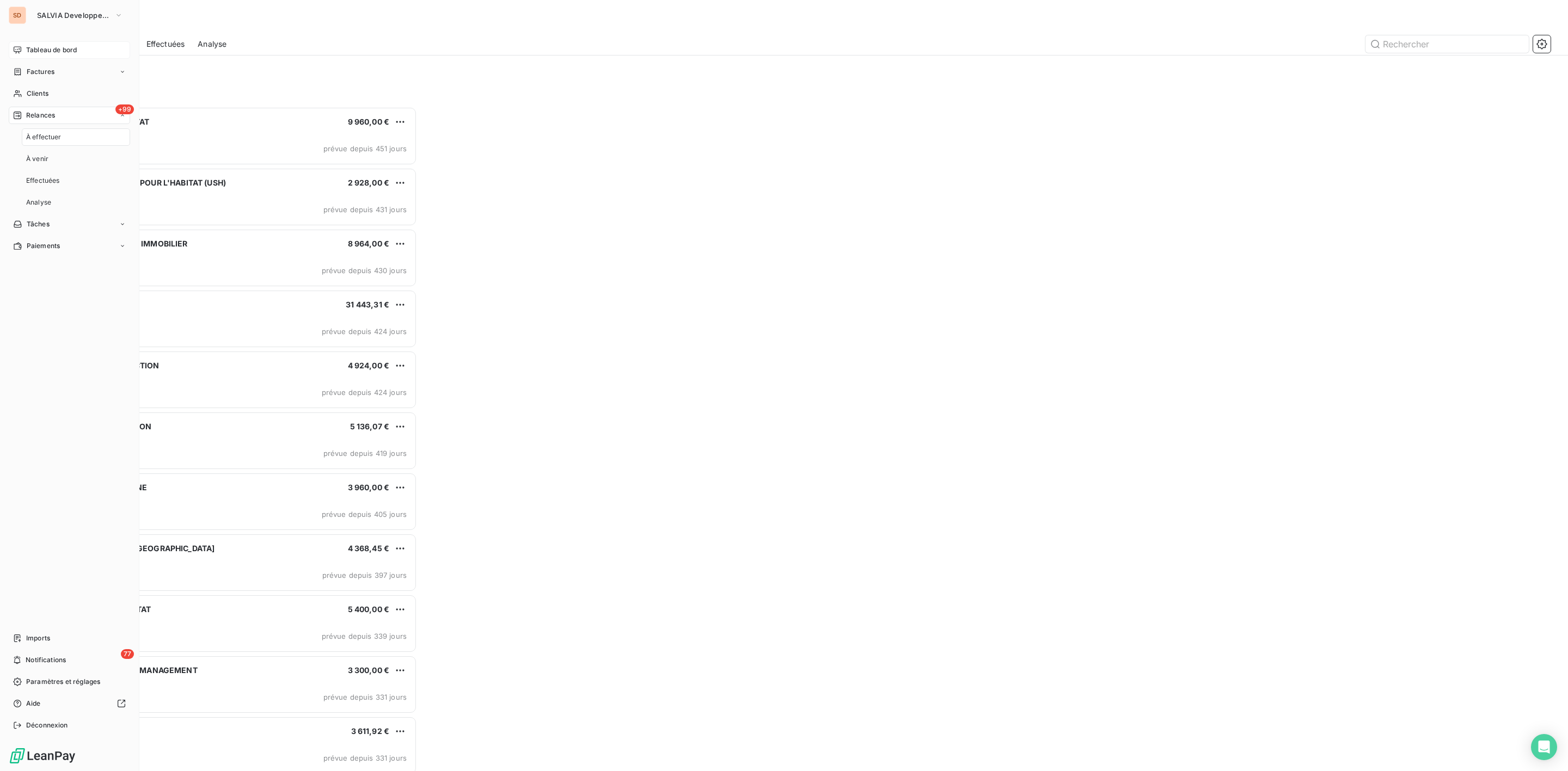
scroll to position [653, 352]
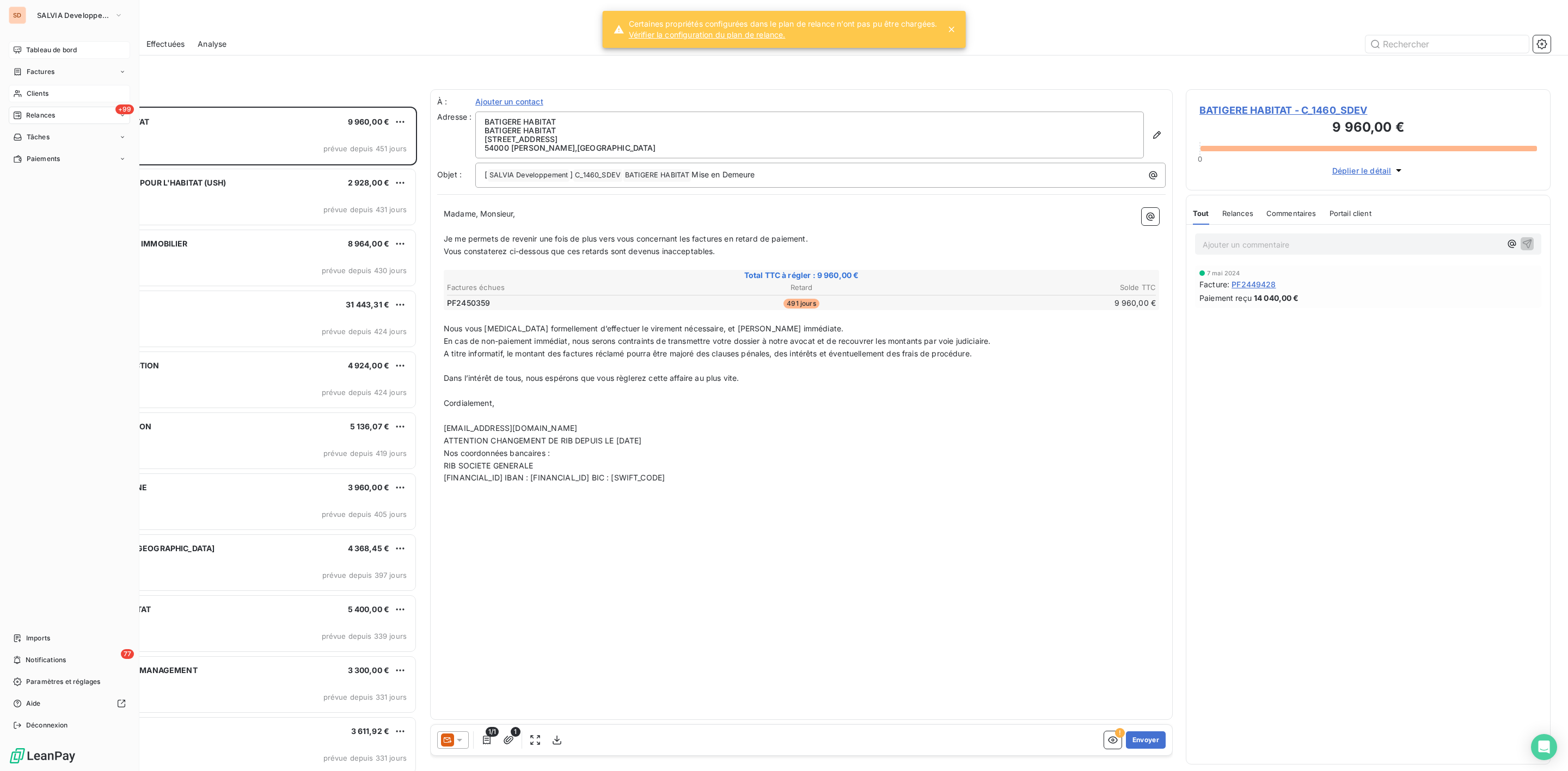
click at [32, 93] on span "Clients" at bounding box center [37, 94] width 22 height 10
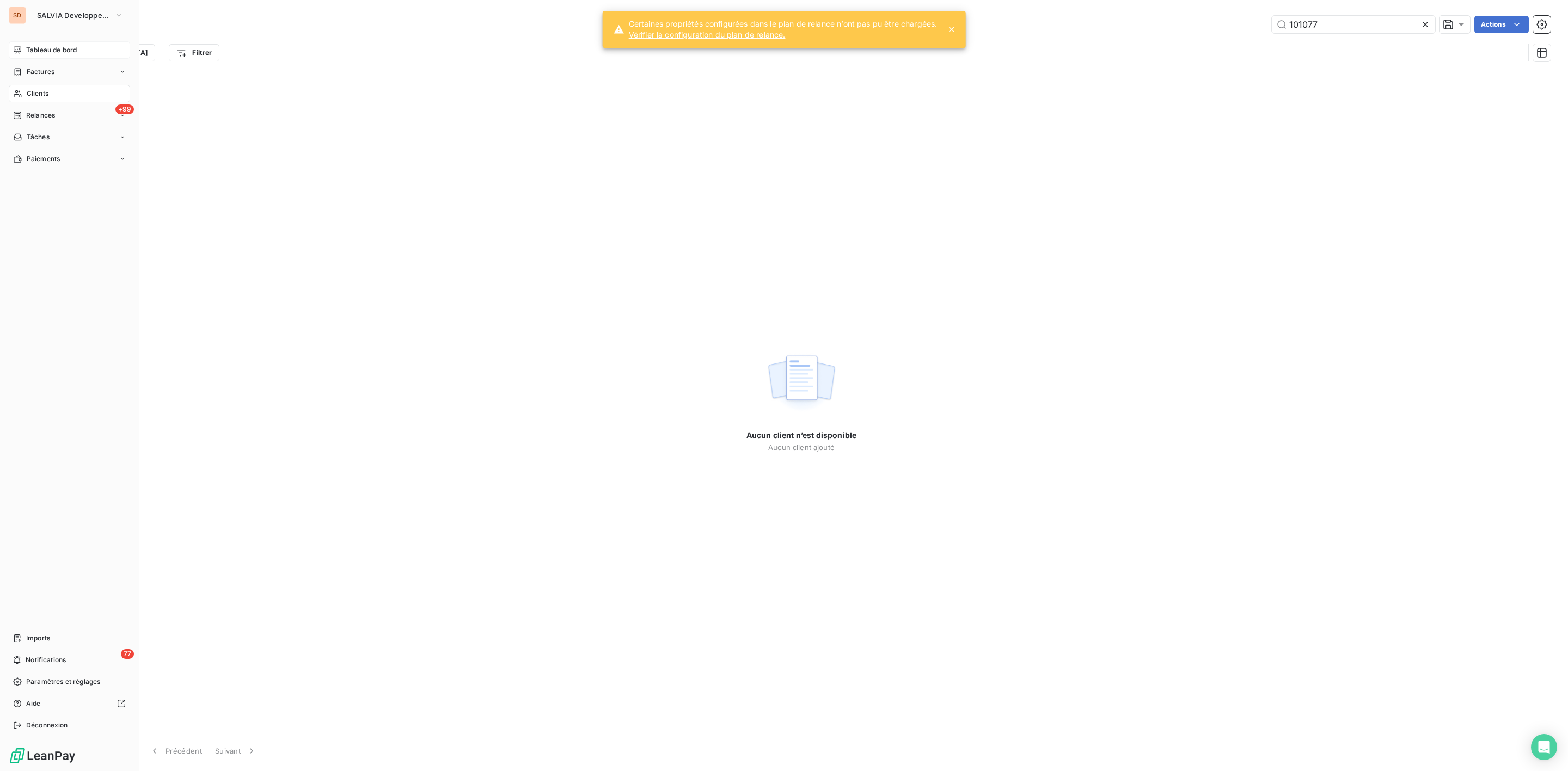
click at [55, 50] on span "Tableau de bord" at bounding box center [51, 50] width 50 height 10
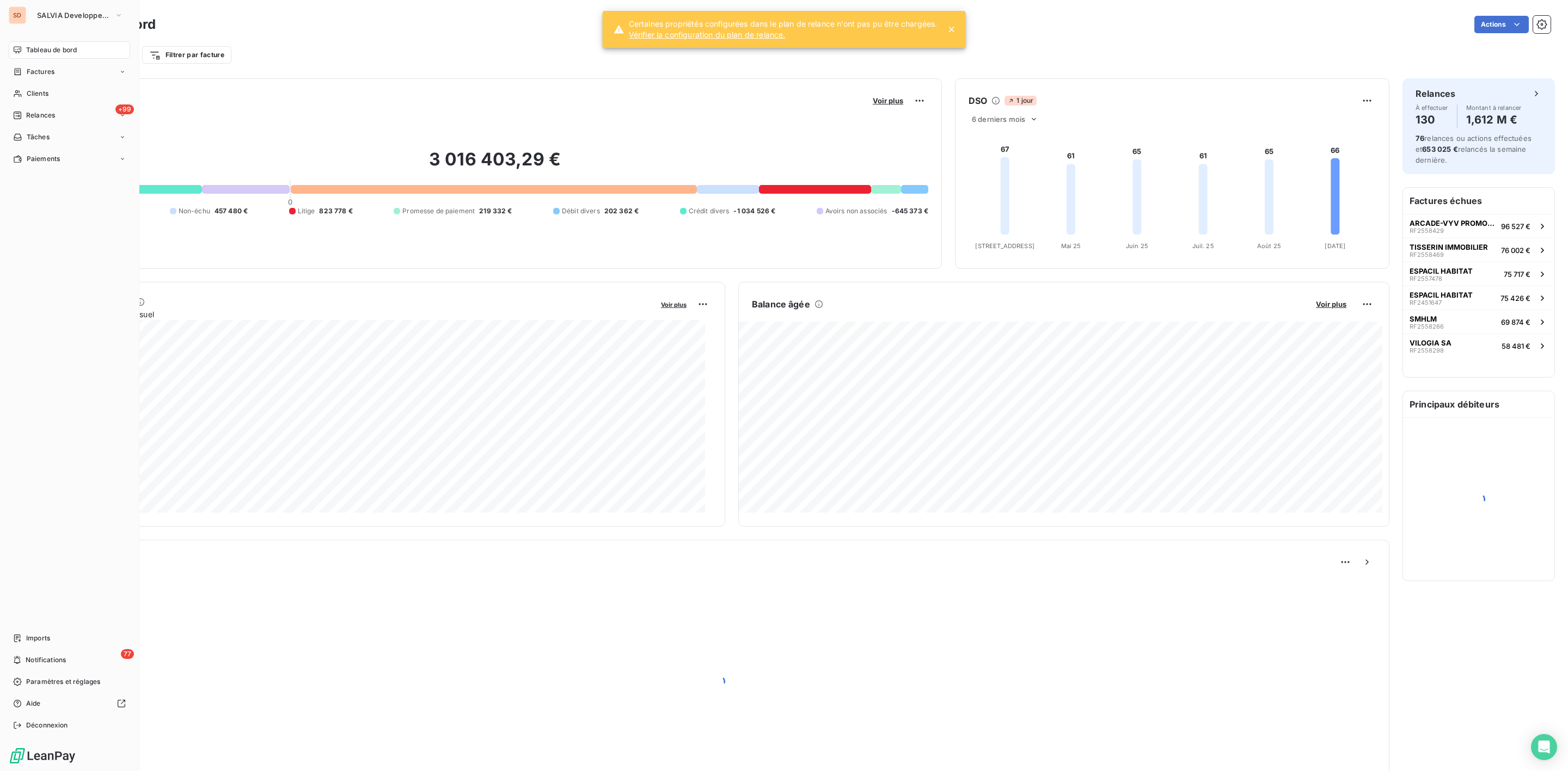
click at [55, 50] on span "Tableau de bord" at bounding box center [51, 50] width 50 height 10
click at [47, 50] on span "Tableau de bord" at bounding box center [51, 50] width 50 height 10
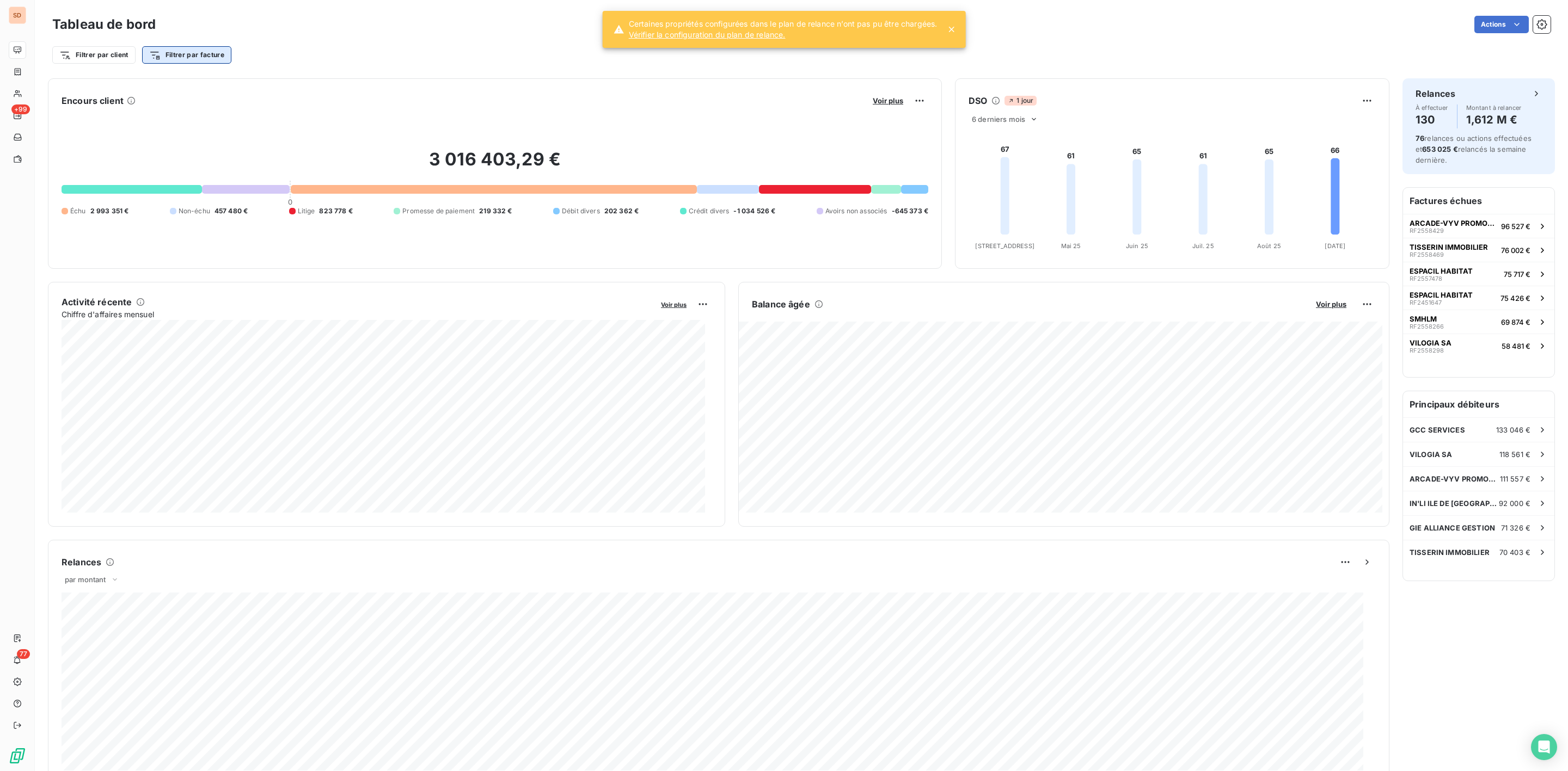
click at [216, 53] on html "SD +99 77 Tableau de bord Actions Filtrer par client Filtrer par facture Encour…" at bounding box center [784, 385] width 1568 height 771
click at [113, 55] on html "SD +99 77 Tableau de bord Actions Filtrer par client Filtrer par facture Encour…" at bounding box center [784, 385] width 1568 height 771
click at [113, 55] on html "SD +99 77 Tableau de bord Actions Filtrer par client [PERSON_NAME] et sélection…" at bounding box center [784, 385] width 1568 height 771
click at [86, 110] on div "Client" at bounding box center [132, 117] width 151 height 17
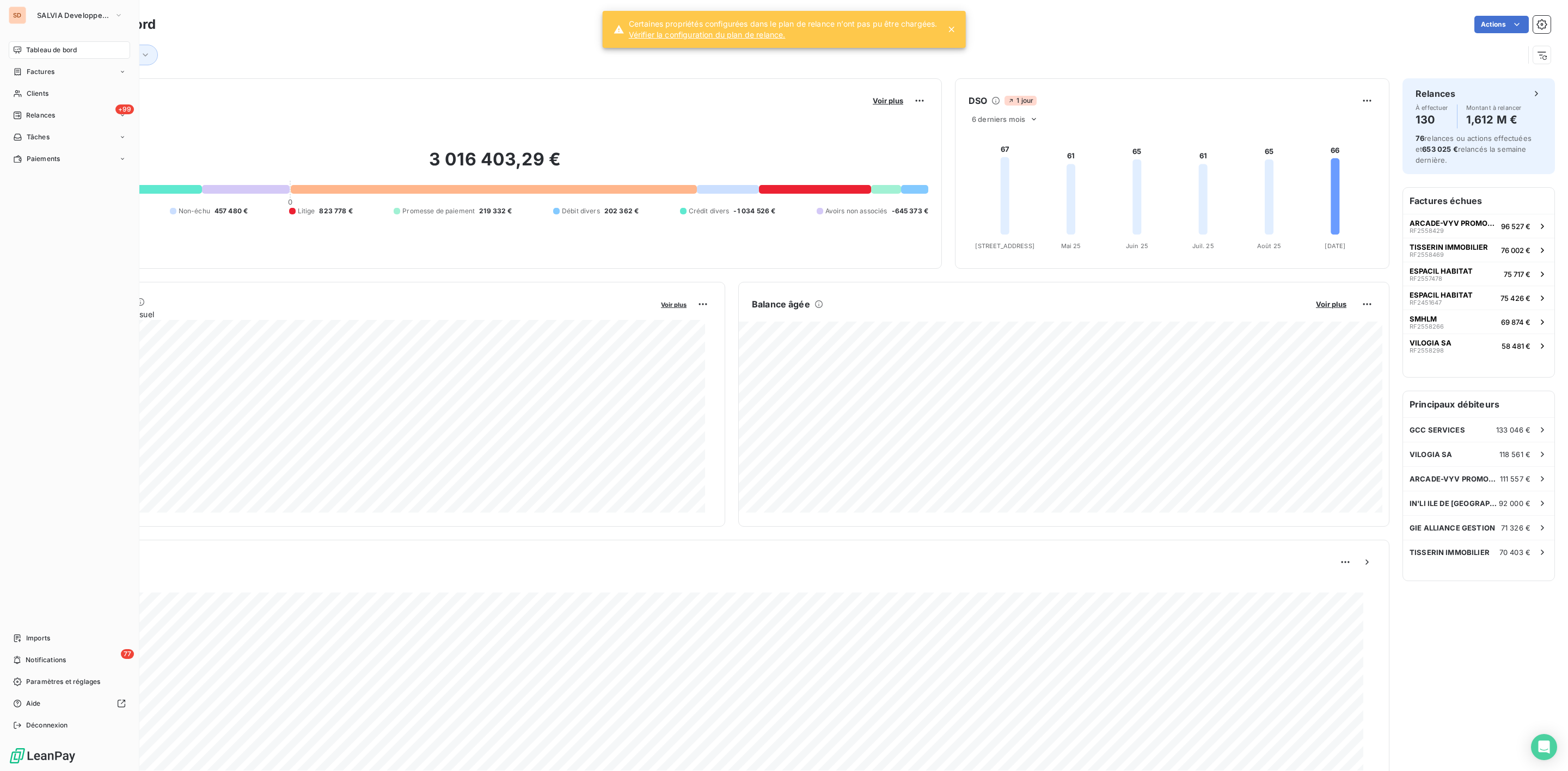
click at [41, 45] on span "Tableau de bord" at bounding box center [51, 50] width 50 height 10
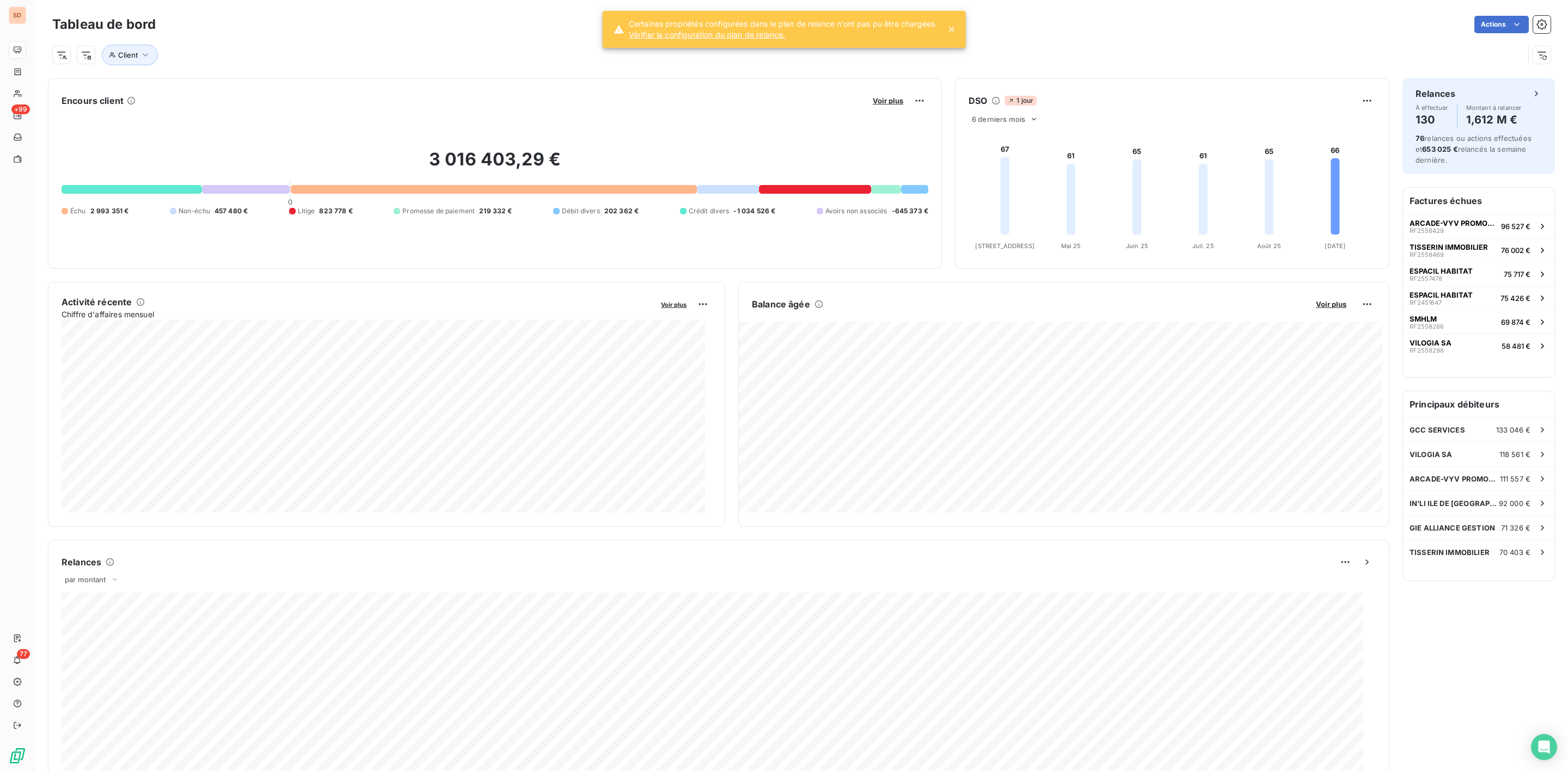
click at [950, 30] on icon at bounding box center [951, 30] width 11 height 11
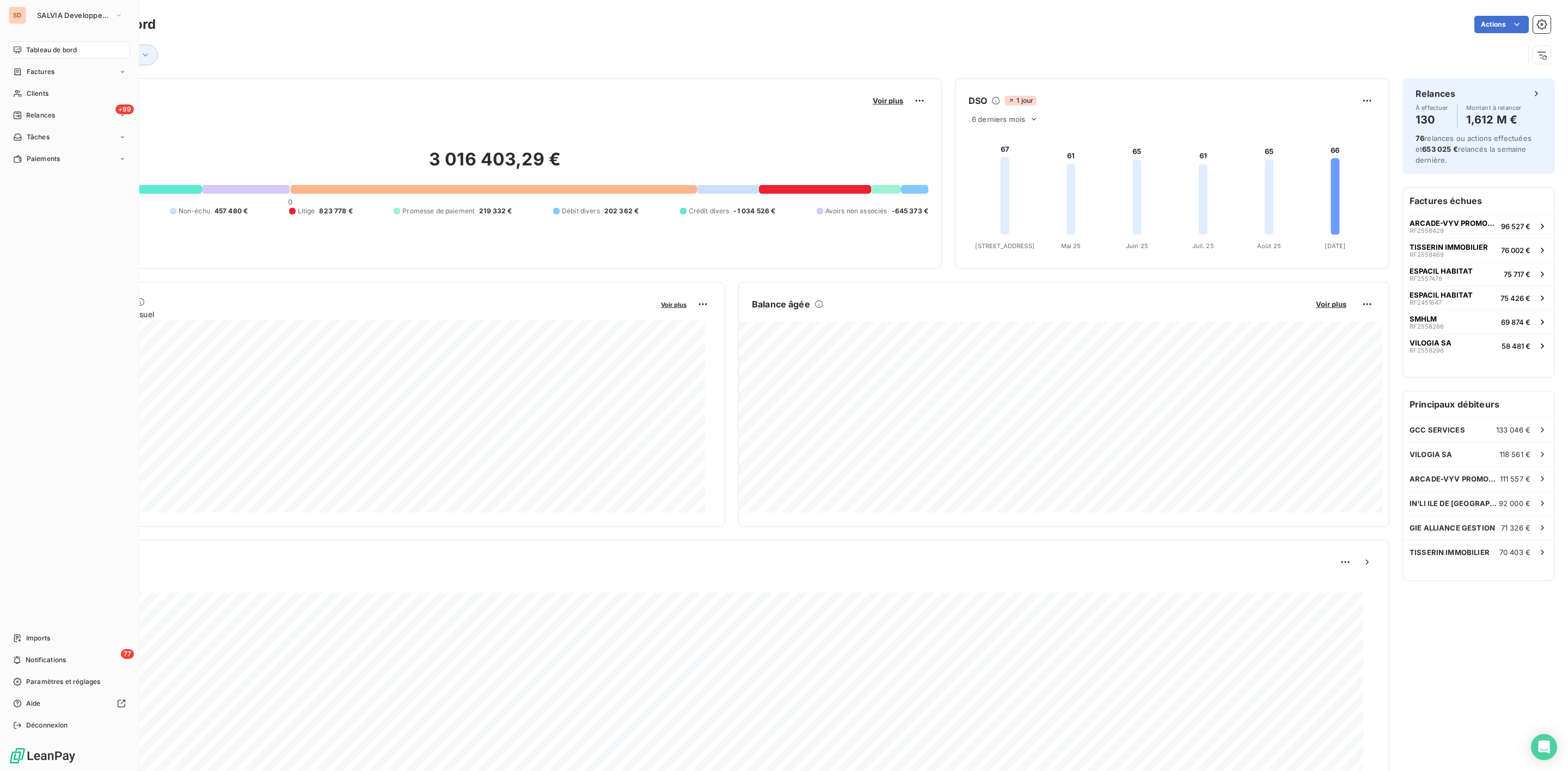
click at [54, 50] on span "Tableau de bord" at bounding box center [51, 50] width 50 height 10
click at [55, 51] on span "Tableau de bord" at bounding box center [51, 50] width 50 height 10
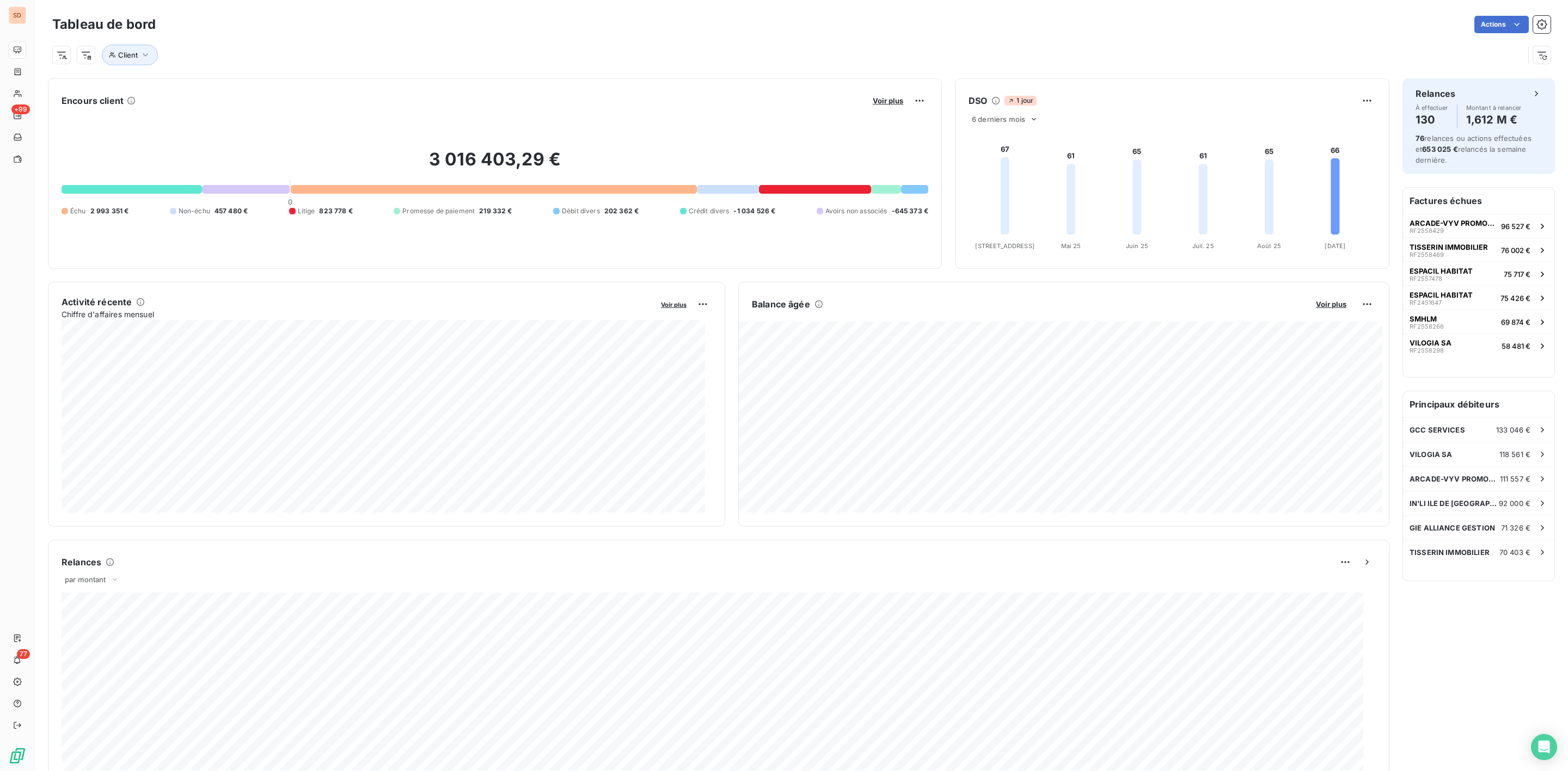
click at [425, 10] on div "Tableau de bord Actions Client" at bounding box center [801, 36] width 1533 height 72
click at [357, 45] on div "Client" at bounding box center [788, 55] width 1472 height 21
click at [147, 56] on icon "button" at bounding box center [145, 55] width 11 height 11
click at [147, 116] on span "Supprimer le filtre" at bounding box center [158, 114] width 63 height 11
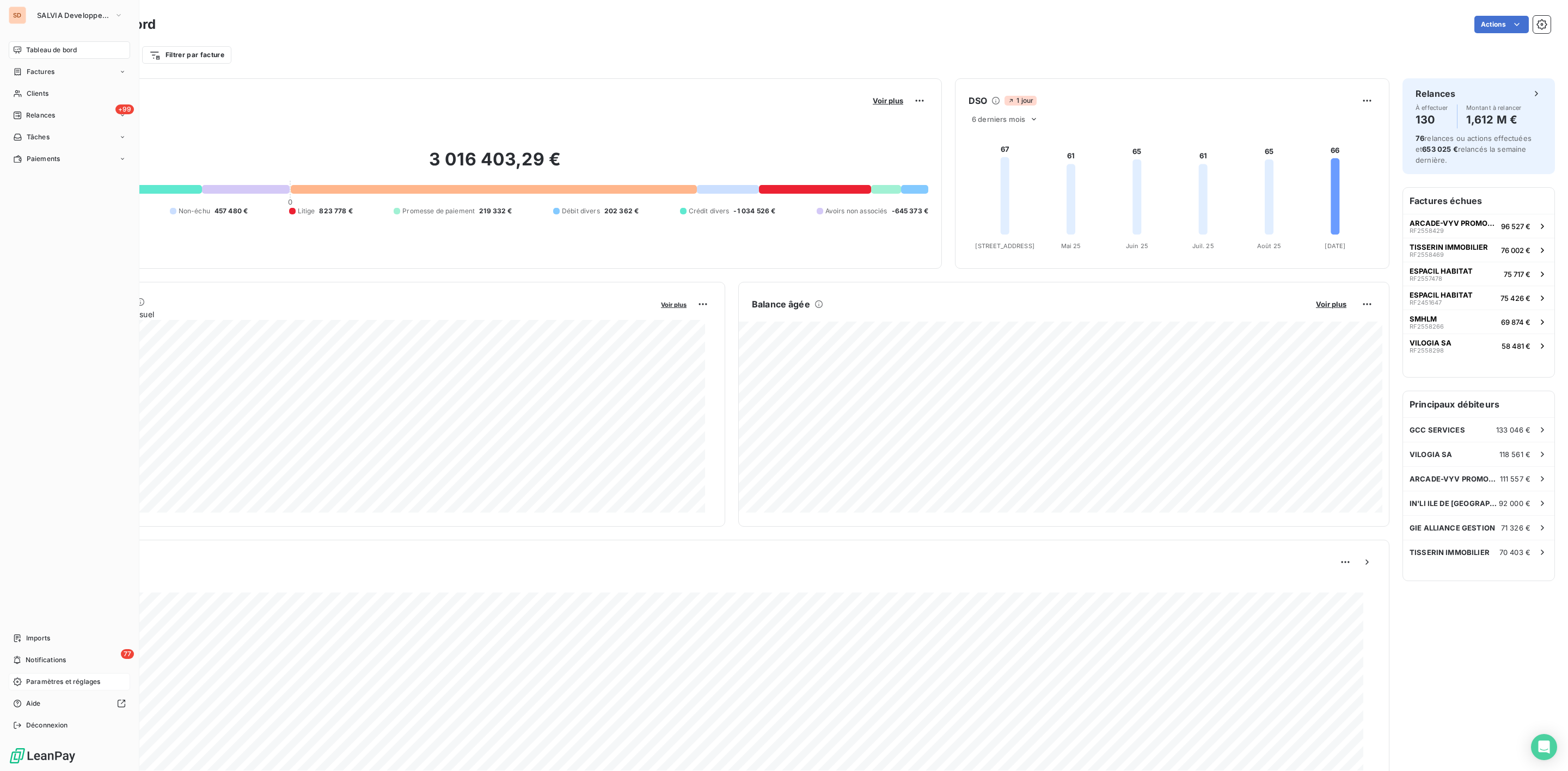
click at [72, 677] on span "Paramètres et réglages" at bounding box center [63, 682] width 74 height 10
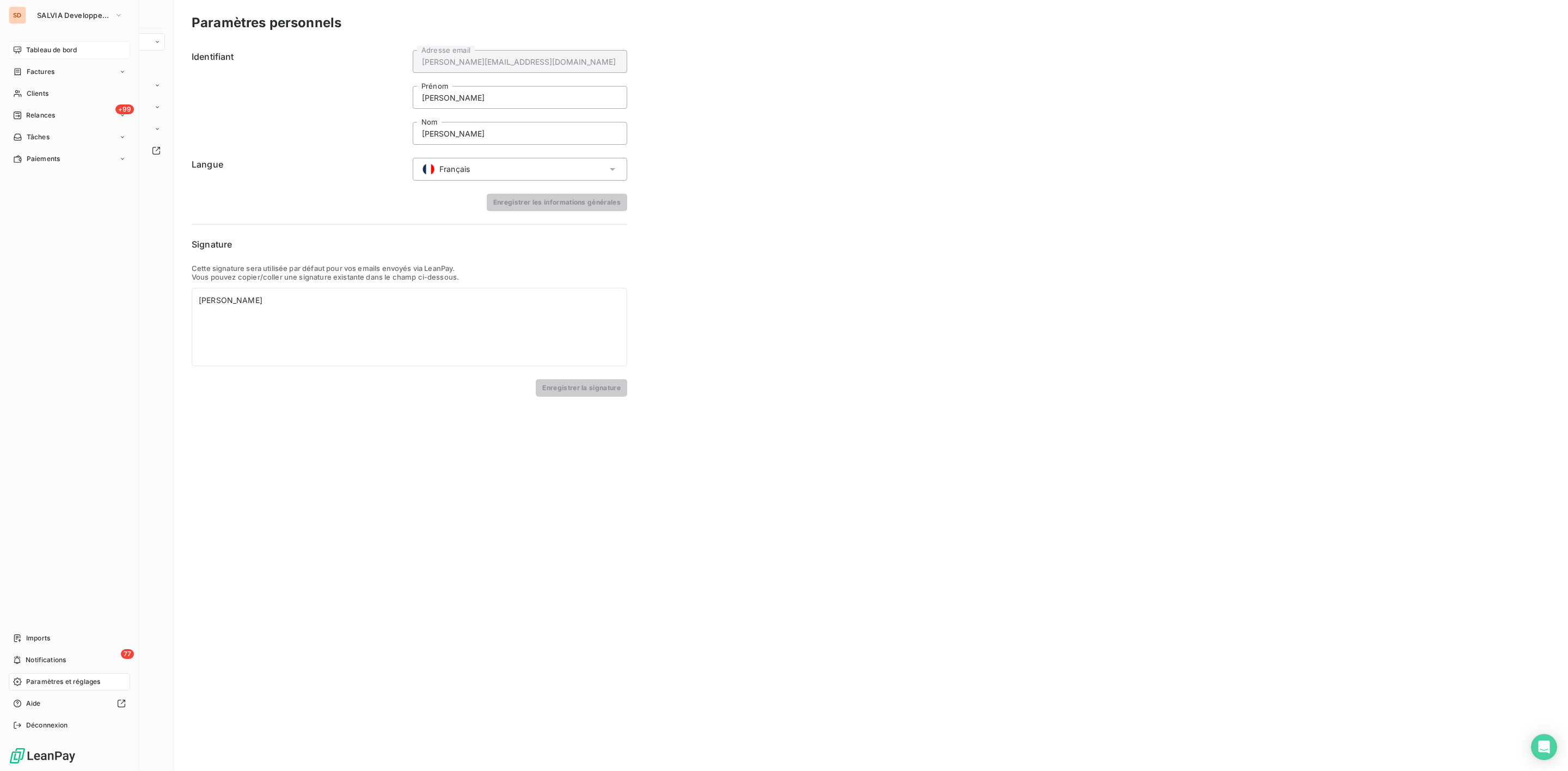
click at [55, 43] on div "Tableau de bord" at bounding box center [69, 50] width 121 height 17
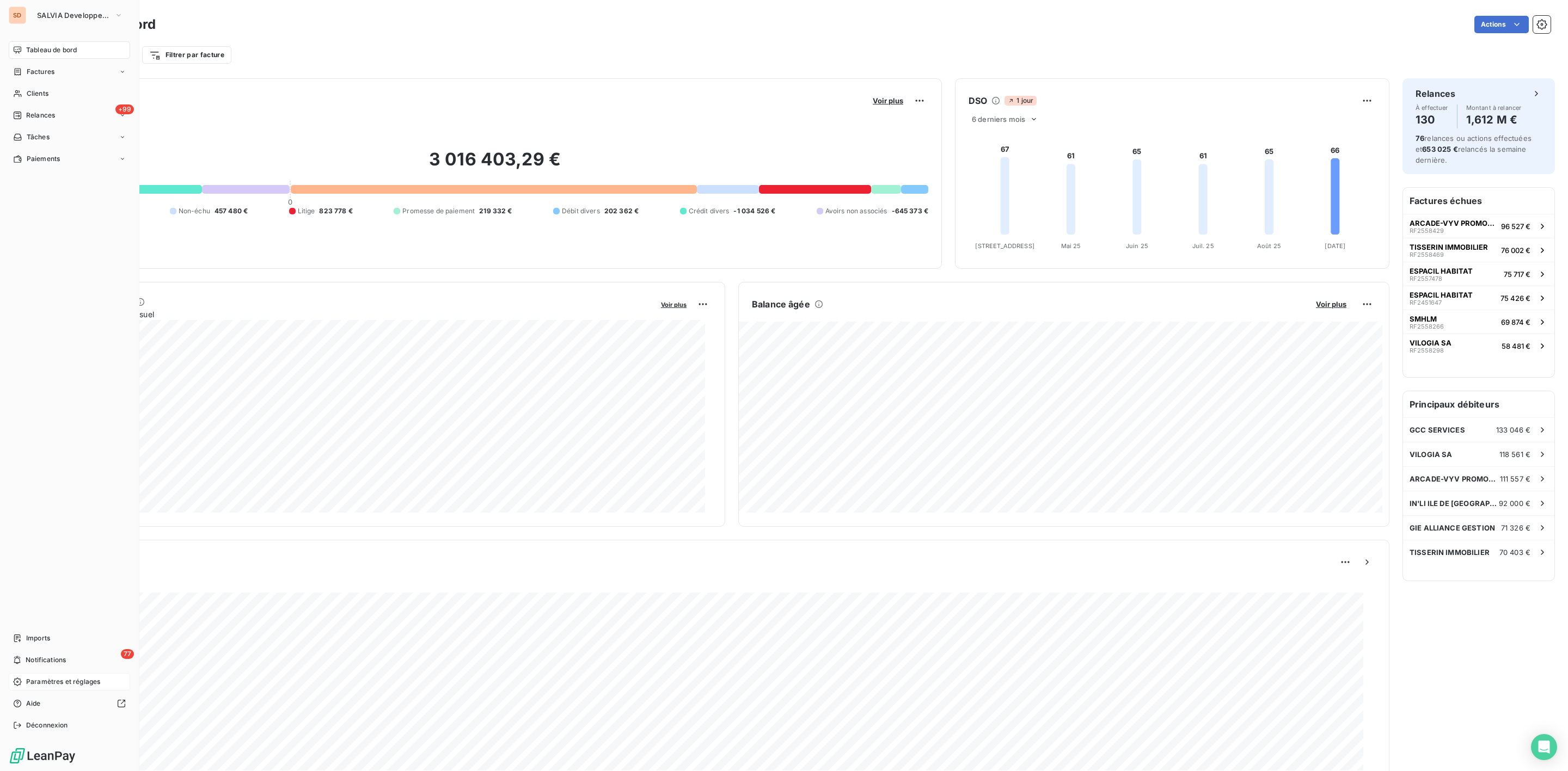
click at [48, 48] on span "Tableau de bord" at bounding box center [51, 50] width 50 height 10
click at [45, 46] on span "Tableau de bord" at bounding box center [51, 50] width 50 height 10
click at [40, 72] on span "Factures" at bounding box center [40, 72] width 28 height 10
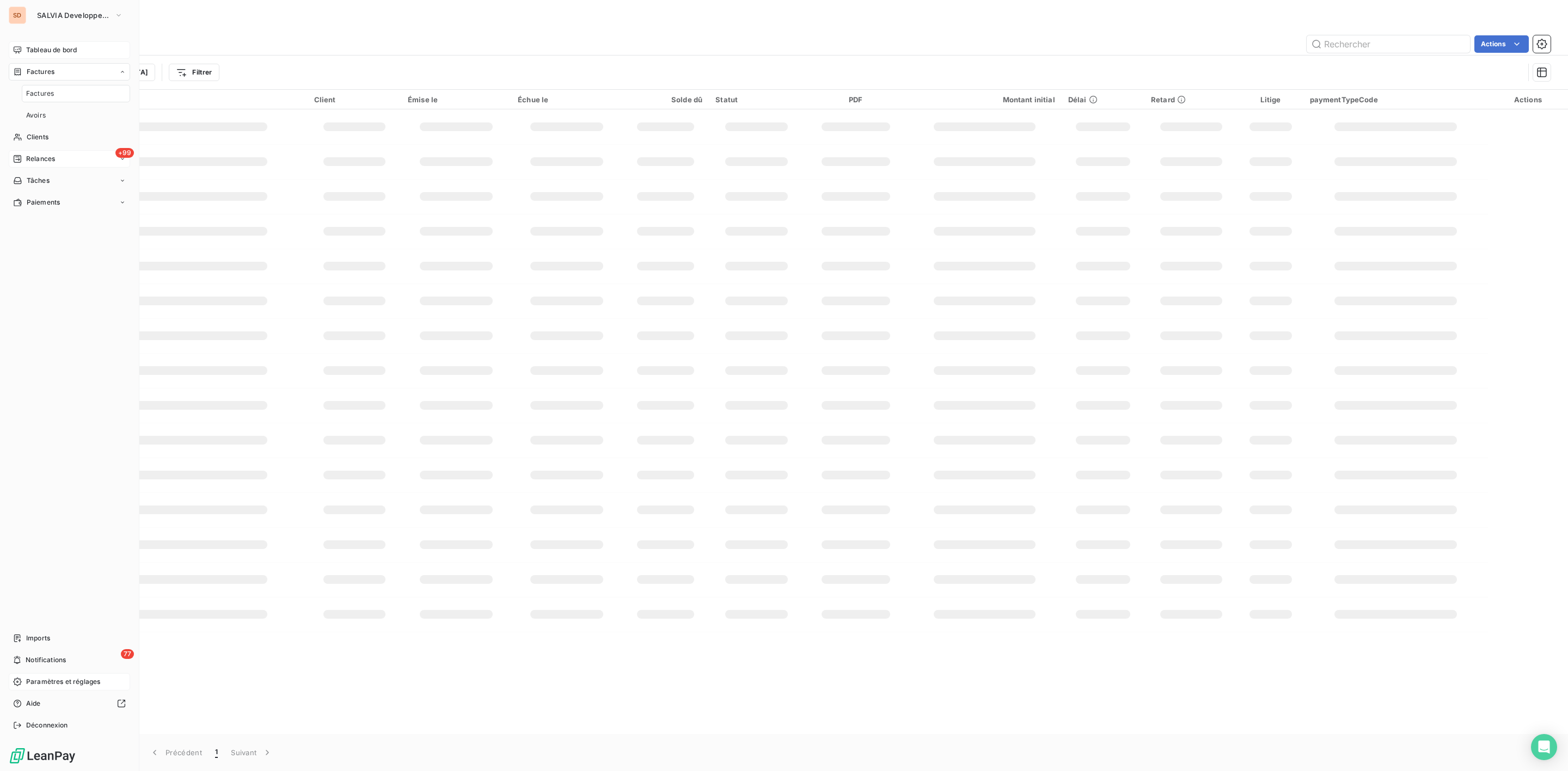
click at [39, 159] on span "Relances" at bounding box center [40, 159] width 29 height 10
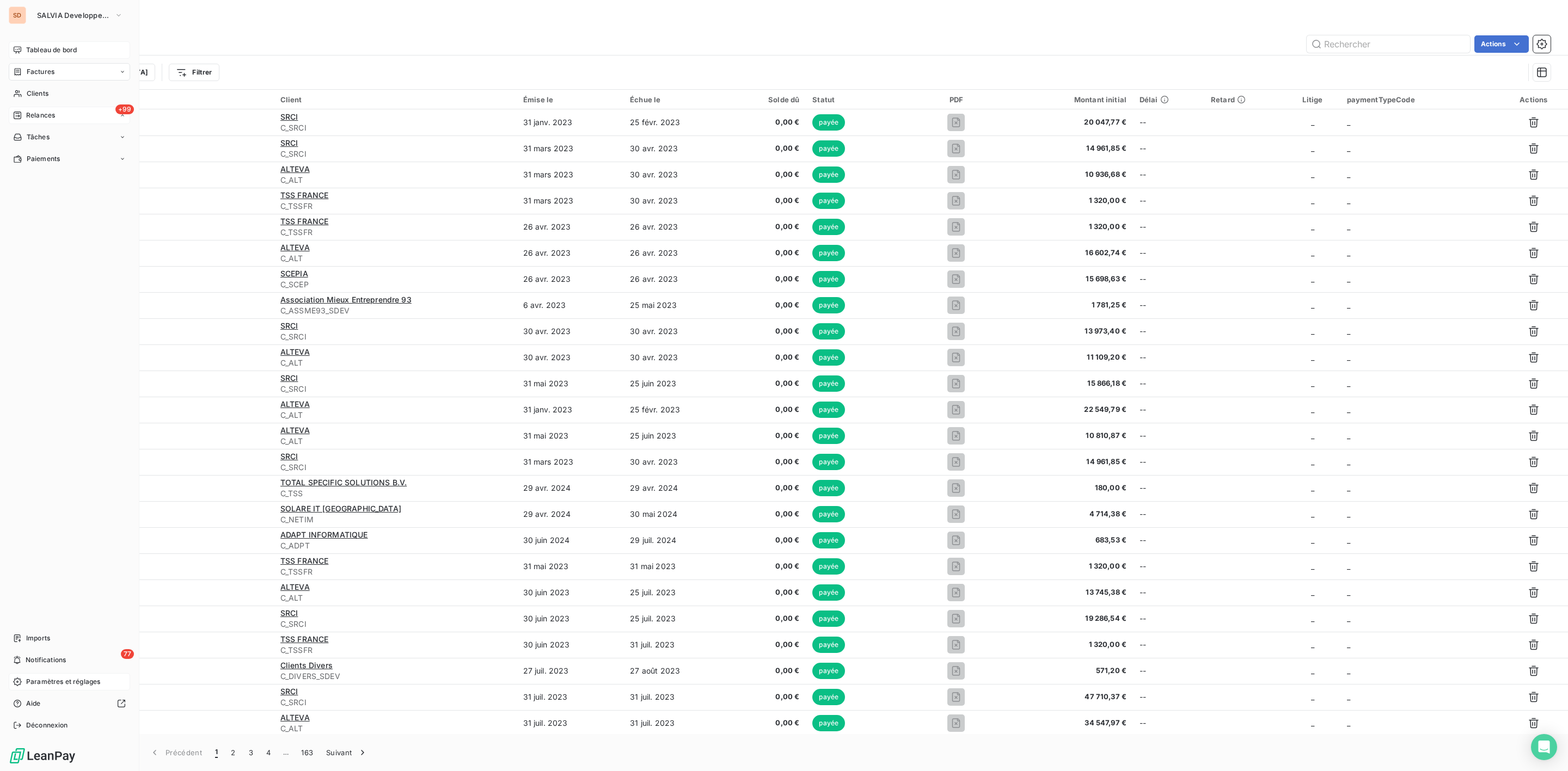
click at [39, 159] on nav "Tableau de bord Factures Factures Avoirs Clients +99 Relances À effectuer À ven…" at bounding box center [69, 104] width 121 height 126
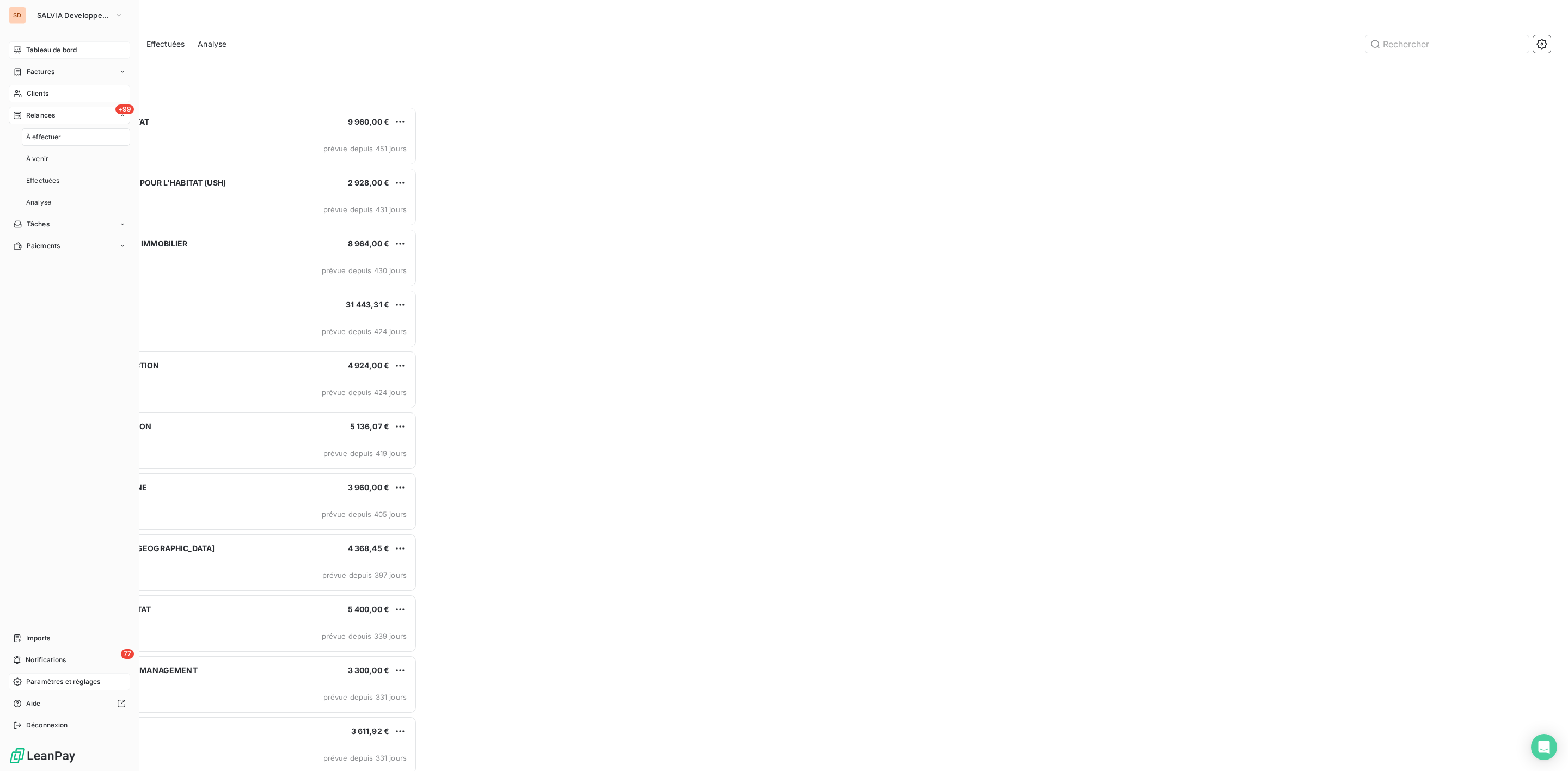
scroll to position [653, 352]
